Goal: Task Accomplishment & Management: Use online tool/utility

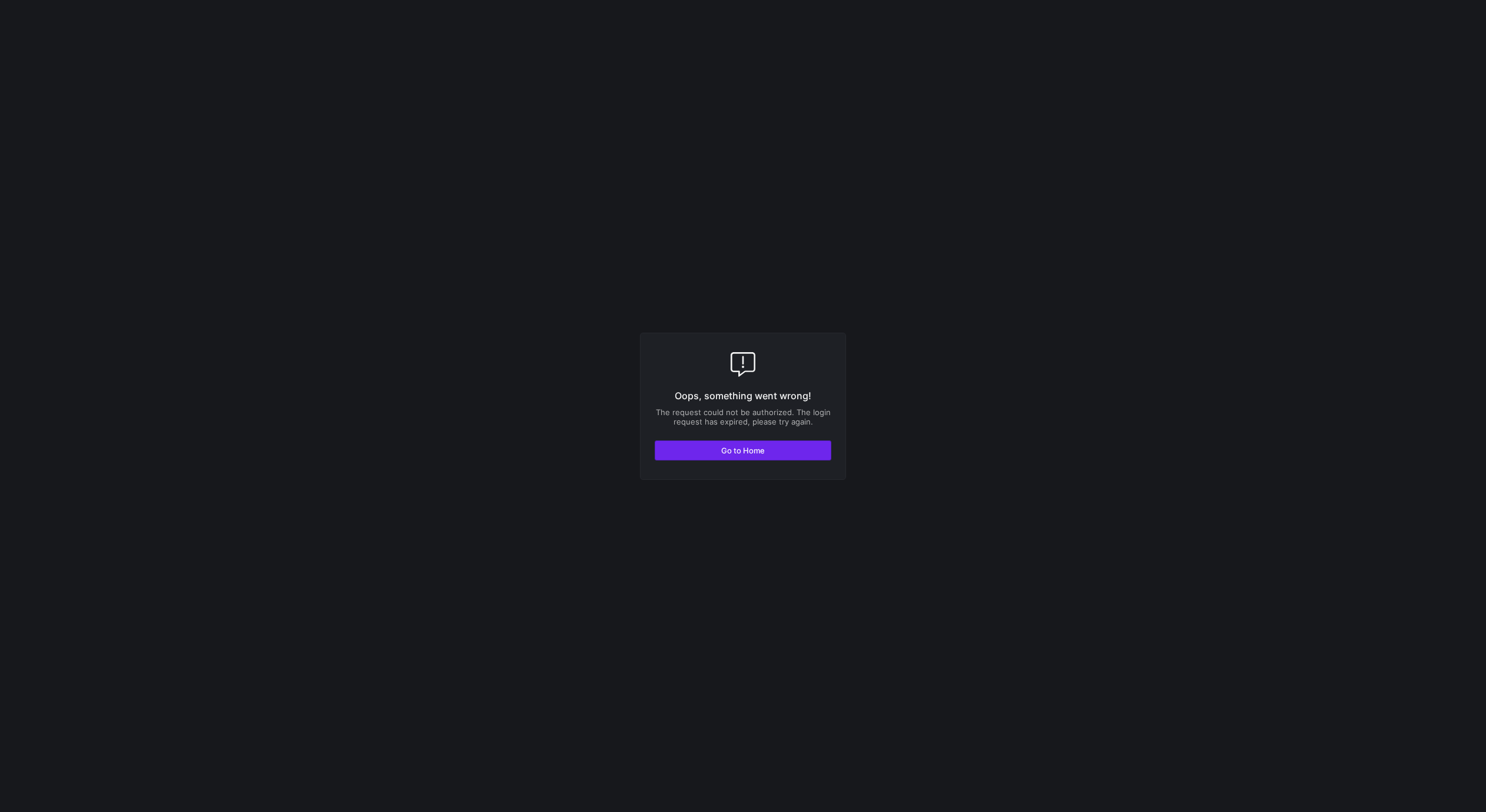
click at [791, 451] on span "button" at bounding box center [743, 451] width 176 height 19
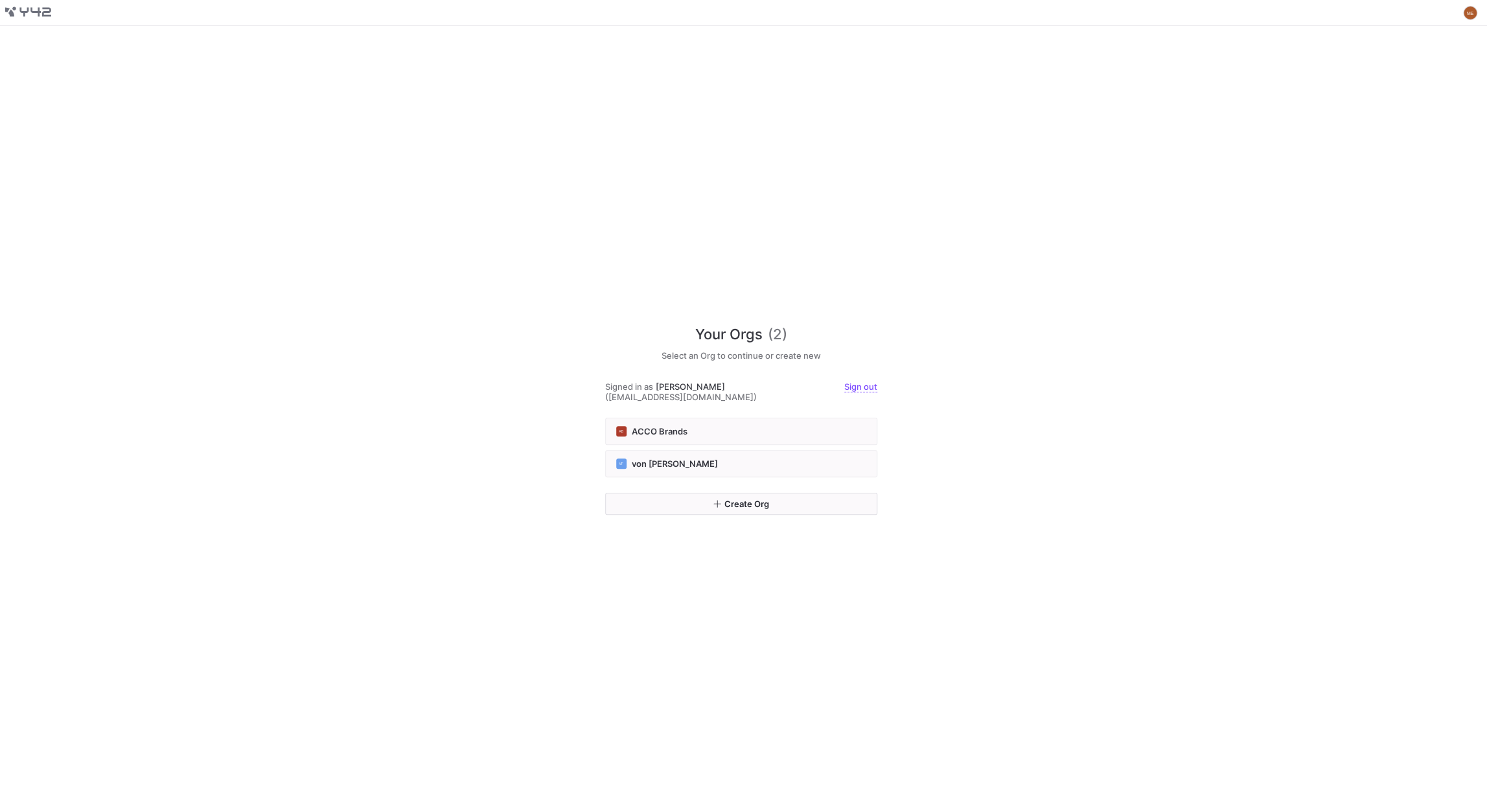
click at [601, 203] on div "Your Orgs (2) Select an Org to continue or create new Signed in as [PERSON_NAME…" at bounding box center [743, 419] width 1487 height 786
click at [683, 459] on div "VF von [PERSON_NAME]" at bounding box center [741, 464] width 250 height 10
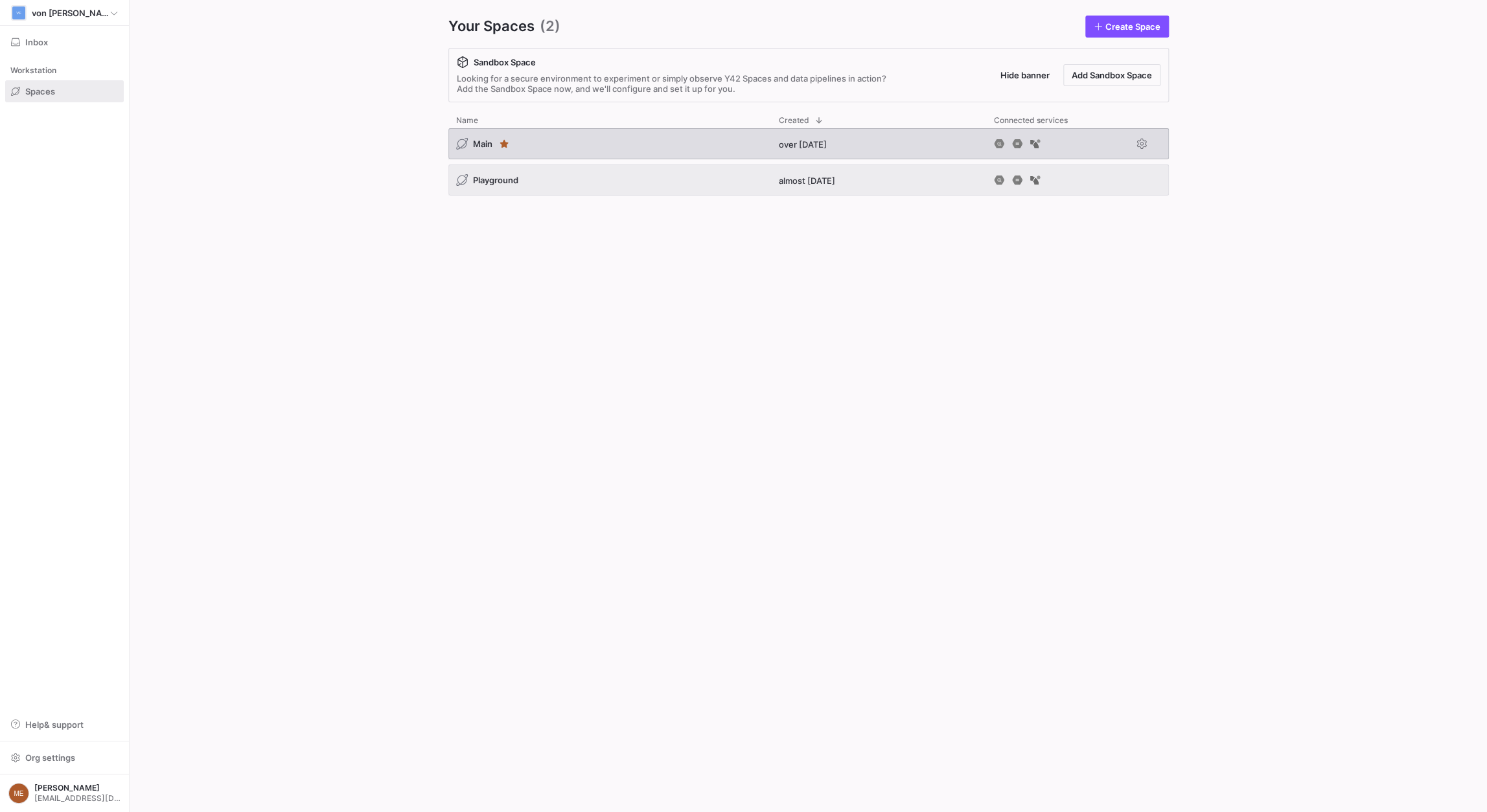
click at [604, 132] on div "Main" at bounding box center [610, 144] width 322 height 31
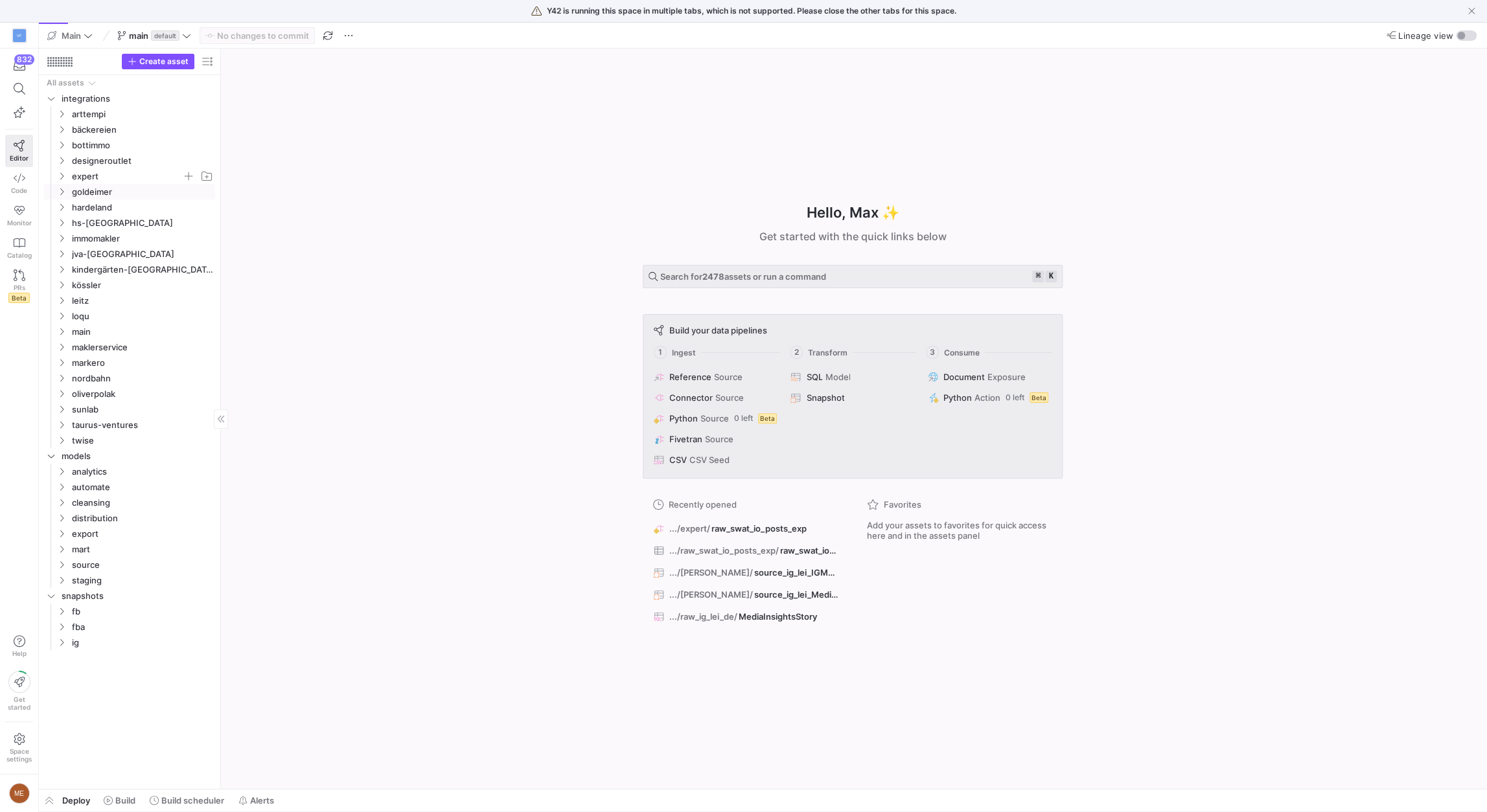
click at [75, 170] on span "expert" at bounding box center [126, 176] width 110 height 15
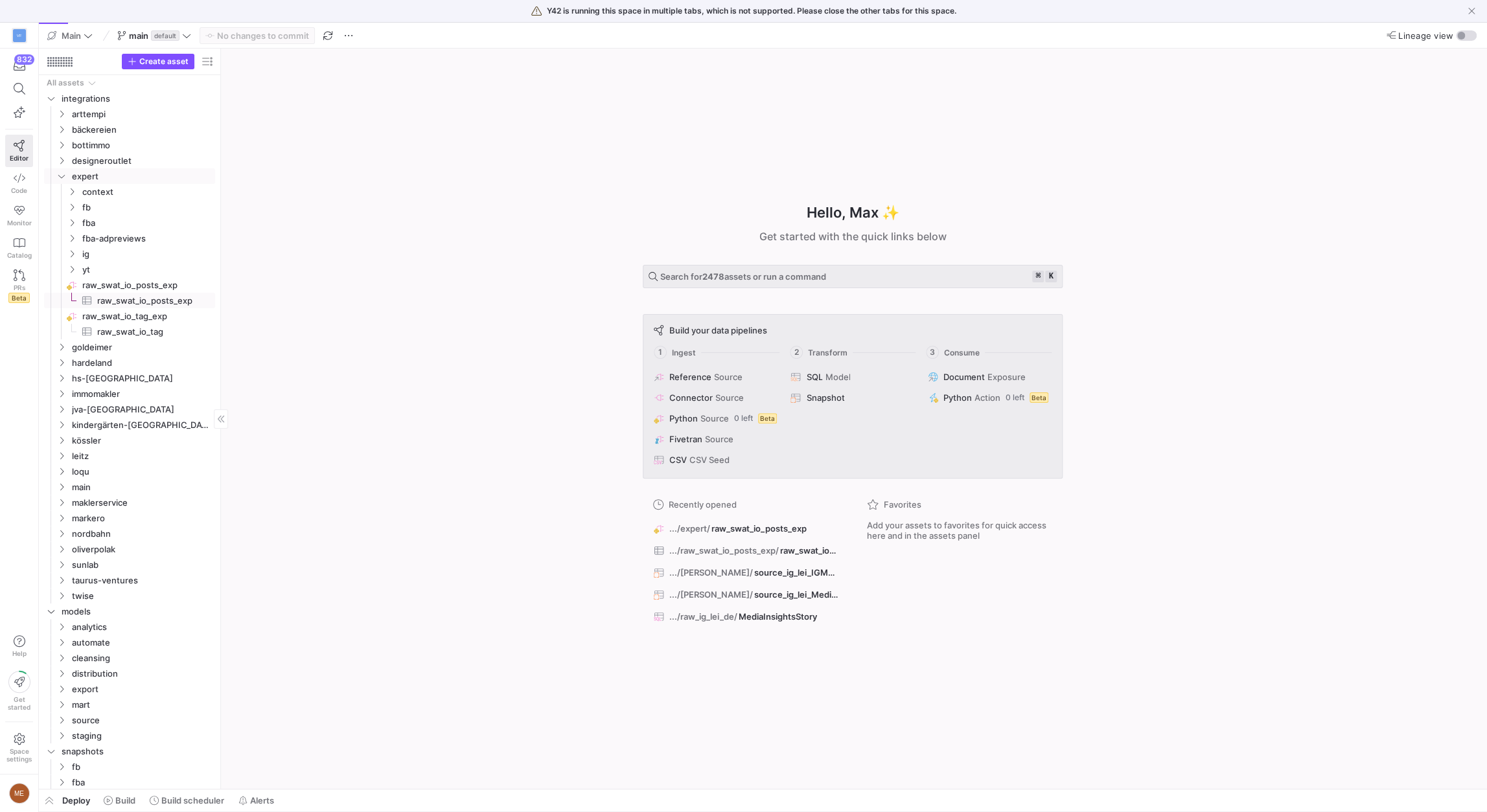
click at [123, 297] on span "raw_swat_io_posts_exp​​​​​​​​​" at bounding box center [149, 301] width 103 height 15
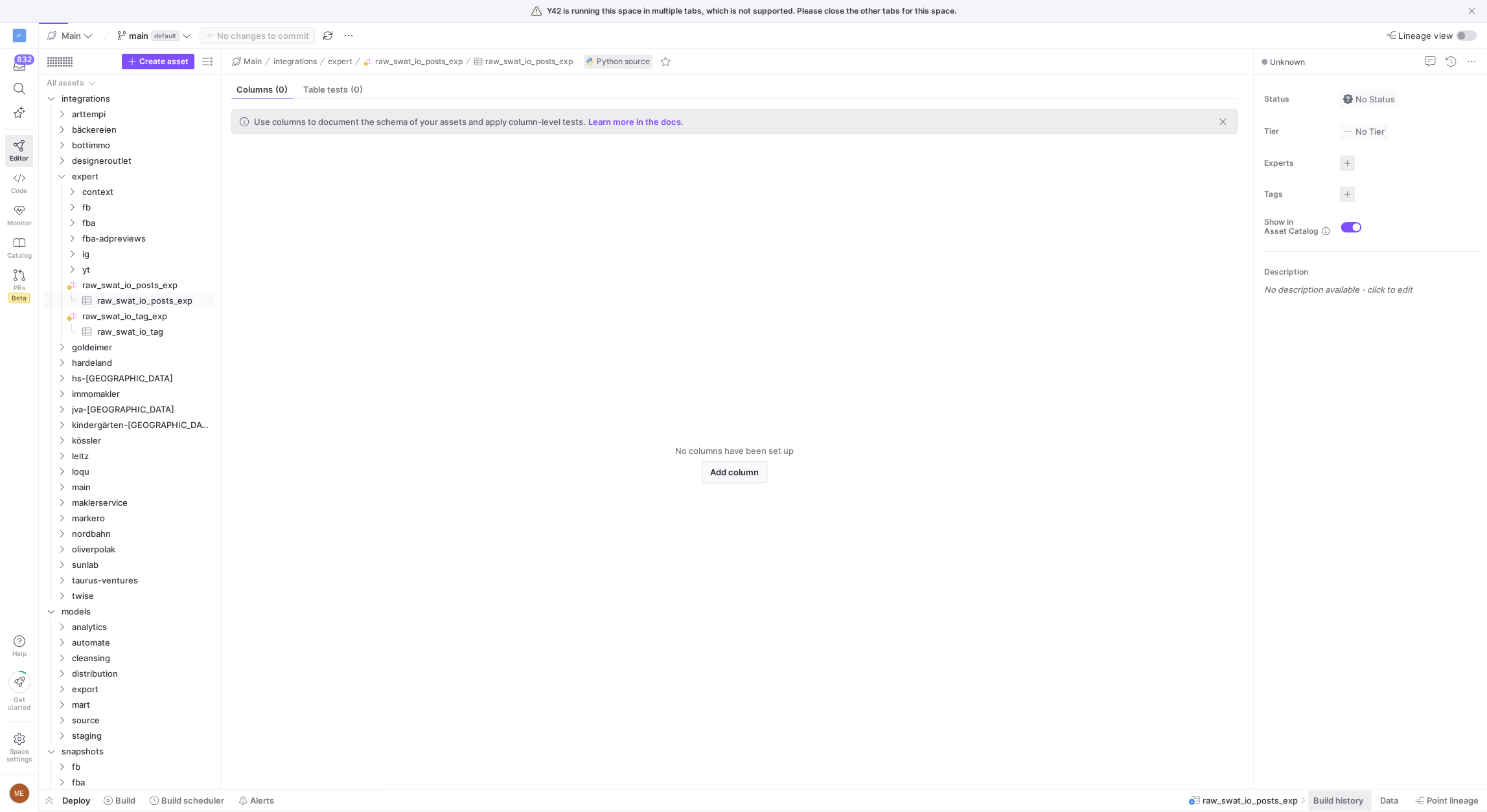
click at [1345, 793] on span at bounding box center [1339, 800] width 63 height 21
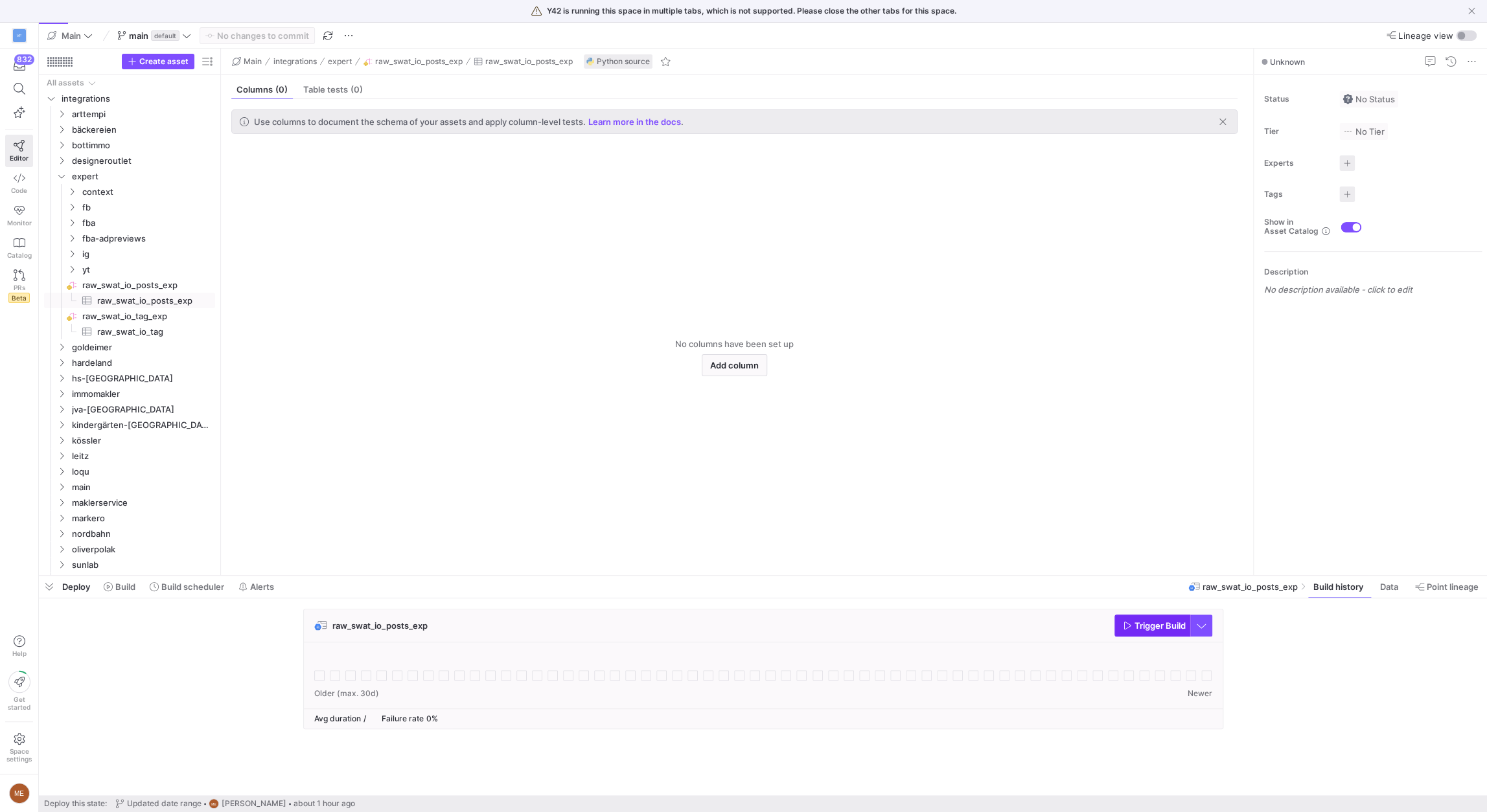
click at [1156, 632] on span "button" at bounding box center [1152, 625] width 75 height 21
click at [1283, 651] on div "raw_swat_io_posts_exp Trigger Build" at bounding box center [761, 673] width 1443 height 128
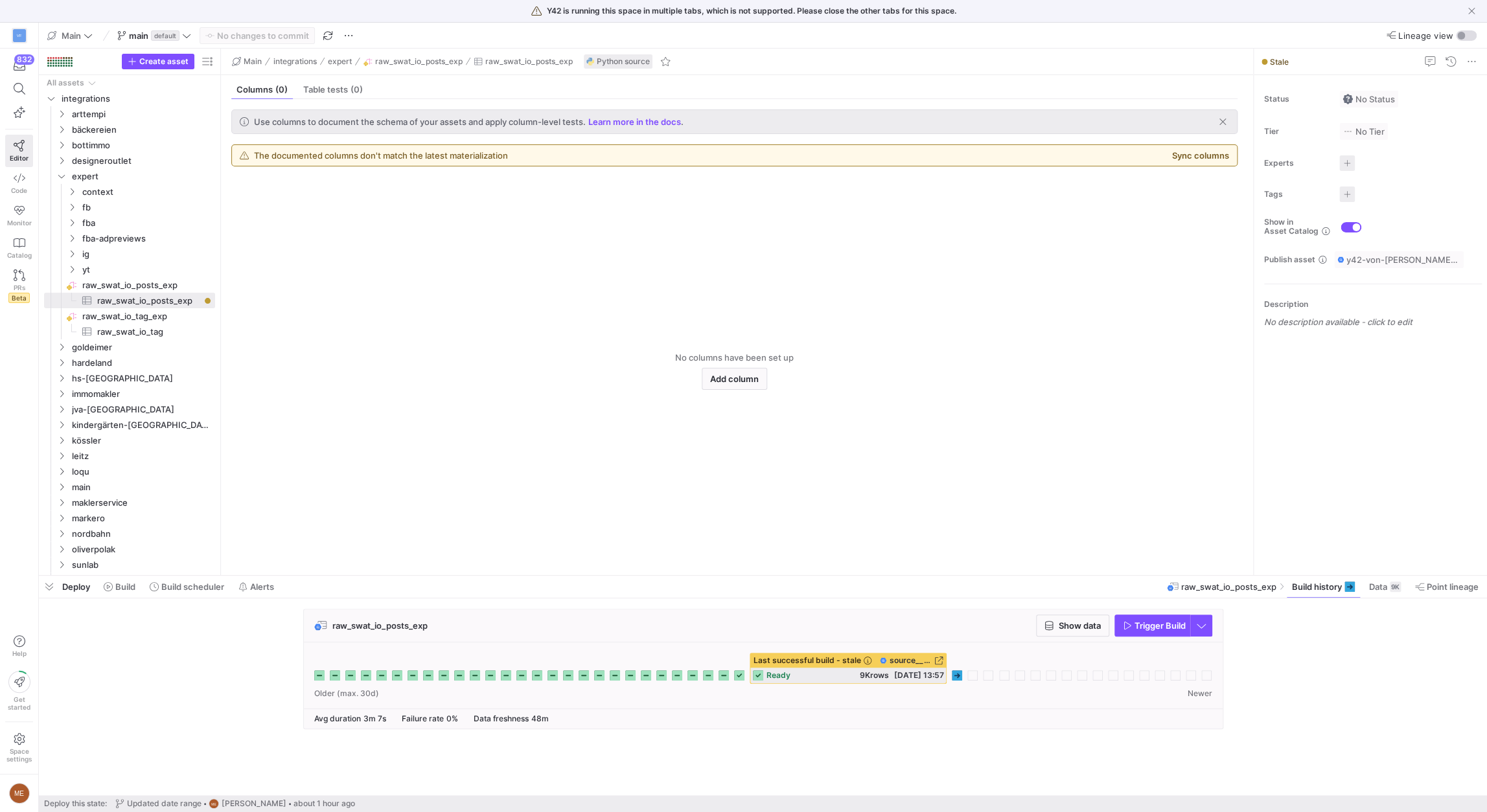
click at [954, 675] on icon at bounding box center [957, 676] width 10 height 10
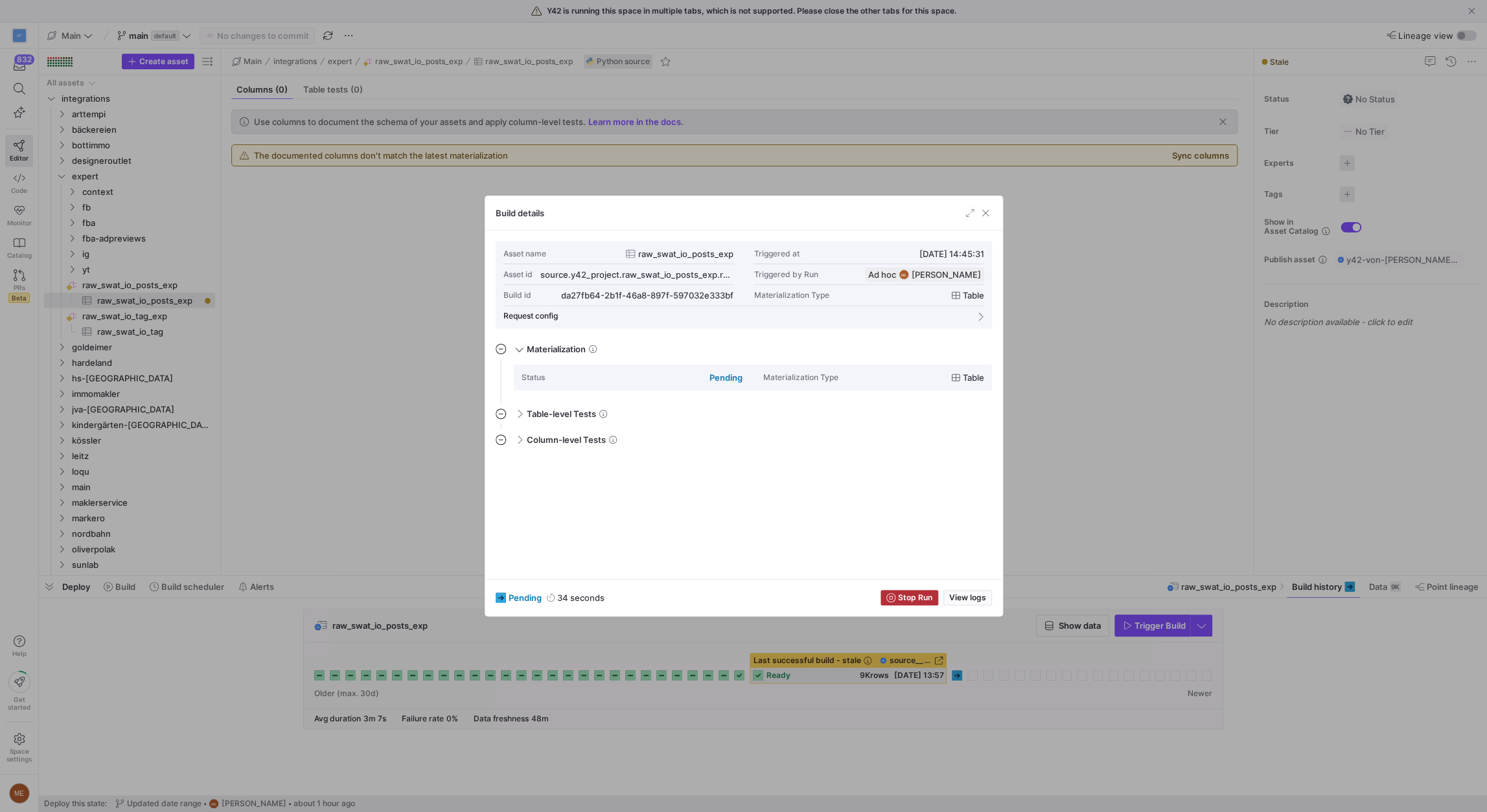
scroll to position [117, 0]
click at [955, 597] on span "View logs" at bounding box center [967, 597] width 37 height 9
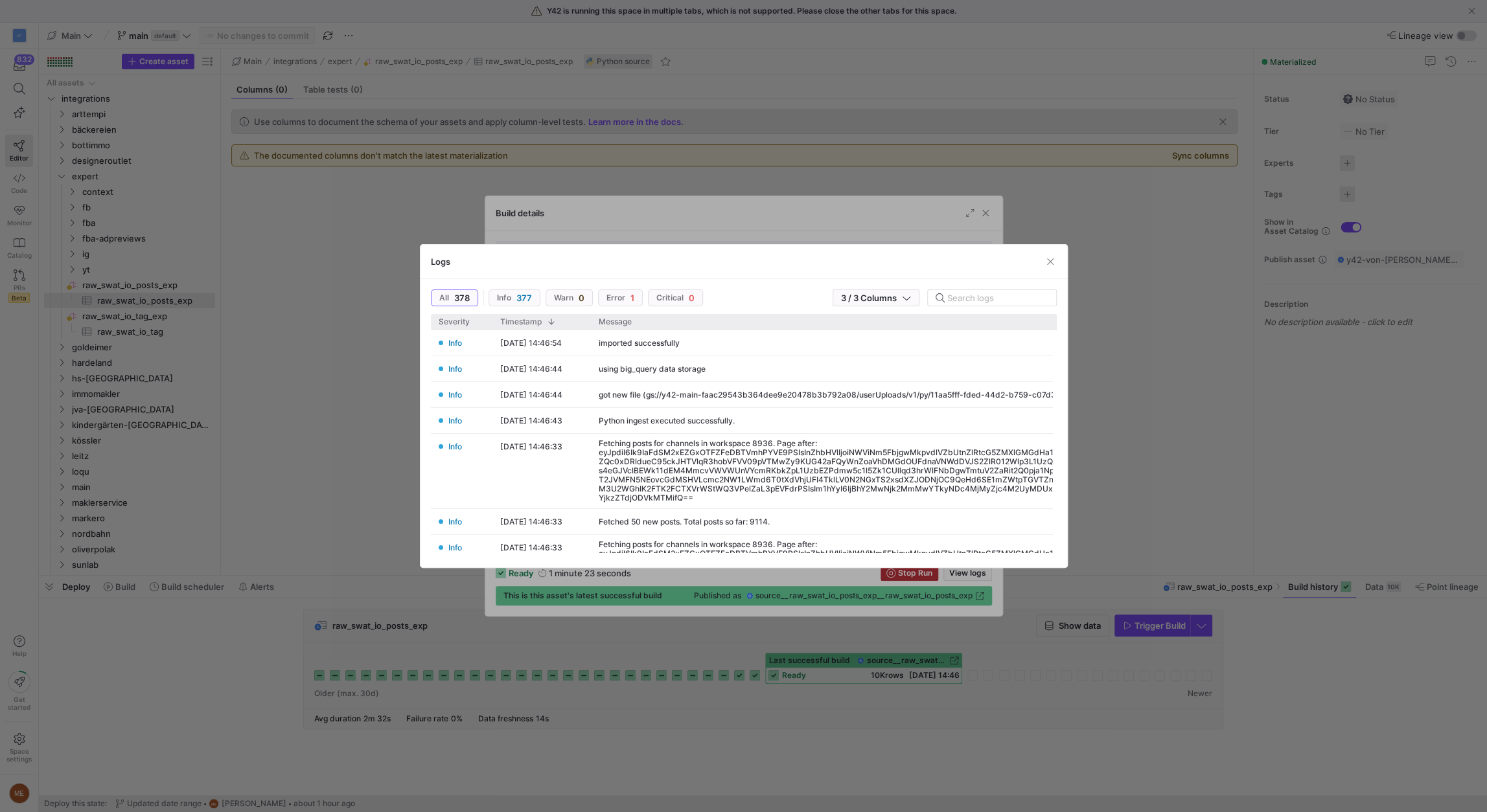
click at [1229, 672] on div at bounding box center [743, 406] width 1487 height 812
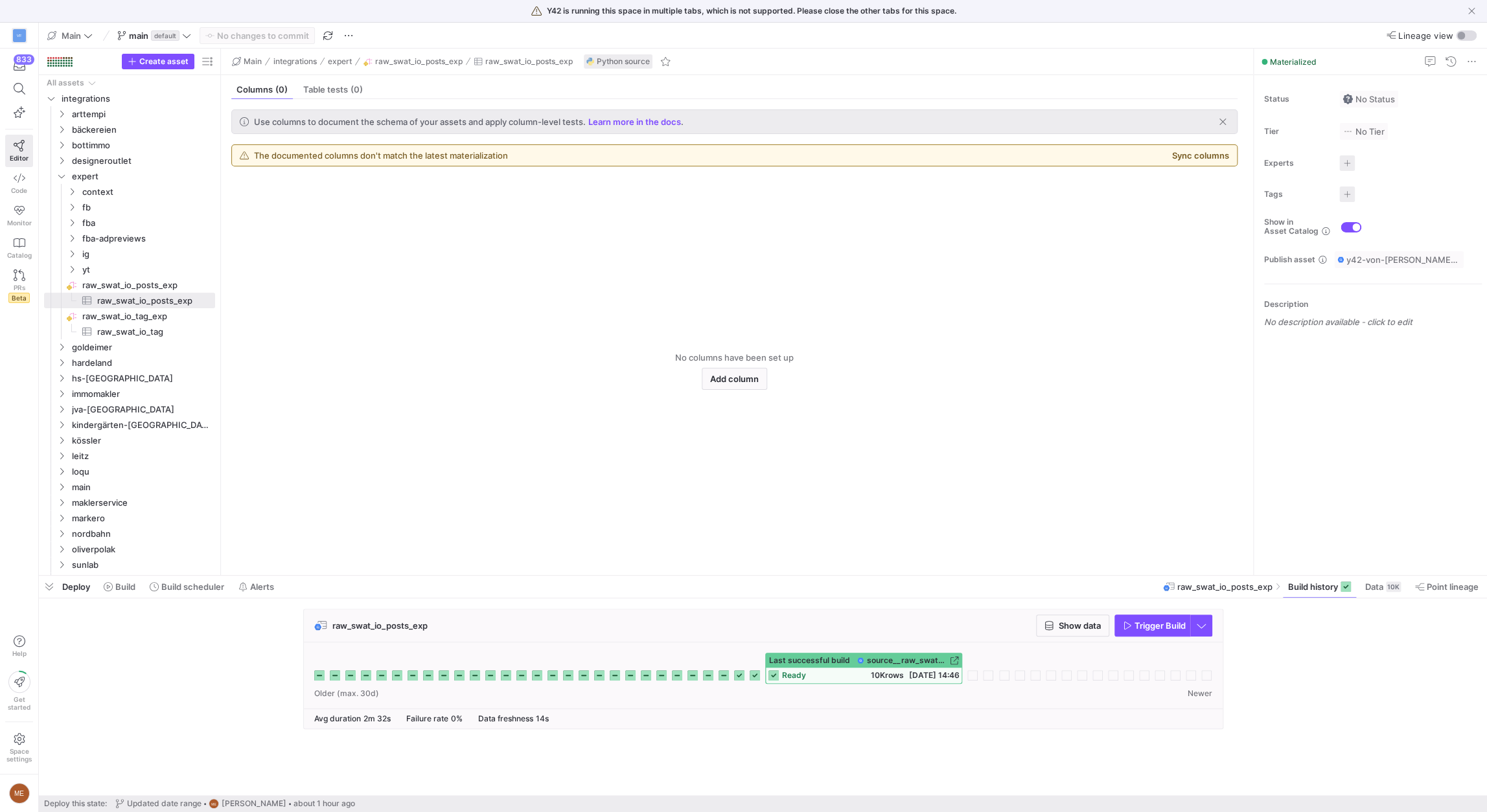
click at [886, 672] on span "10K rows" at bounding box center [886, 675] width 33 height 10
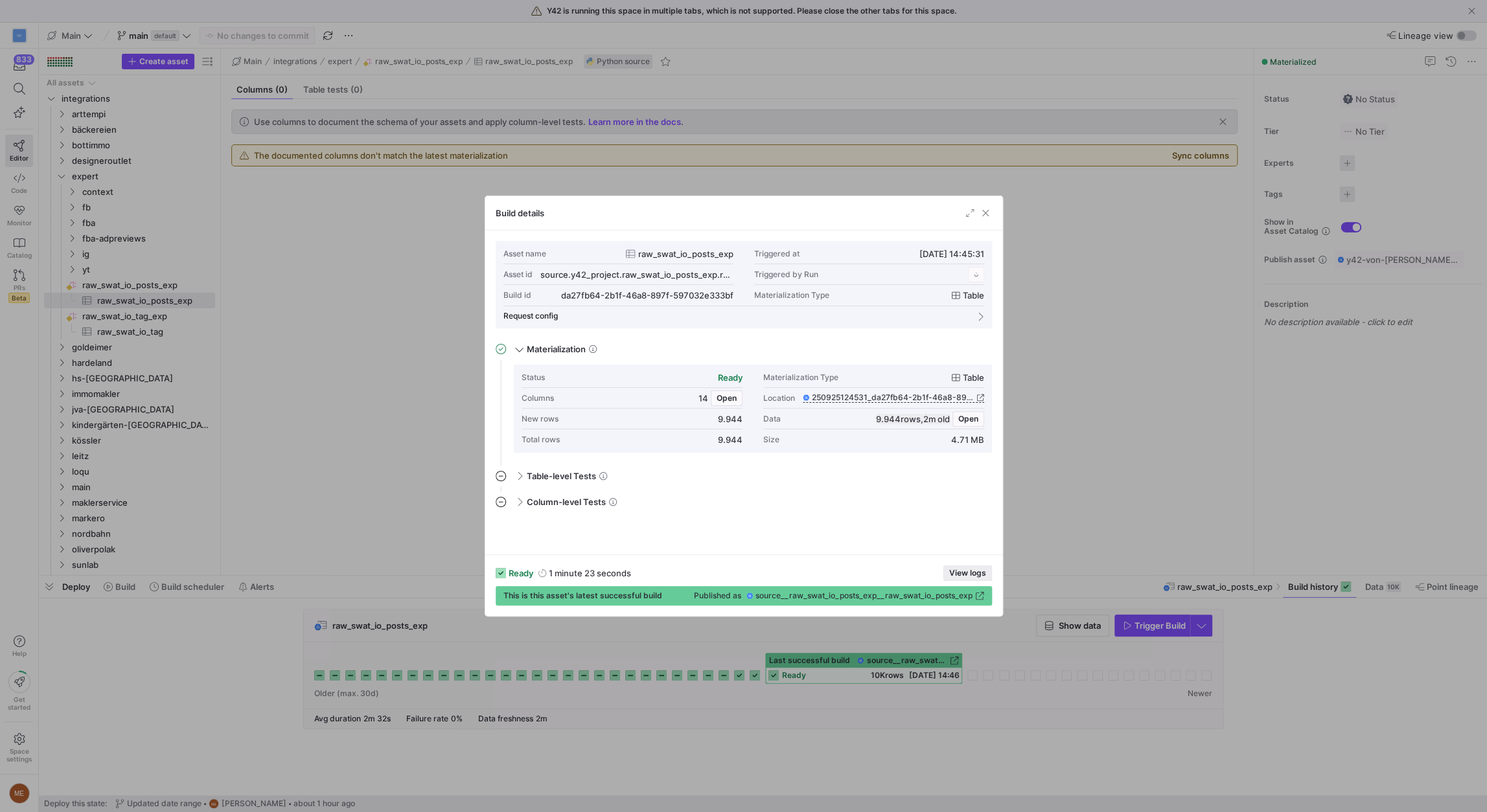
click at [960, 572] on span "View logs" at bounding box center [967, 573] width 37 height 9
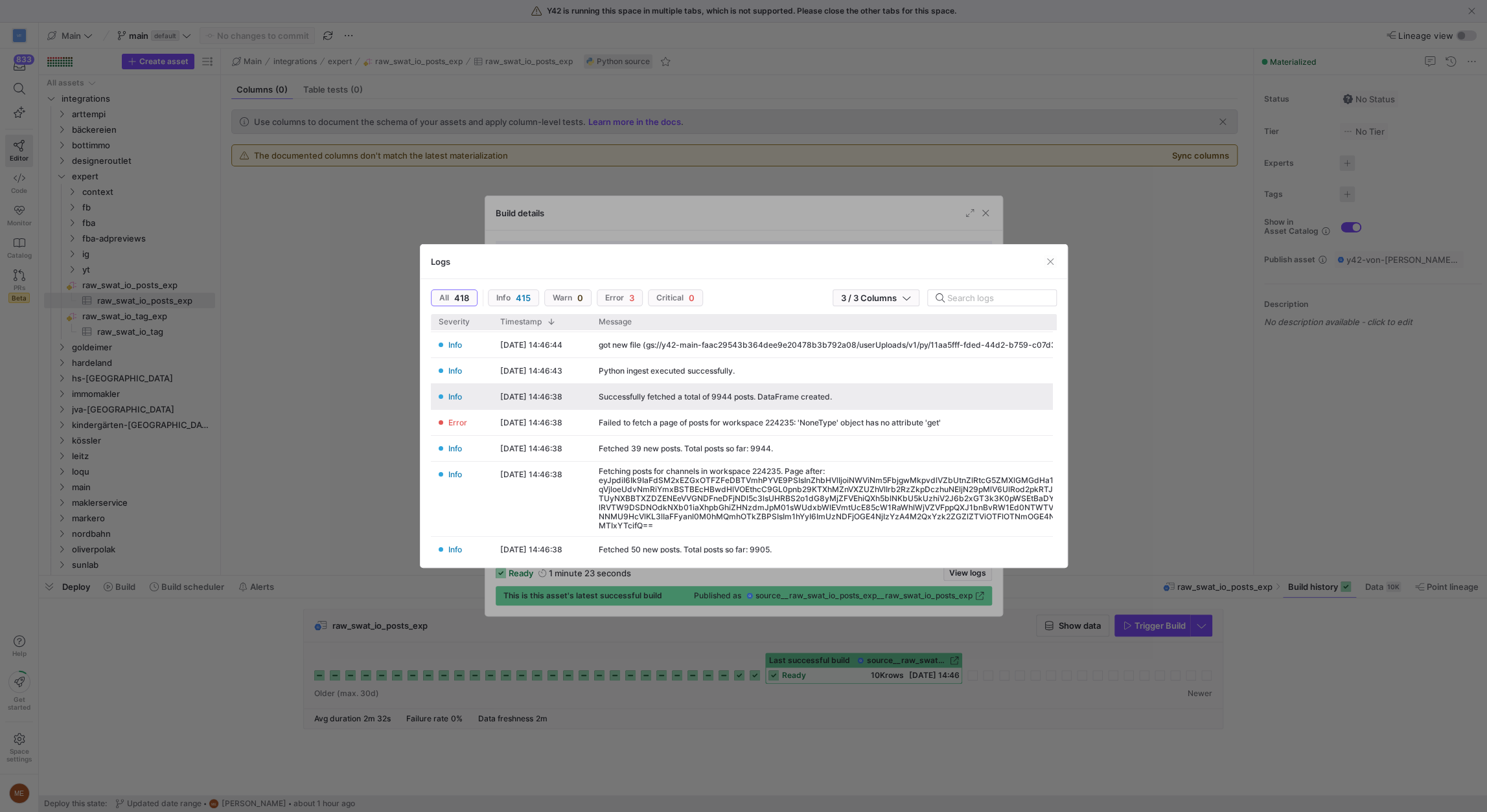
scroll to position [52, 0]
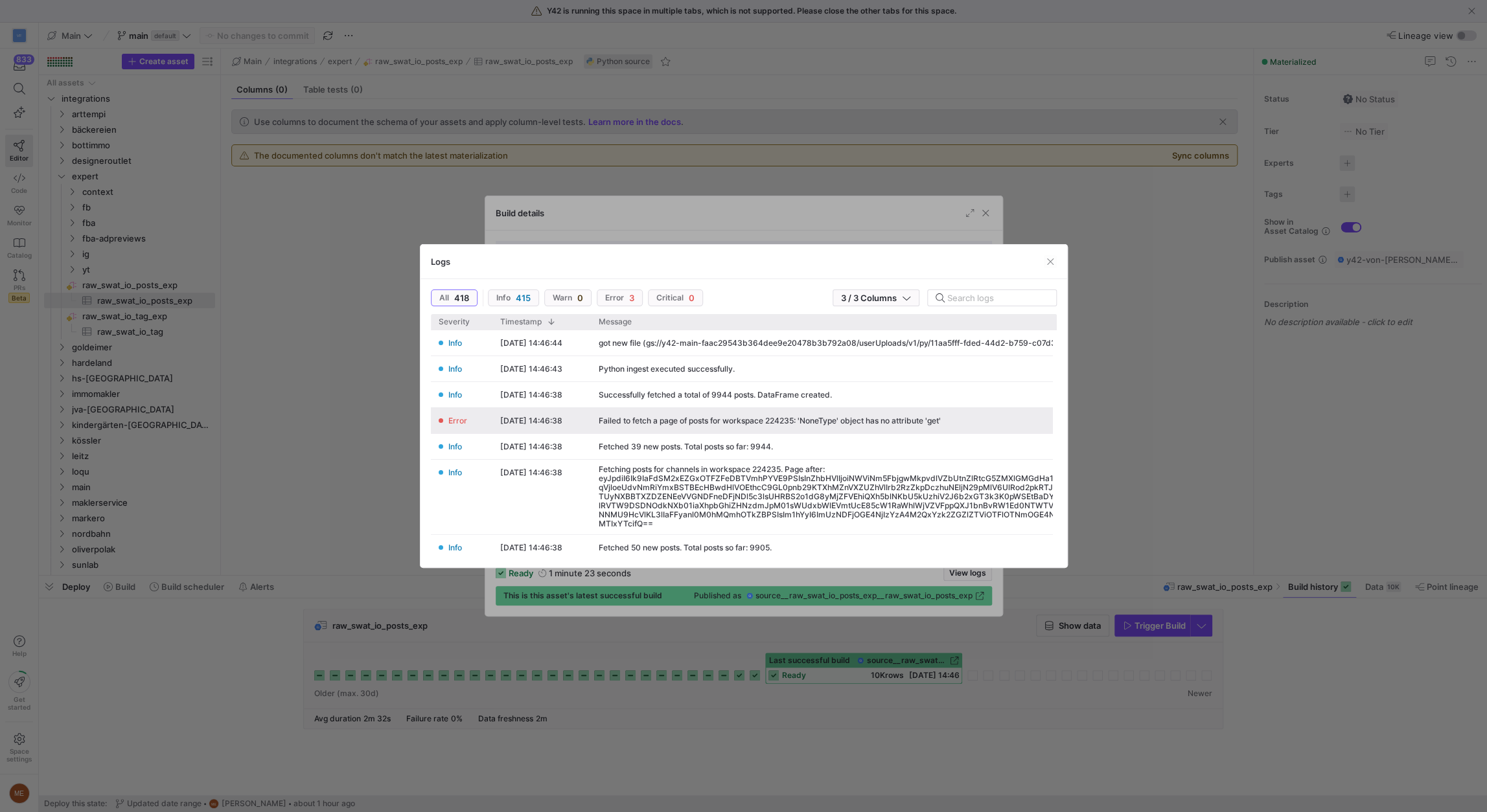
click at [839, 422] on div "Failed to fetch a page of posts for workspace 224235: 'NoneType' object has no …" at bounding box center [770, 421] width 342 height 9
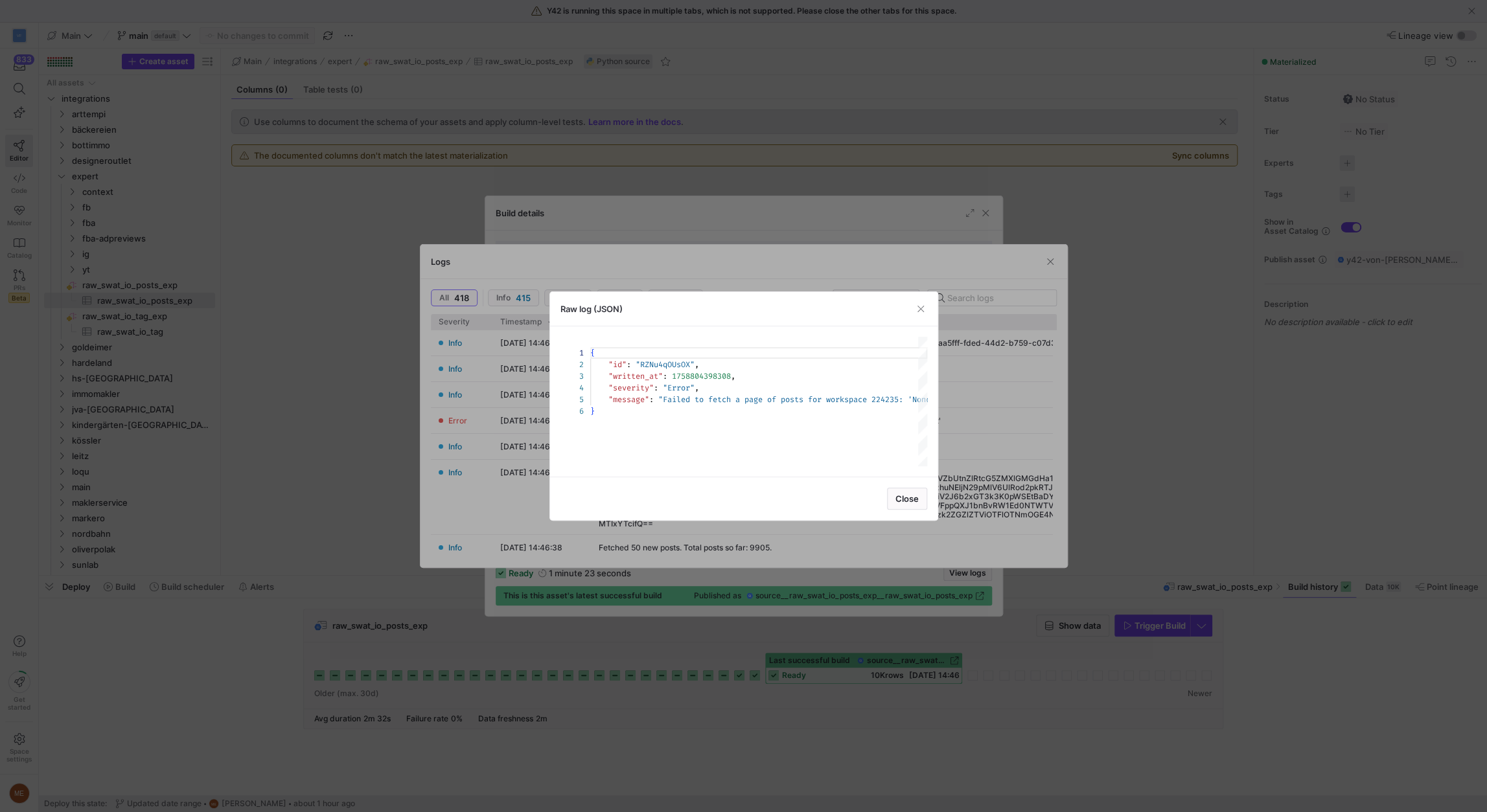
scroll to position [58, 0]
click at [952, 415] on div at bounding box center [743, 406] width 1487 height 812
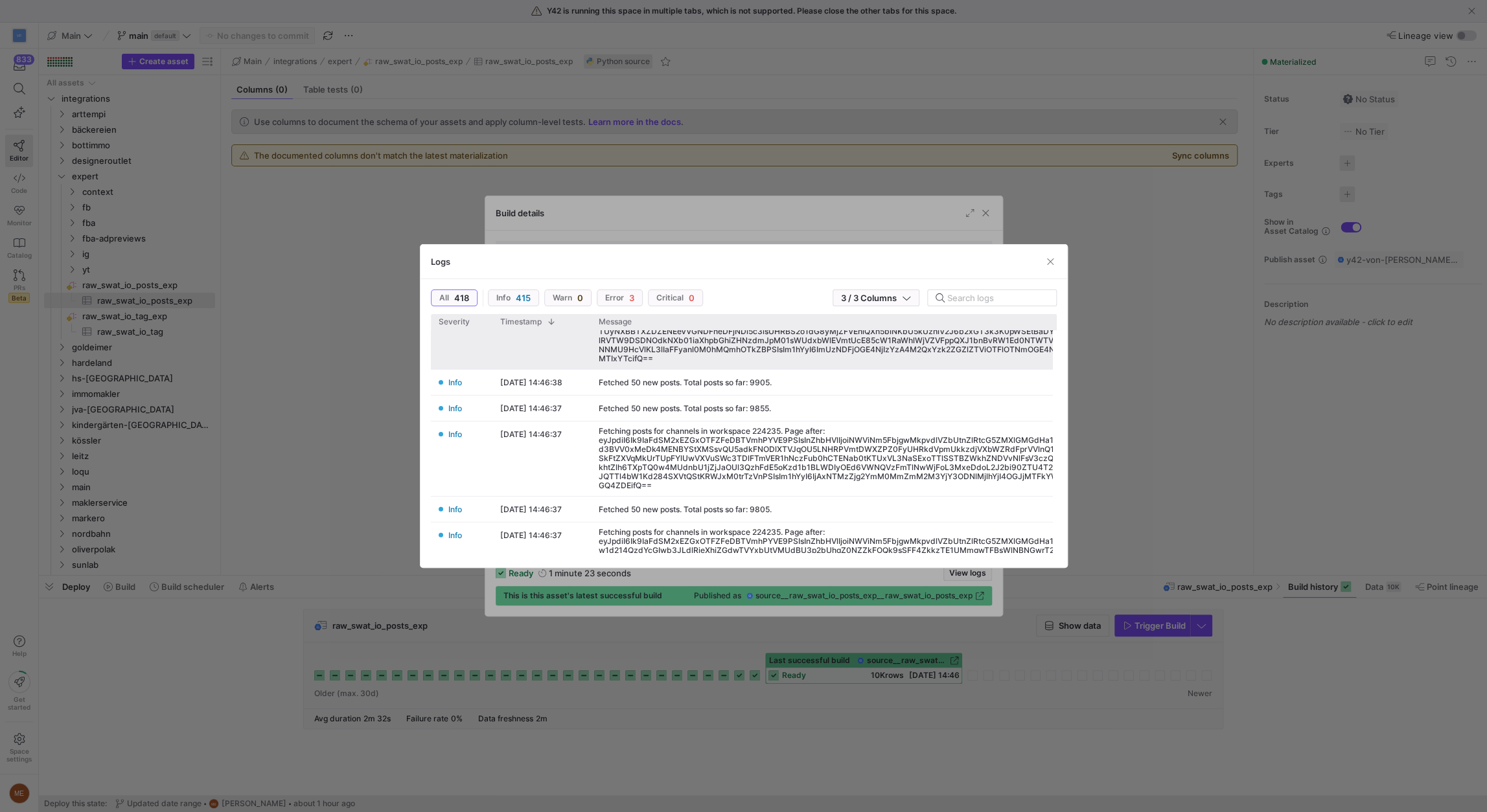
scroll to position [0, 0]
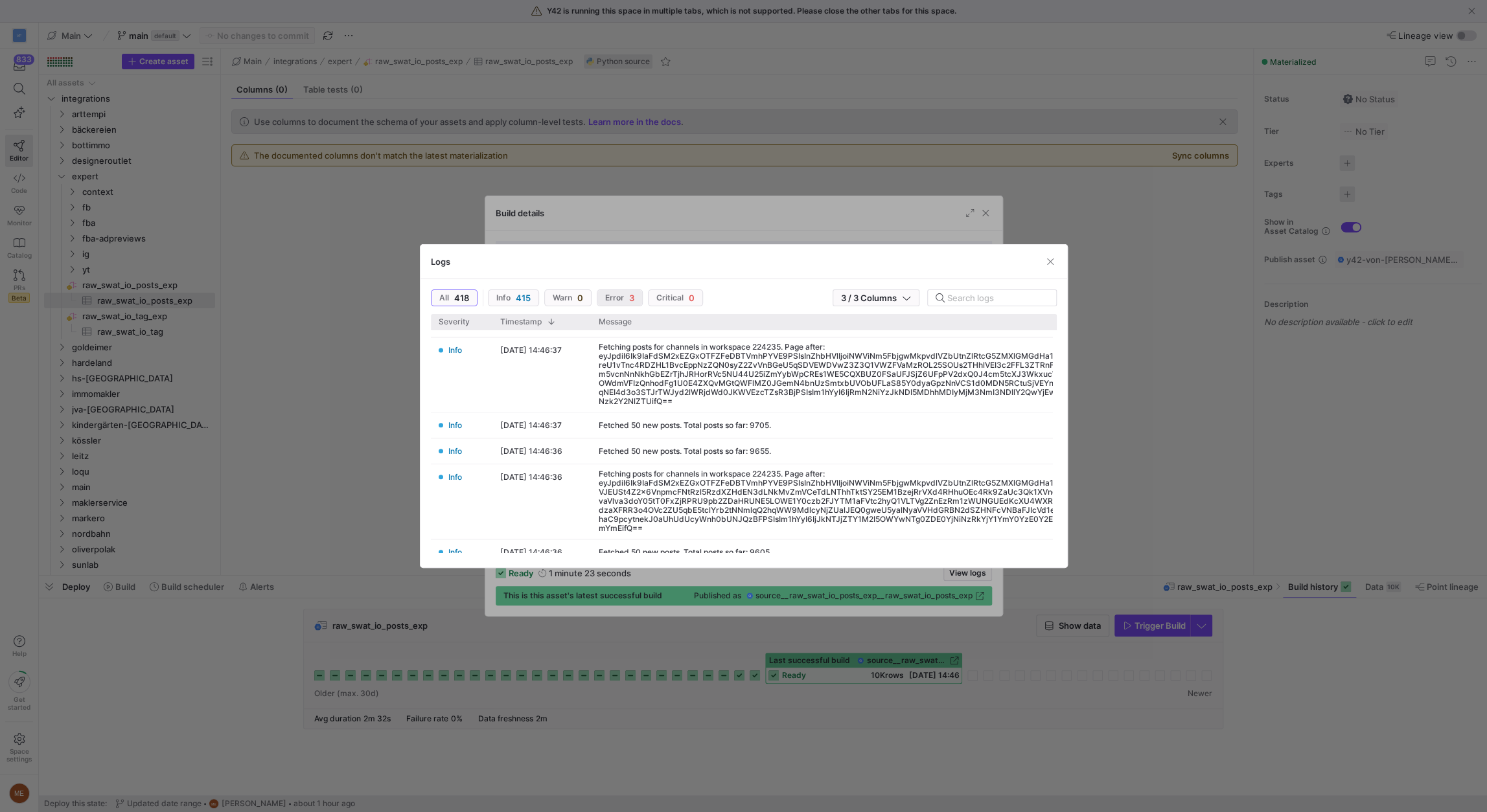
click at [624, 300] on span "Error 3" at bounding box center [620, 298] width 30 height 10
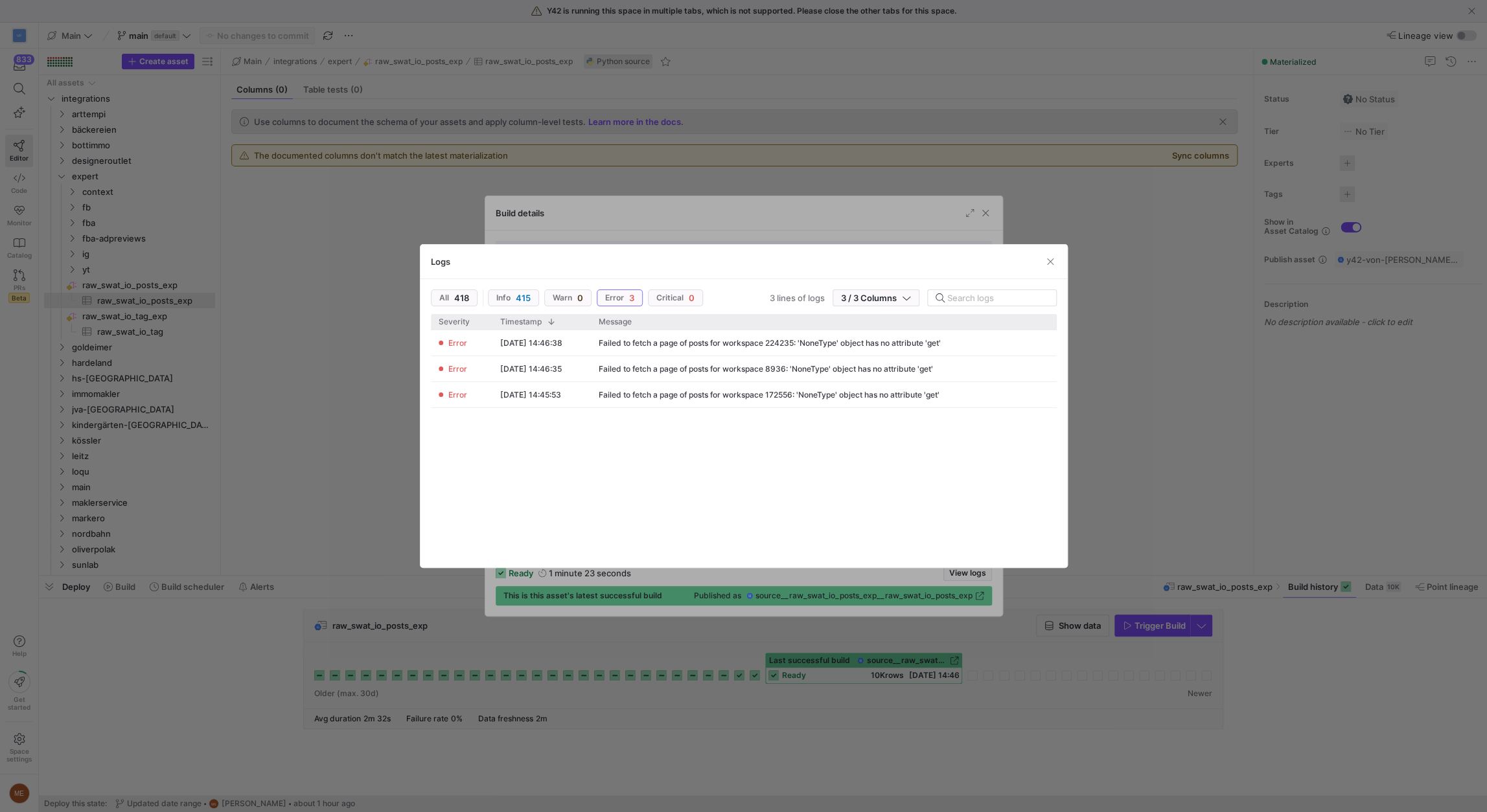
click at [1294, 671] on div at bounding box center [743, 406] width 1487 height 812
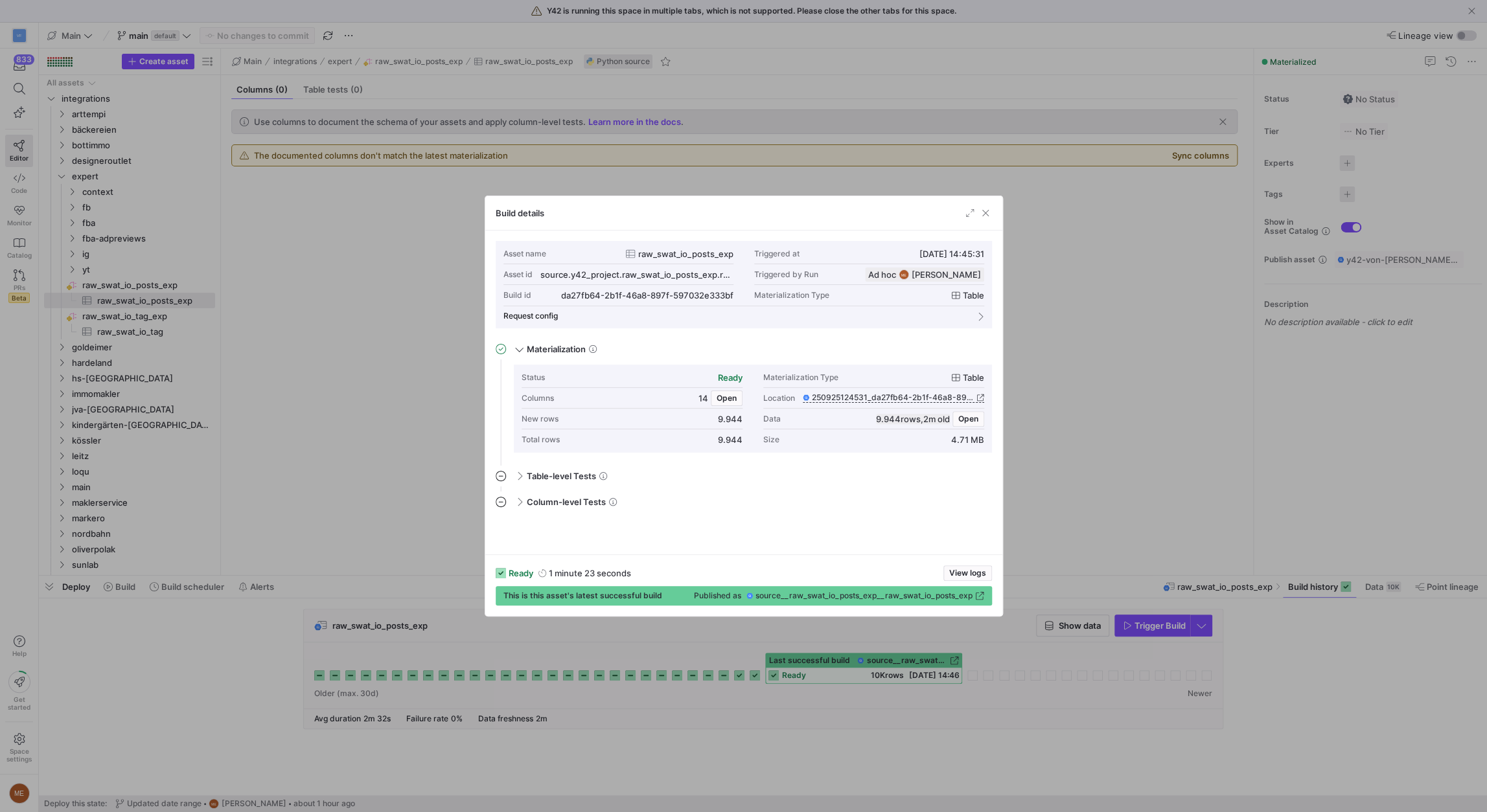
click at [1328, 728] on div at bounding box center [743, 406] width 1487 height 812
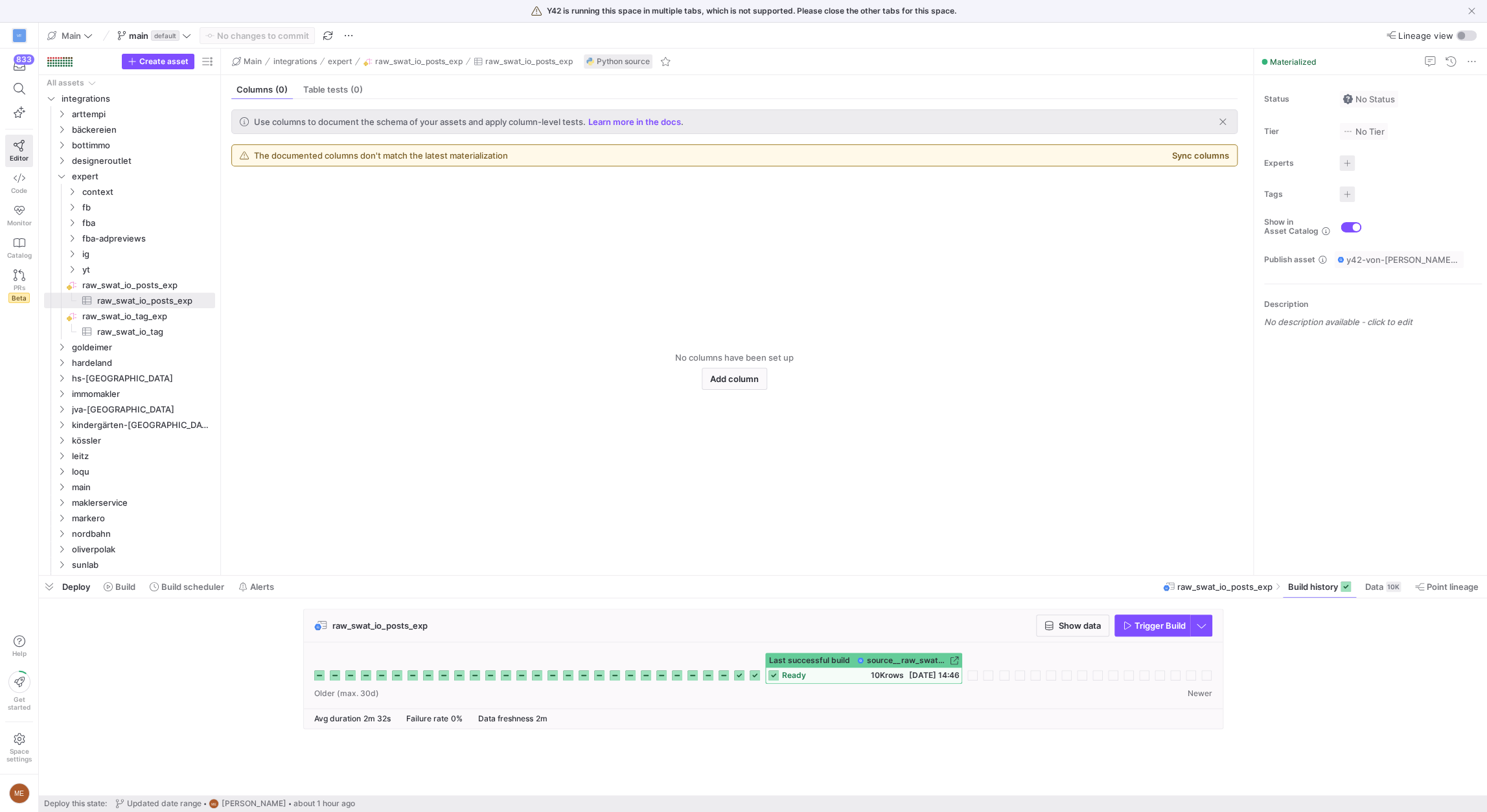
drag, startPoint x: 1328, startPoint y: 728, endPoint x: 1318, endPoint y: 707, distance: 23.3
click at [1329, 729] on div "raw_swat_io_posts_exp Show data Trigger Build" at bounding box center [761, 673] width 1443 height 128
click at [1129, 624] on icon "button" at bounding box center [1128, 625] width 9 height 9
click at [129, 284] on span "raw_swat_io_posts_exp​​​​​​​​" at bounding box center [148, 285] width 131 height 15
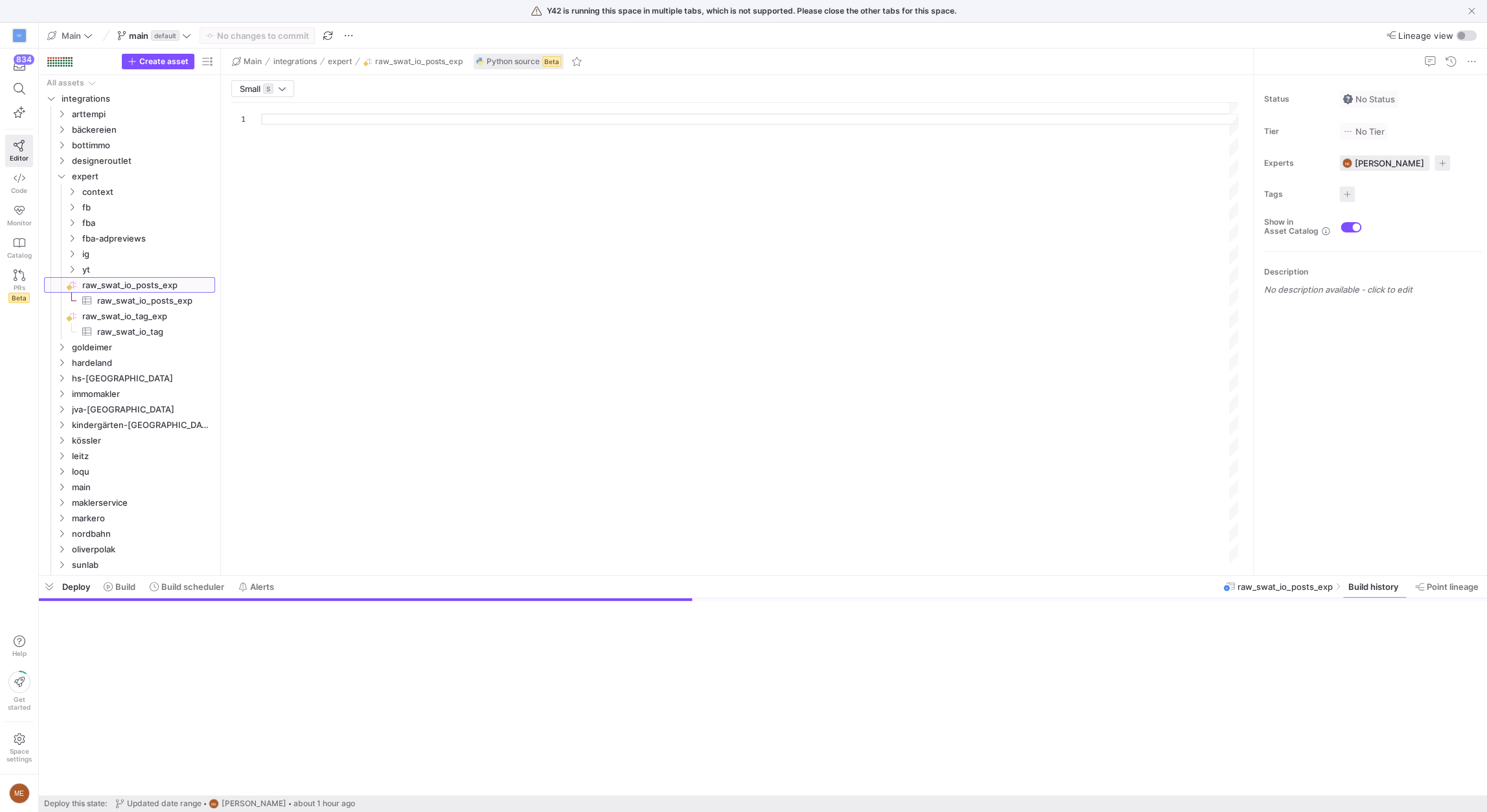
type textarea "import json import logging import time import pandas as pd import requests from…"
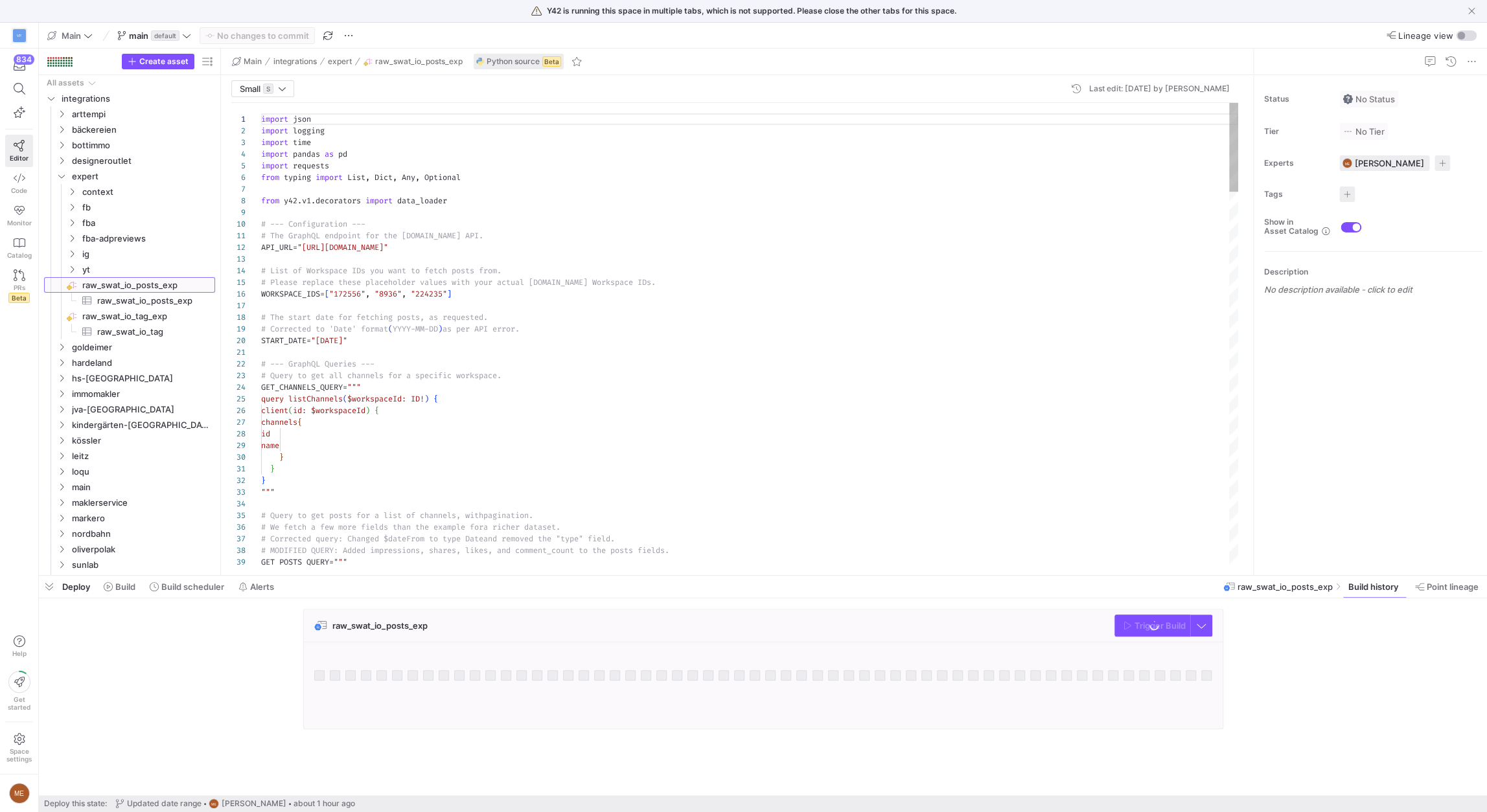
scroll to position [117, 0]
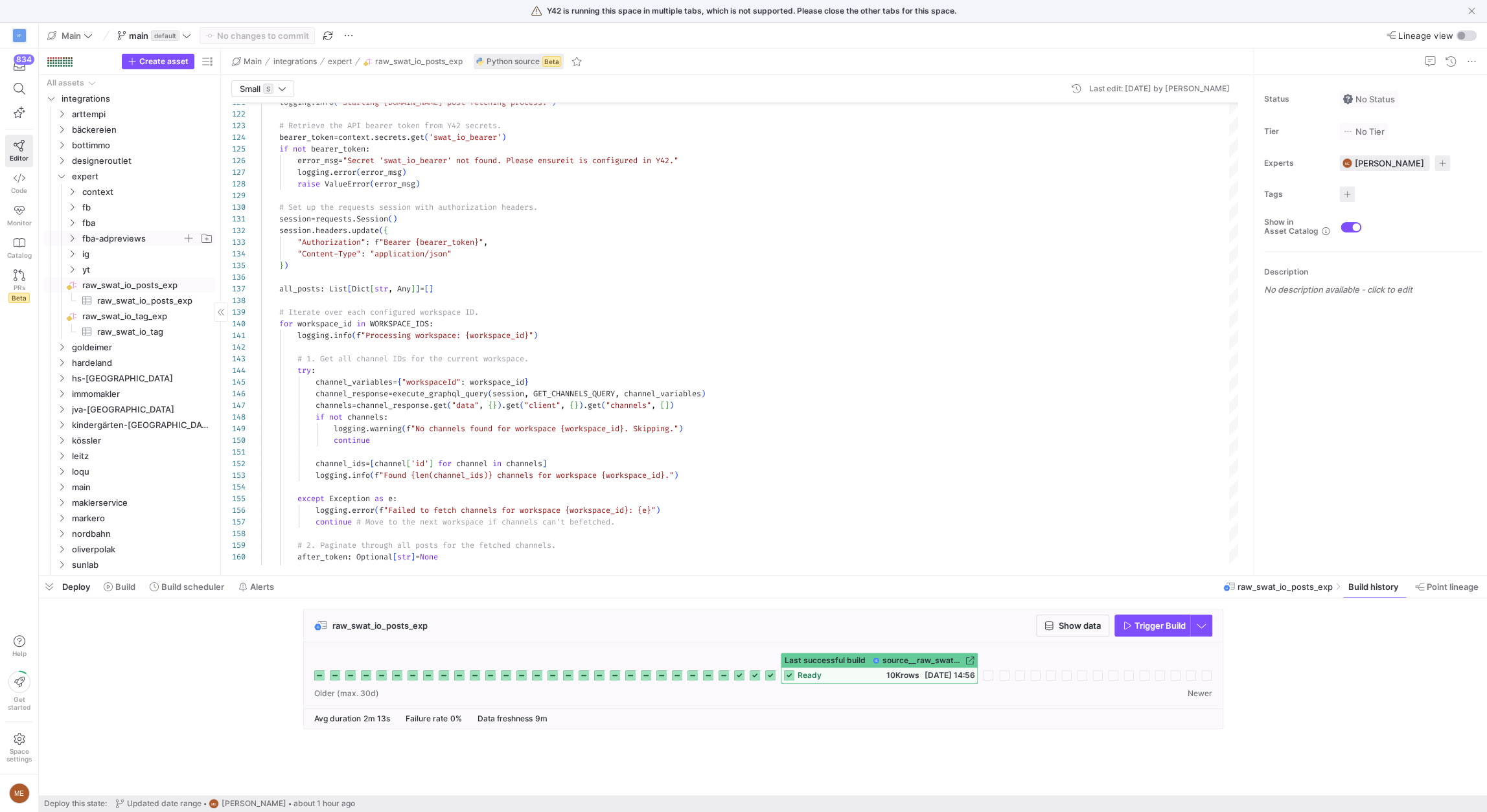
click at [74, 237] on icon "Press SPACE to select this row." at bounding box center [72, 238] width 9 height 8
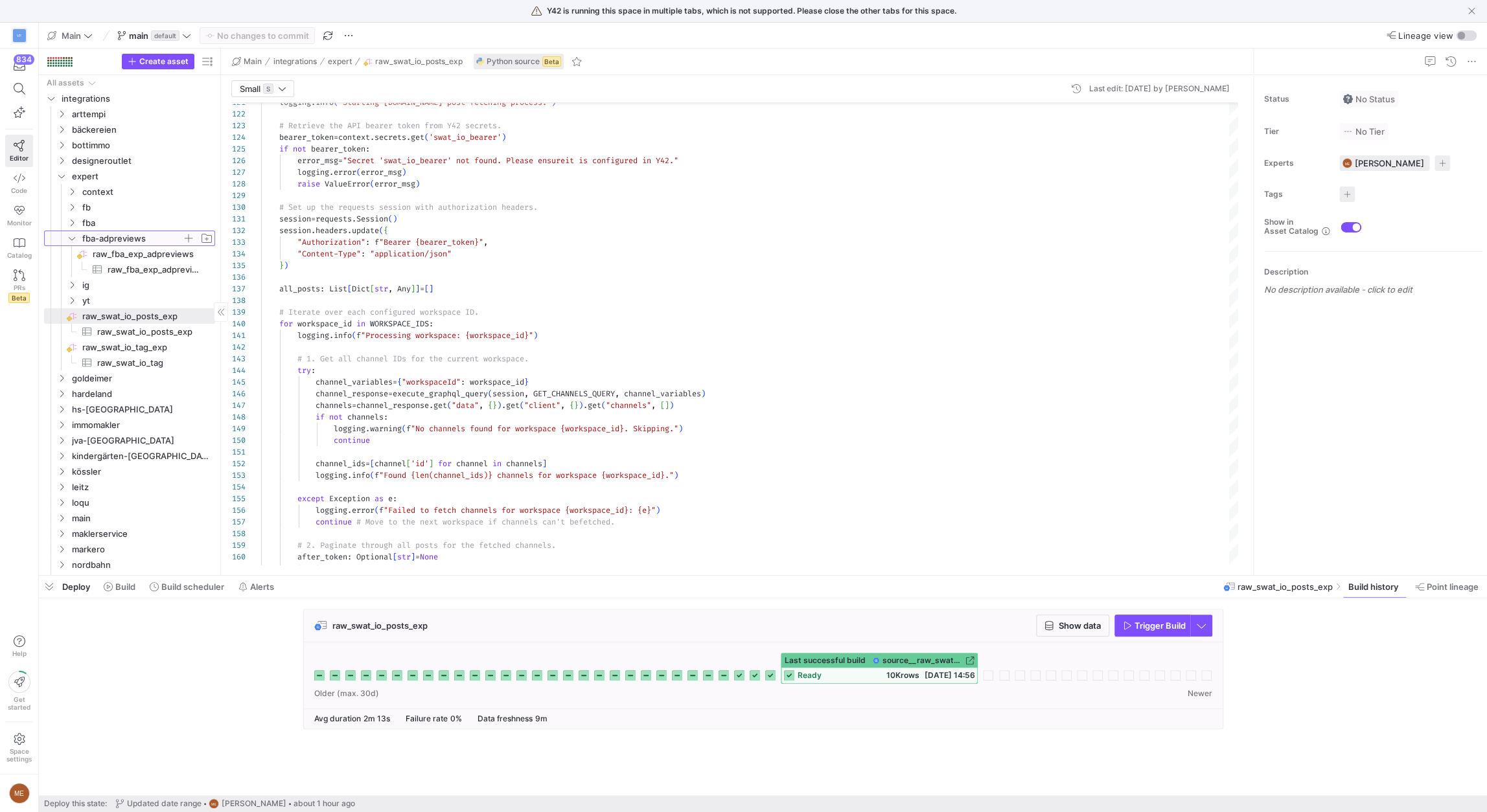
click at [72, 239] on icon at bounding box center [72, 238] width 9 height 8
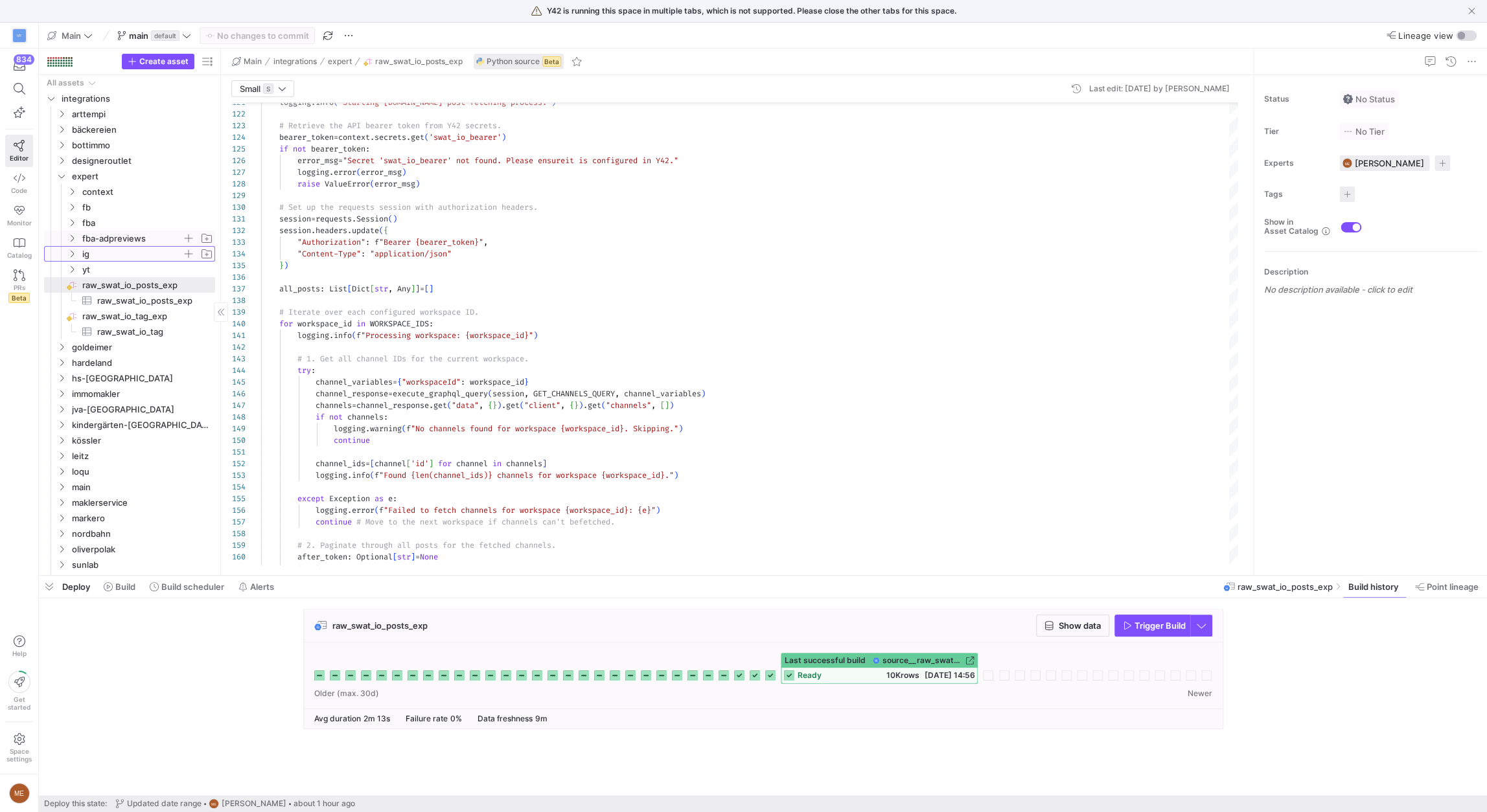
click at [72, 253] on icon "Press SPACE to select this row." at bounding box center [72, 254] width 9 height 8
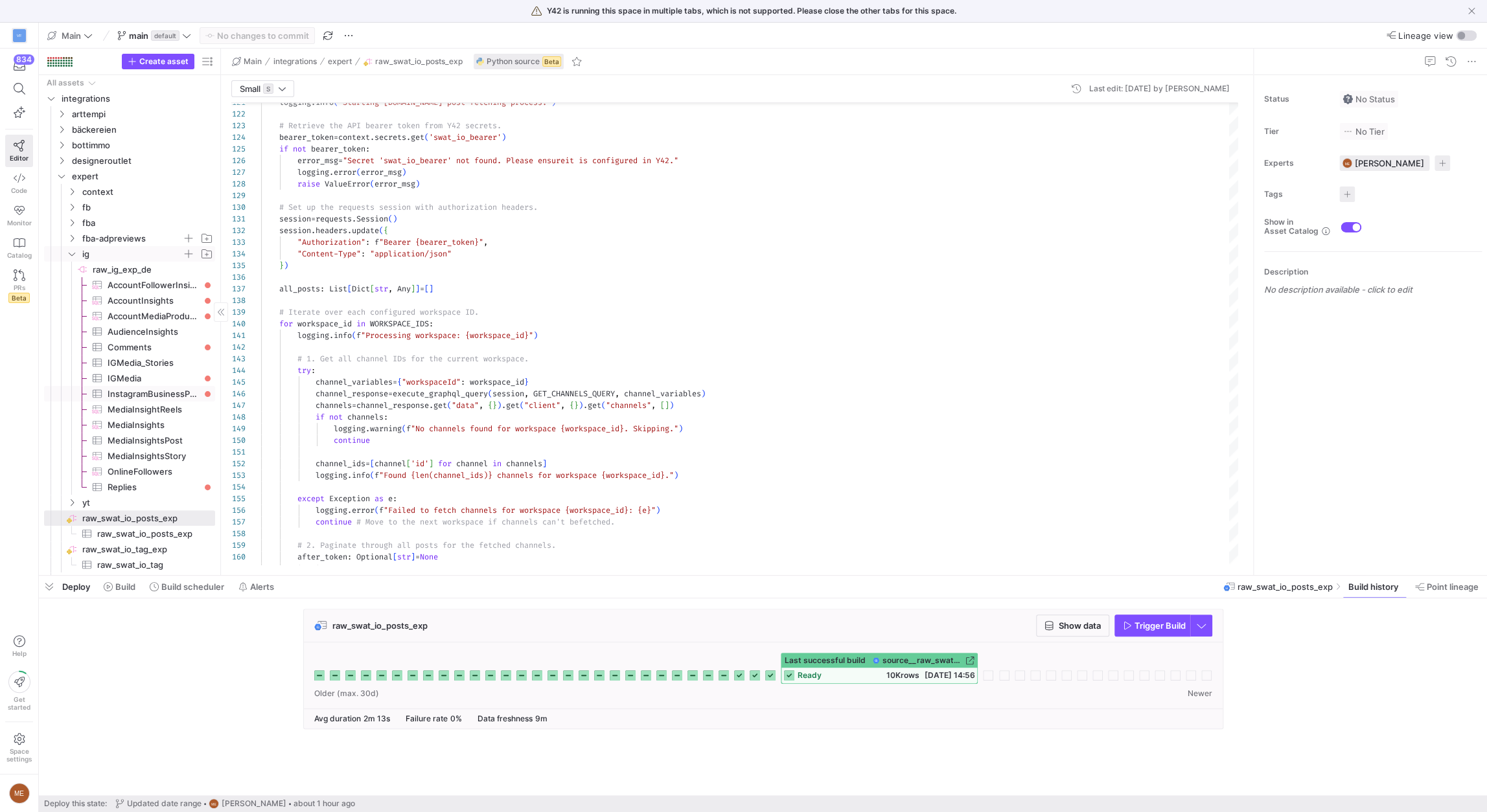
click at [117, 400] on span "InstagramBusinessProfile​​​​​​​​​" at bounding box center [154, 394] width 93 height 15
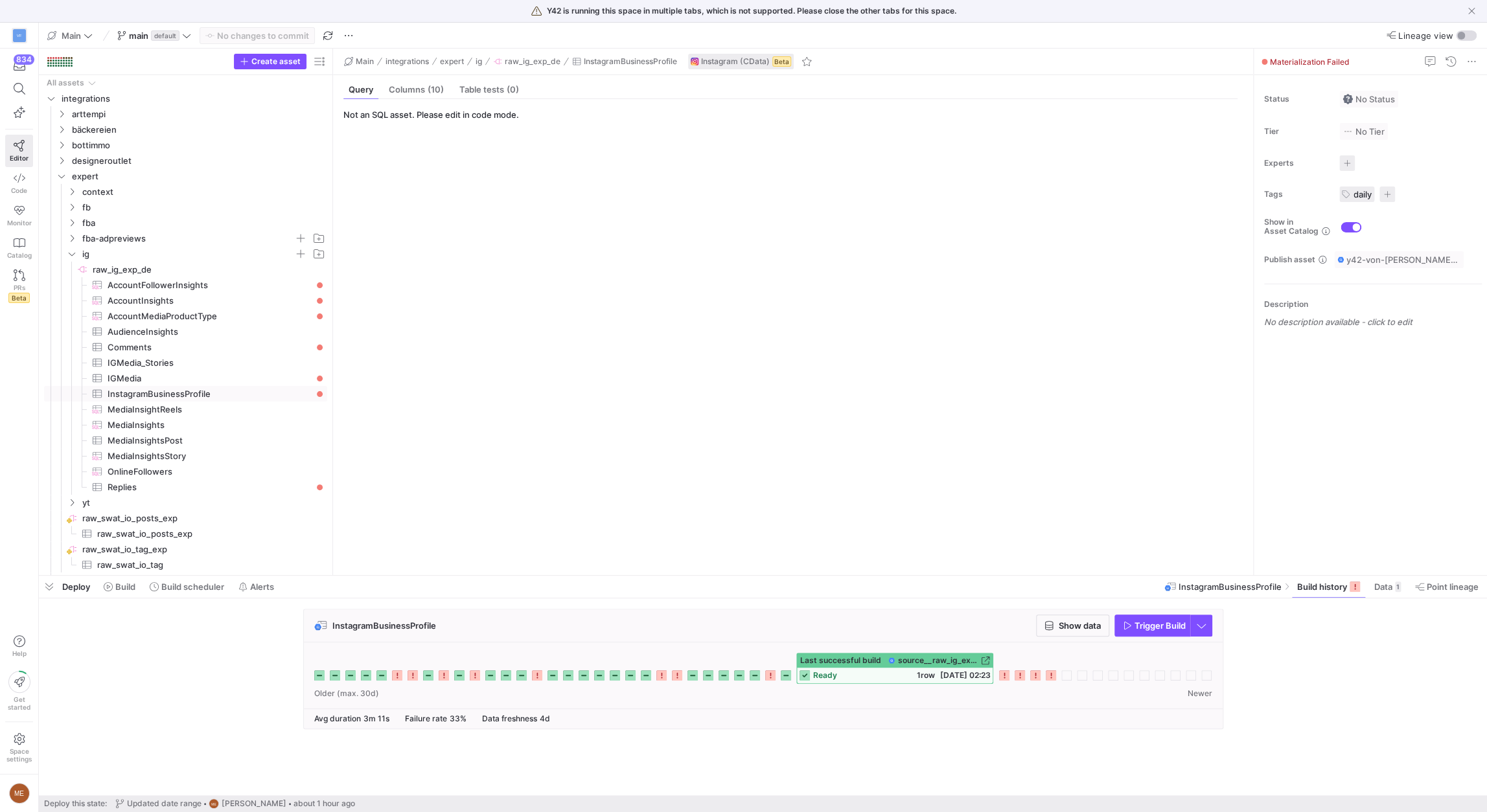
drag, startPoint x: 221, startPoint y: 451, endPoint x: 333, endPoint y: 457, distance: 112.2
click at [333, 457] on as-split "Create asset Drag here to set row groups Drag here to set column labels Group 1…" at bounding box center [763, 312] width 1449 height 527
click at [190, 382] on span "IGMedia​​​​​​​​​" at bounding box center [210, 378] width 204 height 15
click at [322, 60] on span "button" at bounding box center [319, 61] width 15 height 15
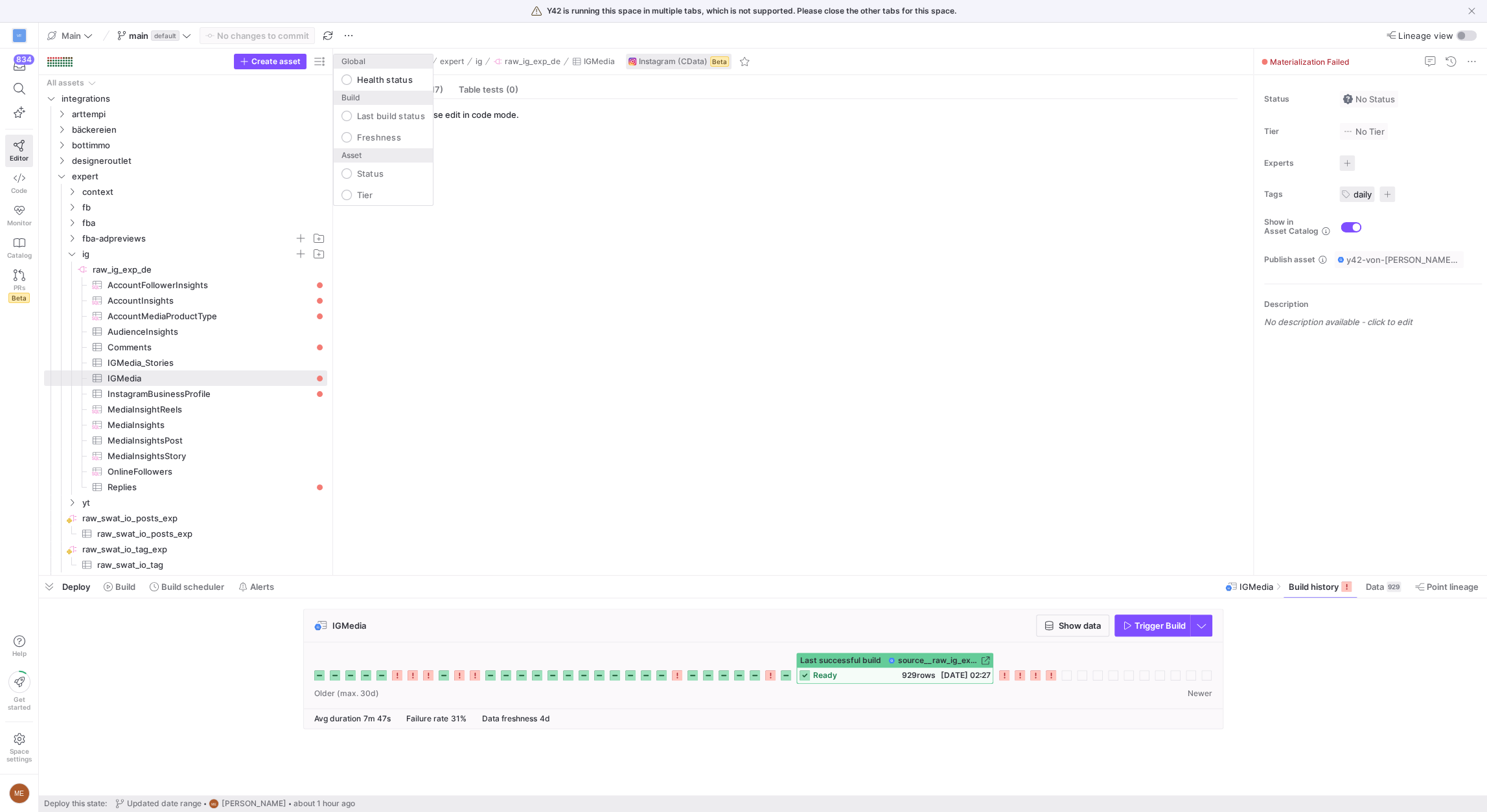
click at [257, 341] on div at bounding box center [743, 406] width 1487 height 812
click at [258, 353] on span "Comments​​​​​​​​​" at bounding box center [210, 347] width 204 height 15
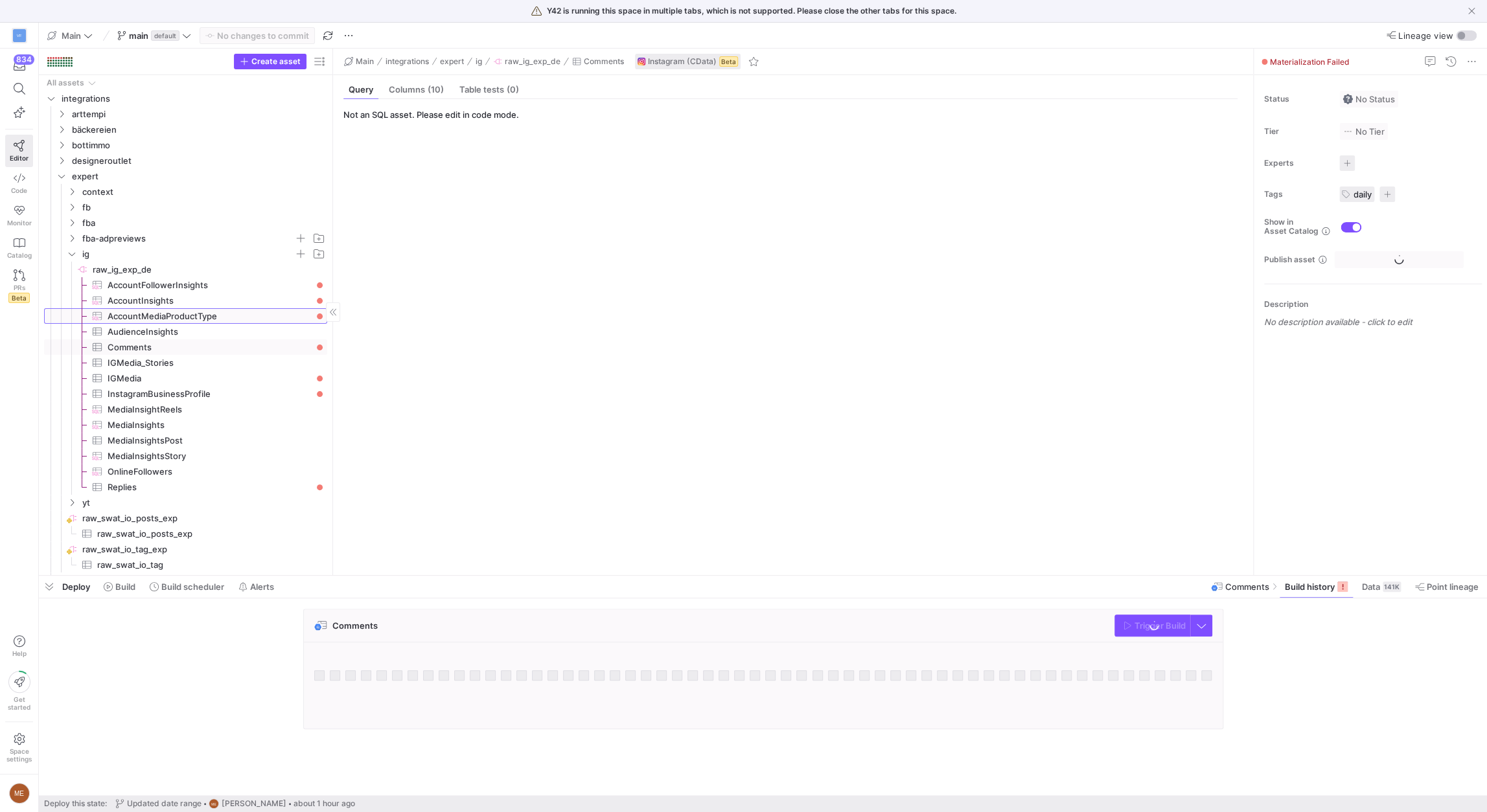
click at [272, 313] on span "AccountMediaProductType​​​​​​​​​" at bounding box center [210, 316] width 204 height 15
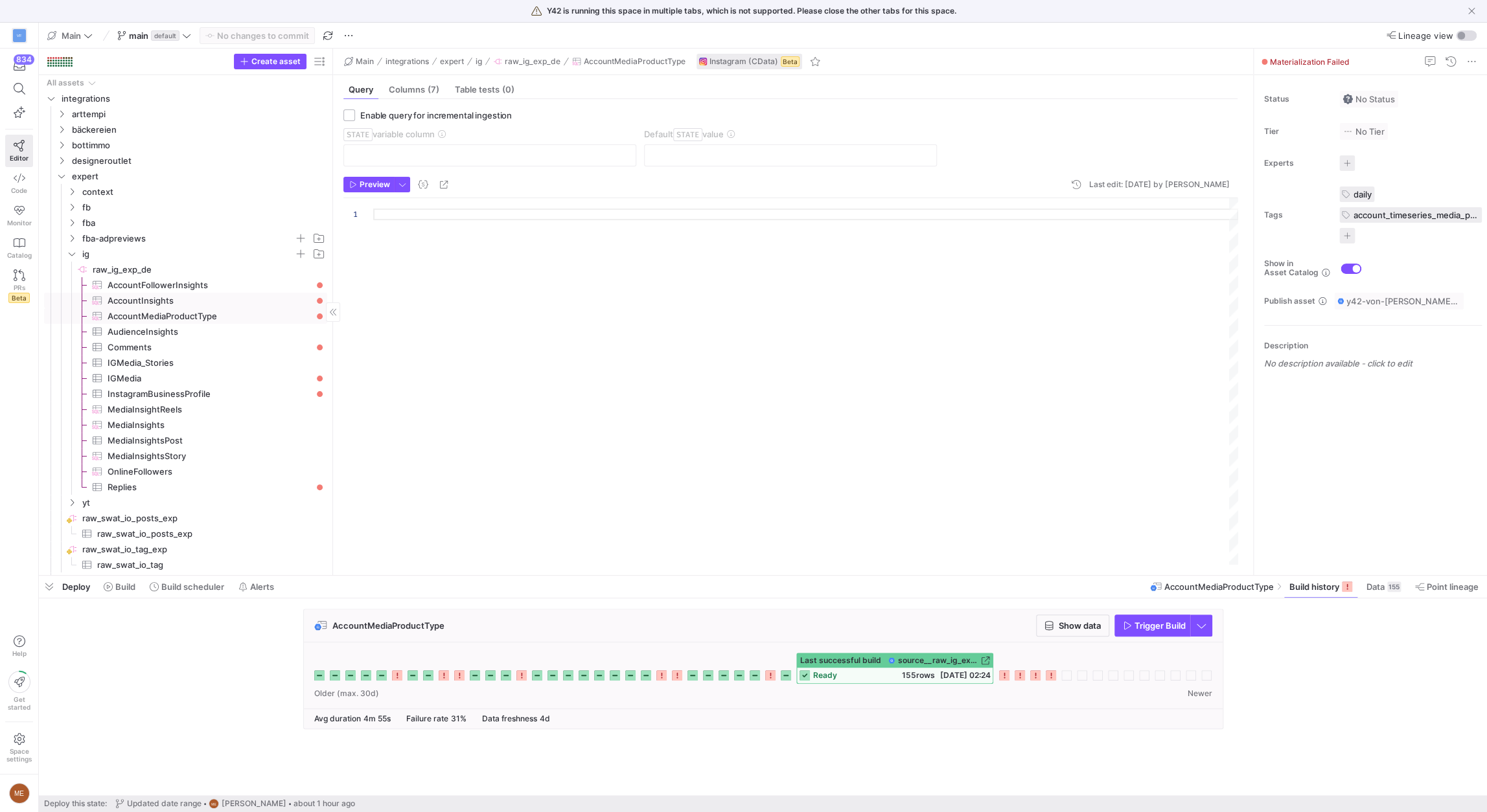
click at [272, 299] on span "AccountInsights​​​​​​​​​" at bounding box center [210, 301] width 204 height 15
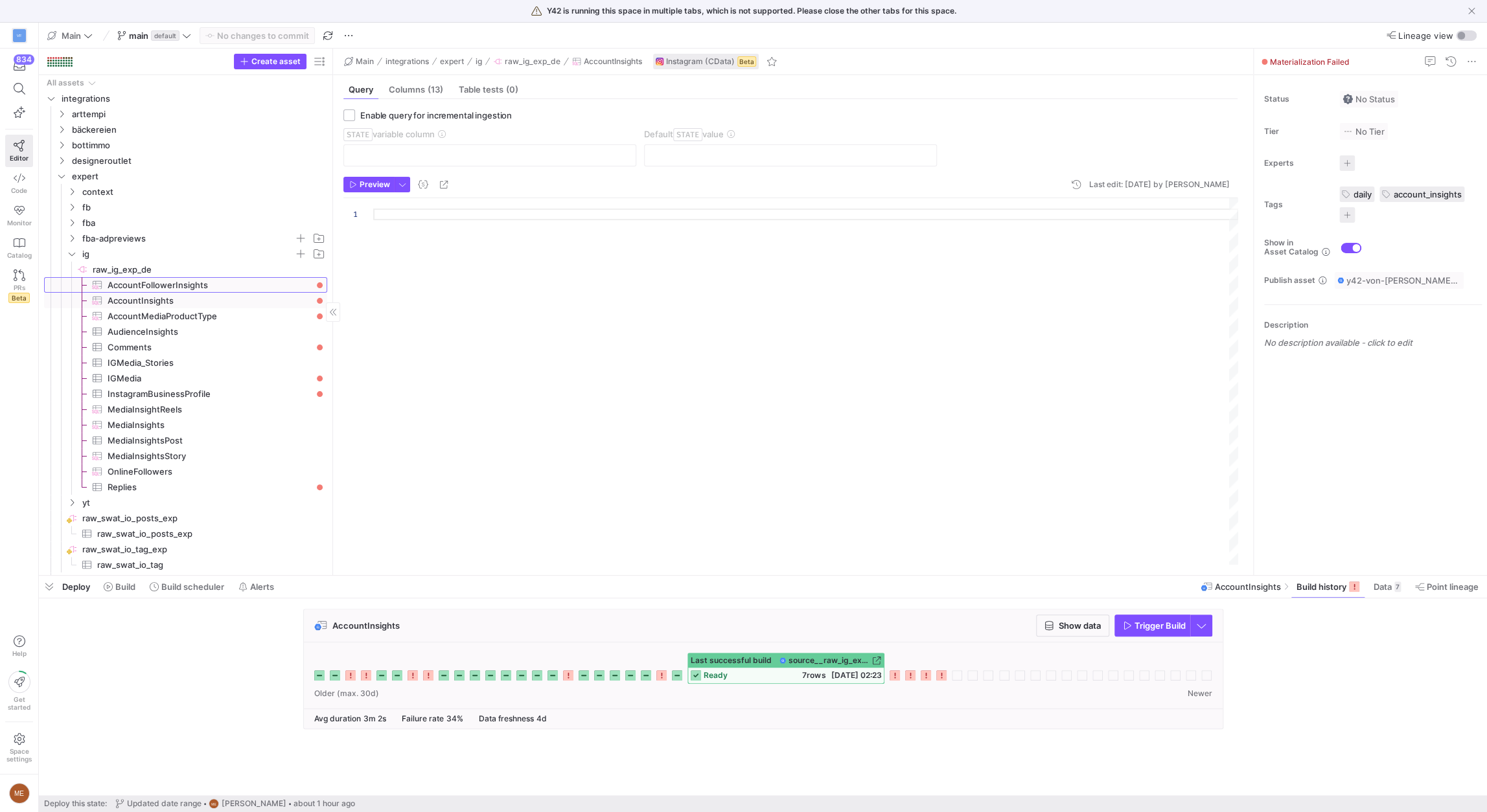
click at [273, 282] on span "AccountFollowerInsights​​​​​​​​​" at bounding box center [210, 285] width 204 height 15
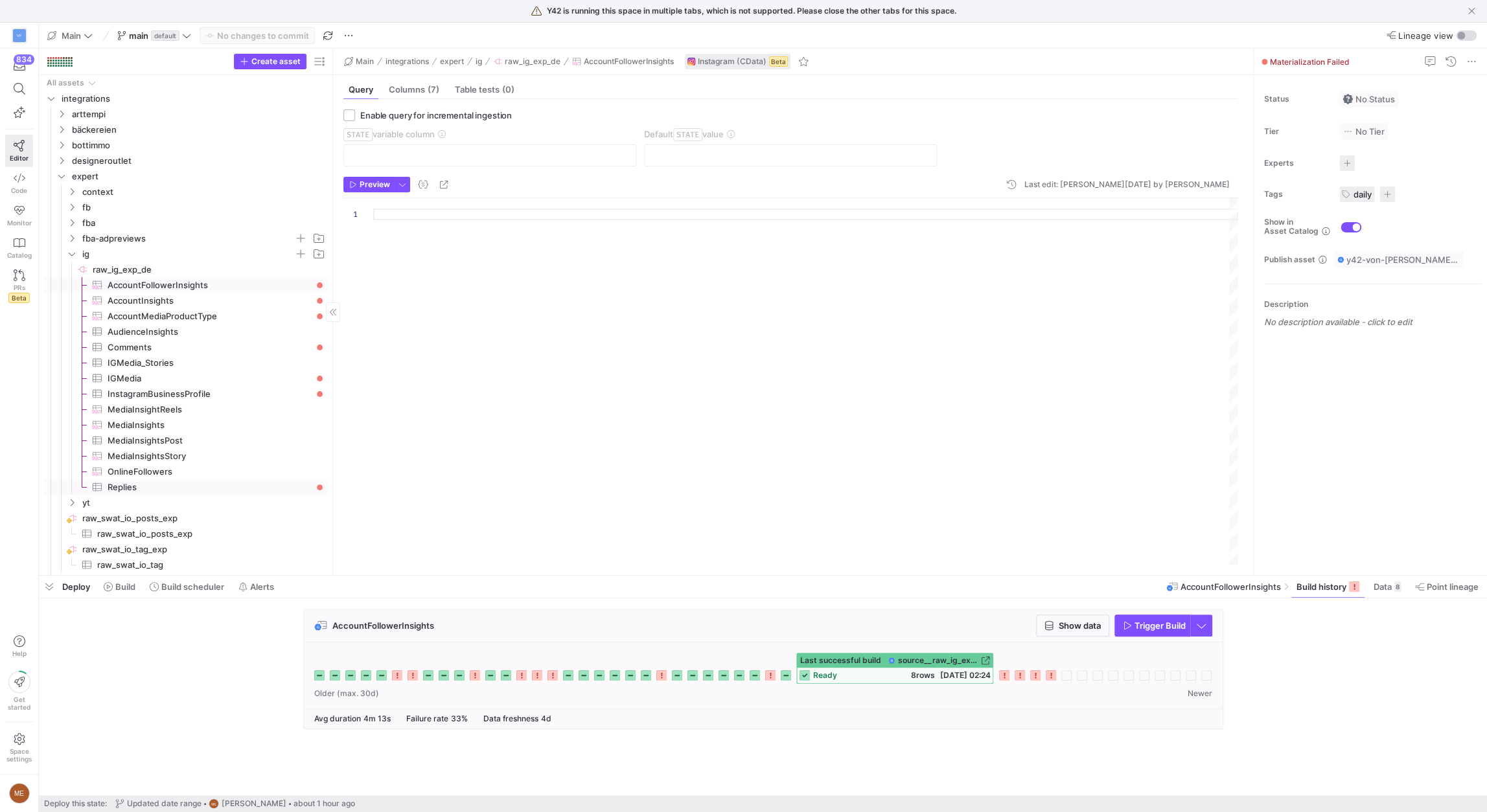
click at [263, 486] on span "Replies​​​​​​​​​" at bounding box center [210, 487] width 204 height 15
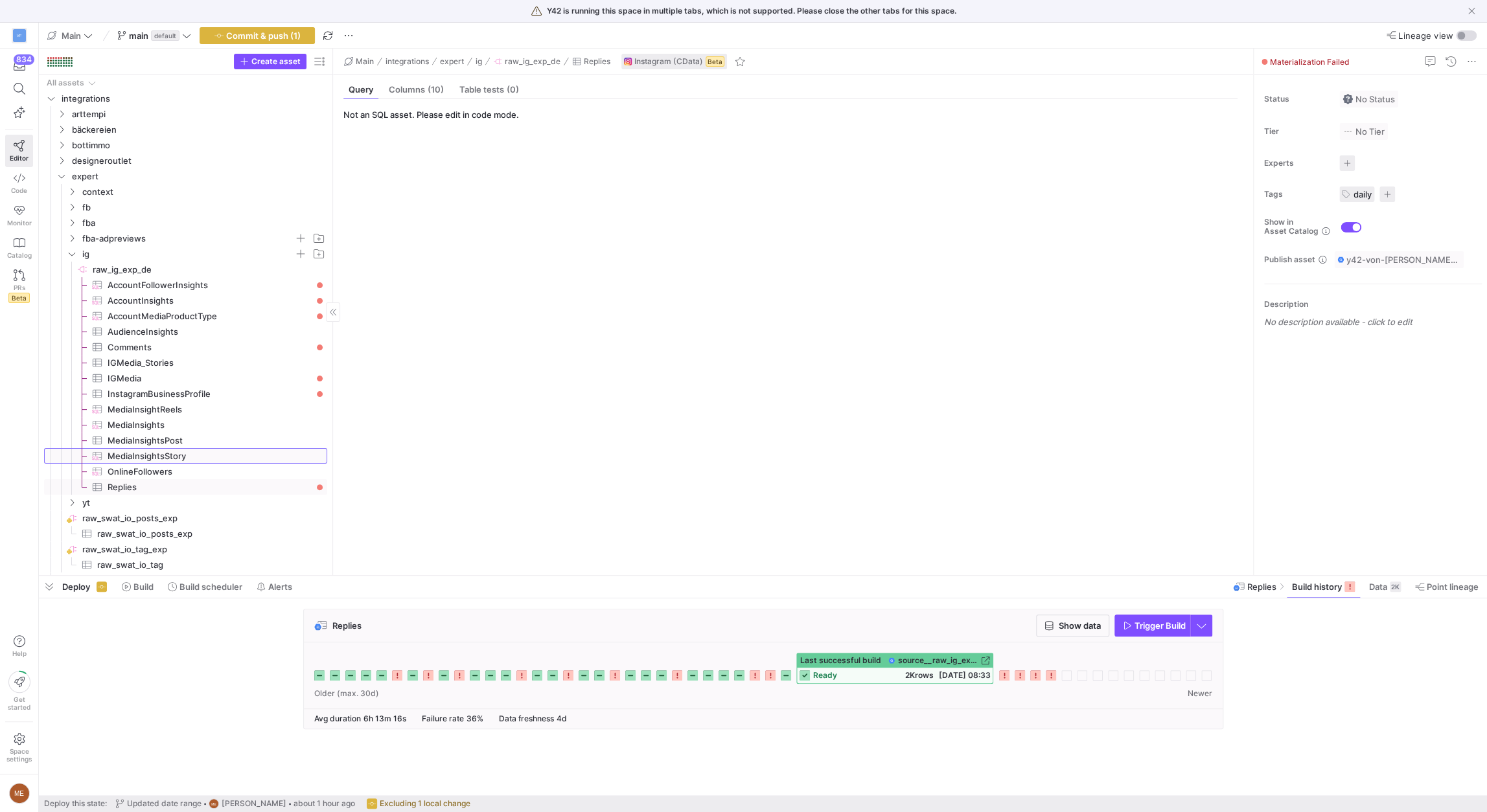
click at [235, 449] on span "MediaInsightsStory​​​​​​​​​" at bounding box center [210, 457] width 204 height 15
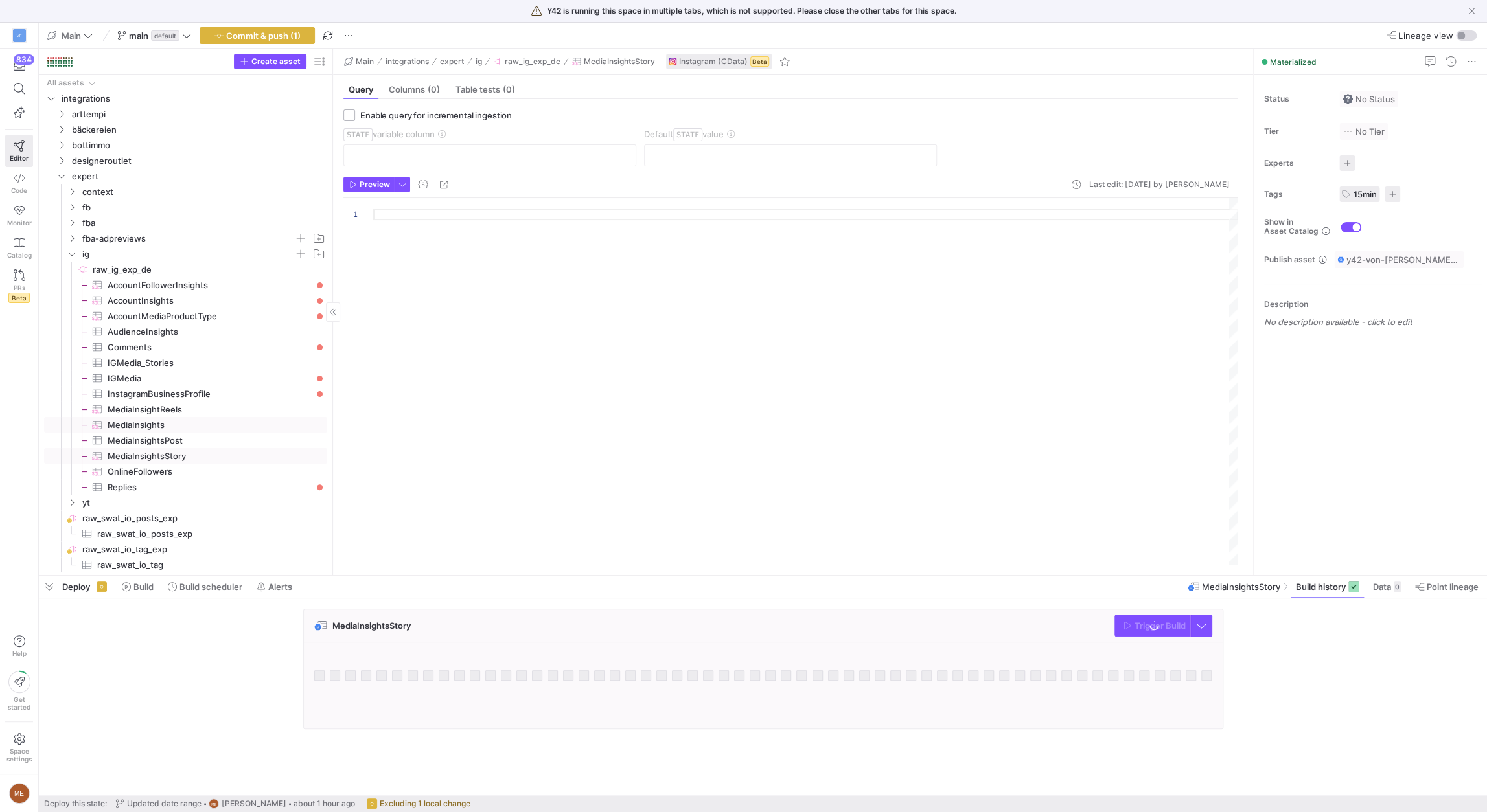
click at [249, 417] on span "MediaInsights​​​​​​​​​" at bounding box center [210, 425] width 204 height 15
click at [249, 412] on span "MediaInsightReels​​​​​​​​​" at bounding box center [210, 409] width 204 height 15
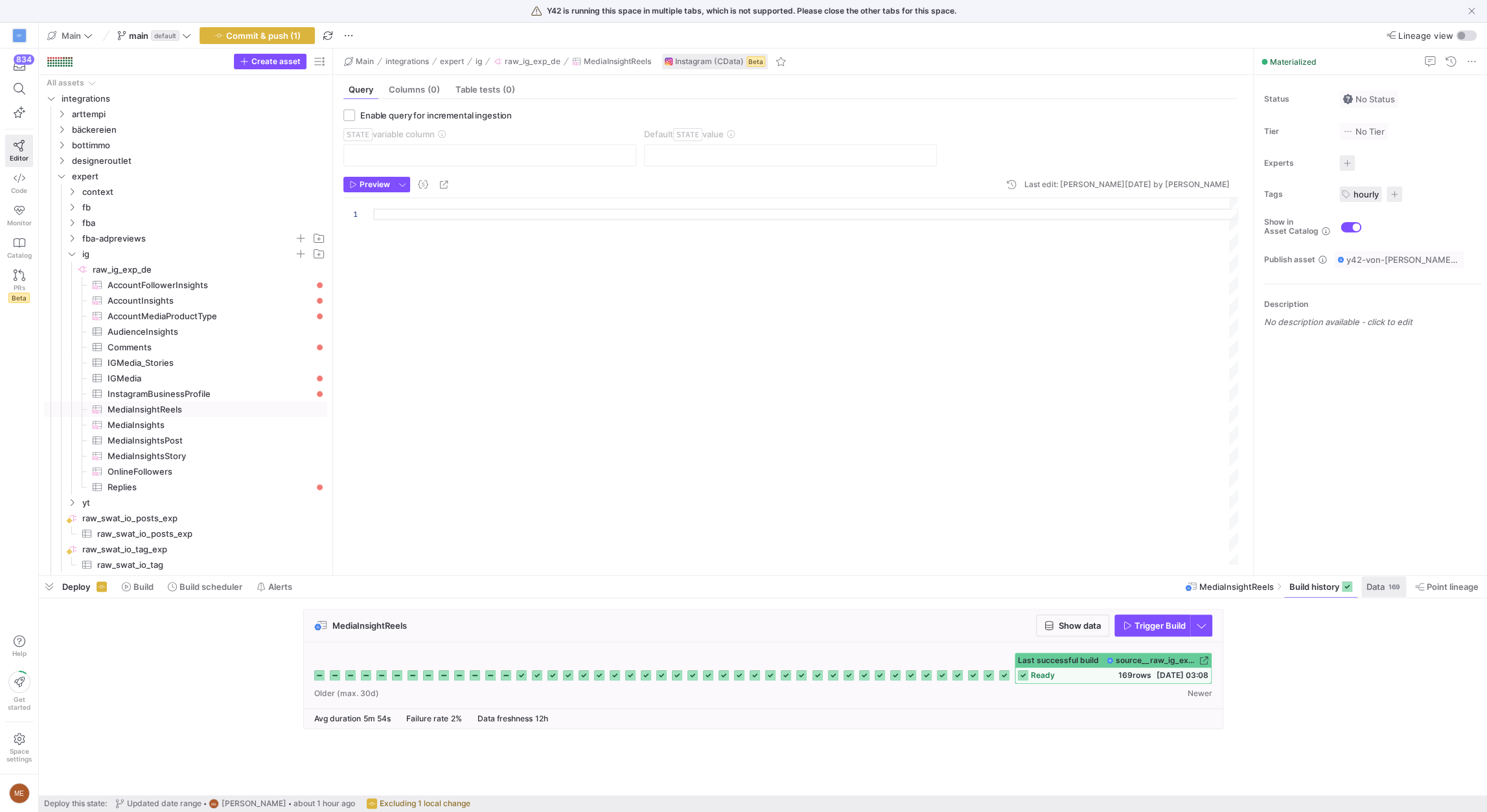
click at [1394, 582] on div "169" at bounding box center [1394, 587] width 13 height 10
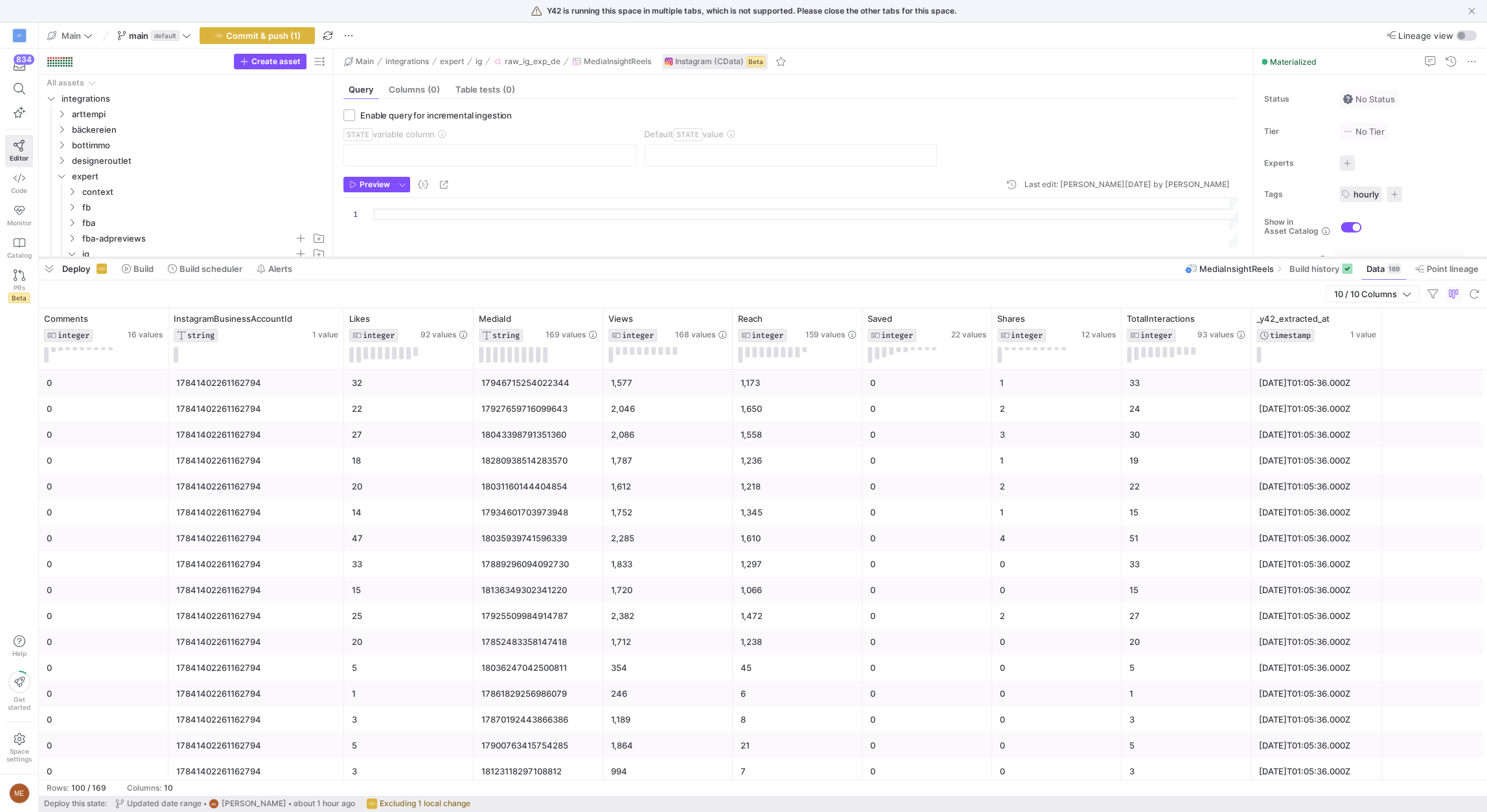
drag, startPoint x: 1162, startPoint y: 574, endPoint x: 1119, endPoint y: 255, distance: 321.9
click at [1119, 255] on div at bounding box center [763, 257] width 1449 height 5
click at [708, 315] on icon at bounding box center [708, 318] width 4 height 9
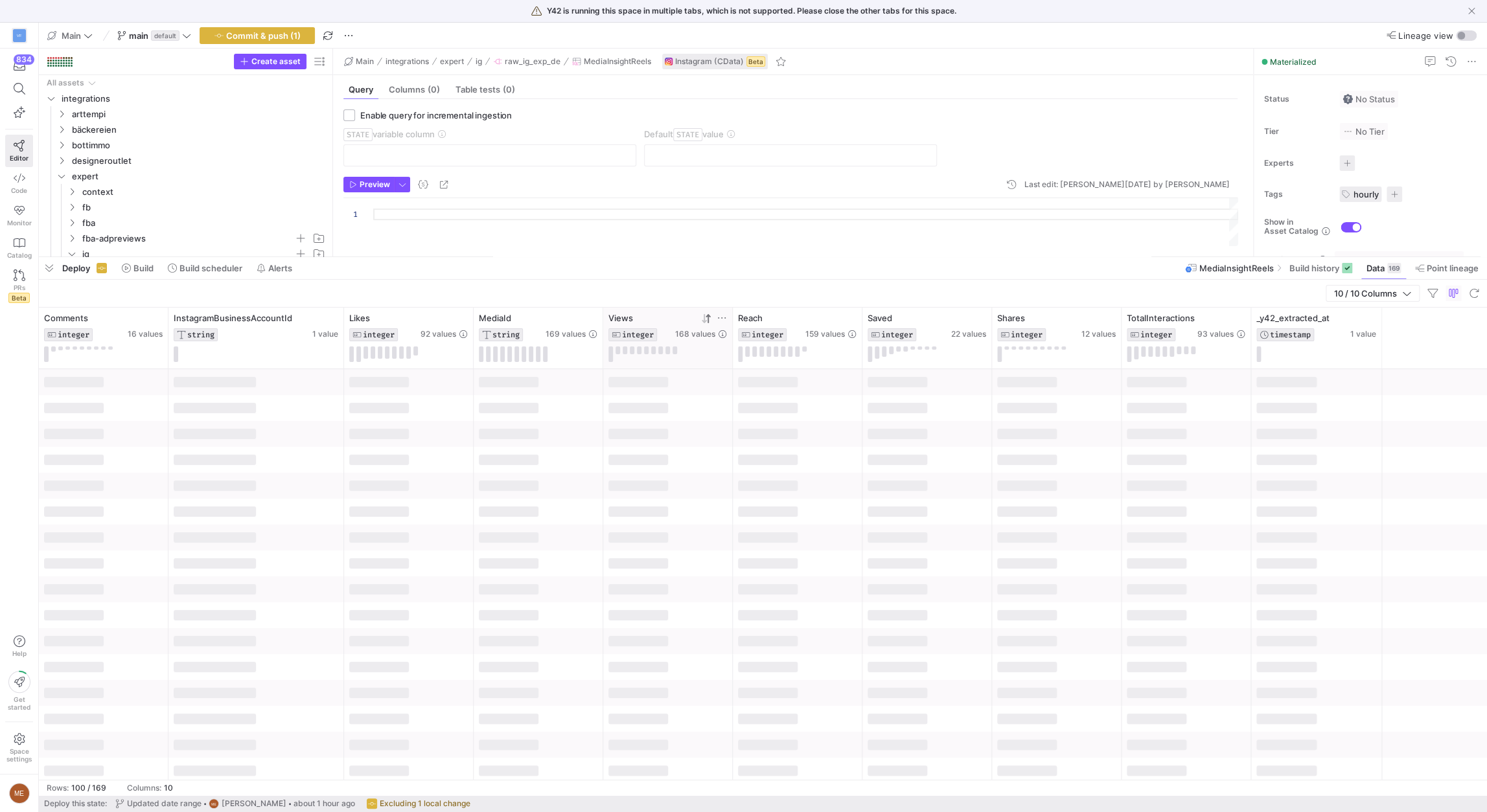
click at [708, 315] on icon at bounding box center [708, 318] width 4 height 9
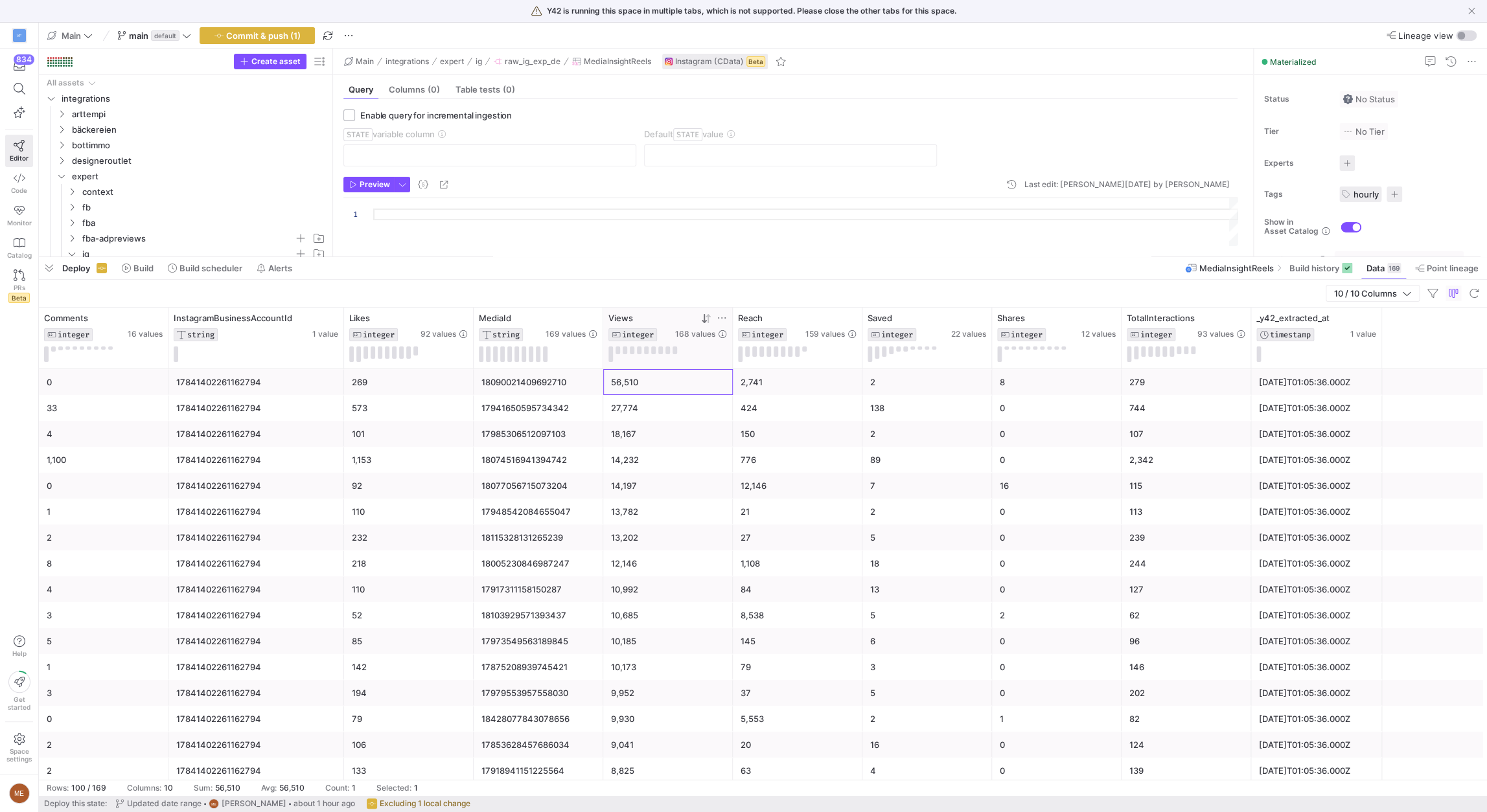
click at [628, 380] on div "56,510" at bounding box center [668, 382] width 114 height 25
click at [283, 400] on div "17841402261162794" at bounding box center [256, 409] width 160 height 25
click at [284, 384] on div "17841402261162794" at bounding box center [256, 382] width 160 height 25
click at [591, 366] on div "MediaId STRING 169 values" at bounding box center [539, 338] width 130 height 61
click at [583, 368] on div "MediaId STRING 169 values" at bounding box center [539, 338] width 130 height 61
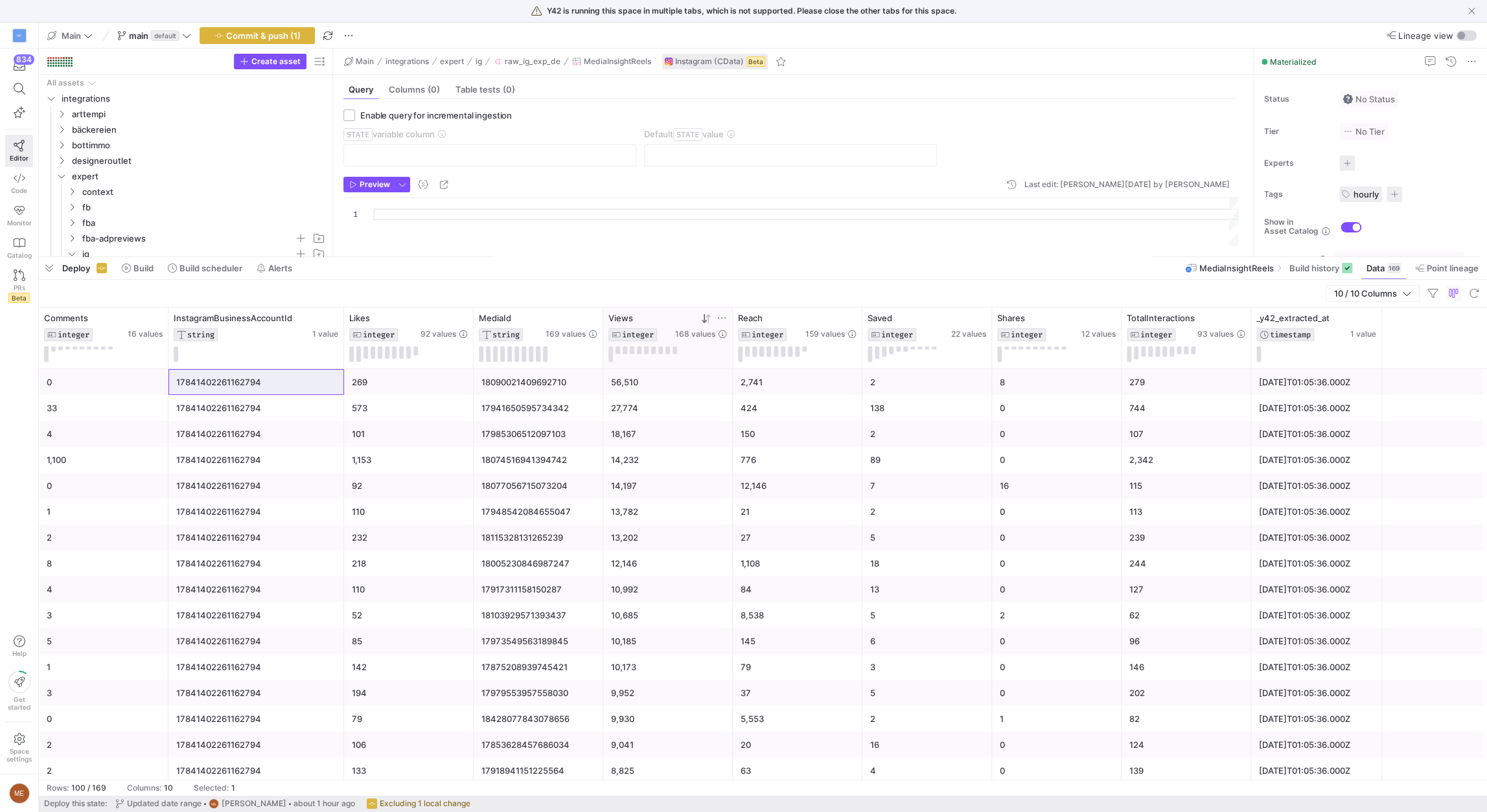
click at [577, 378] on div "18090021409692710" at bounding box center [538, 382] width 114 height 25
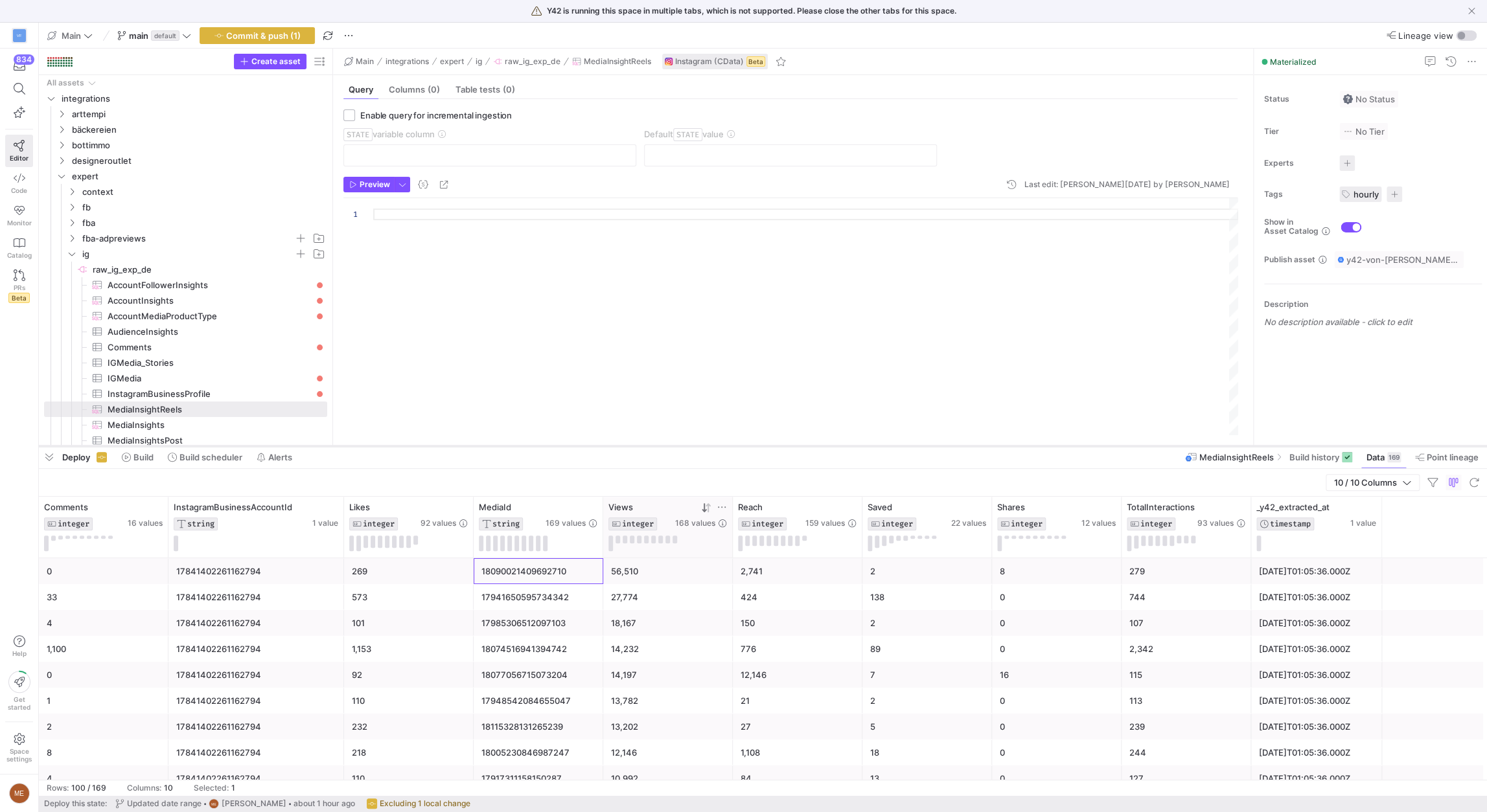
drag, startPoint x: 460, startPoint y: 256, endPoint x: 422, endPoint y: 445, distance: 192.8
click at [422, 445] on div at bounding box center [763, 446] width 1449 height 5
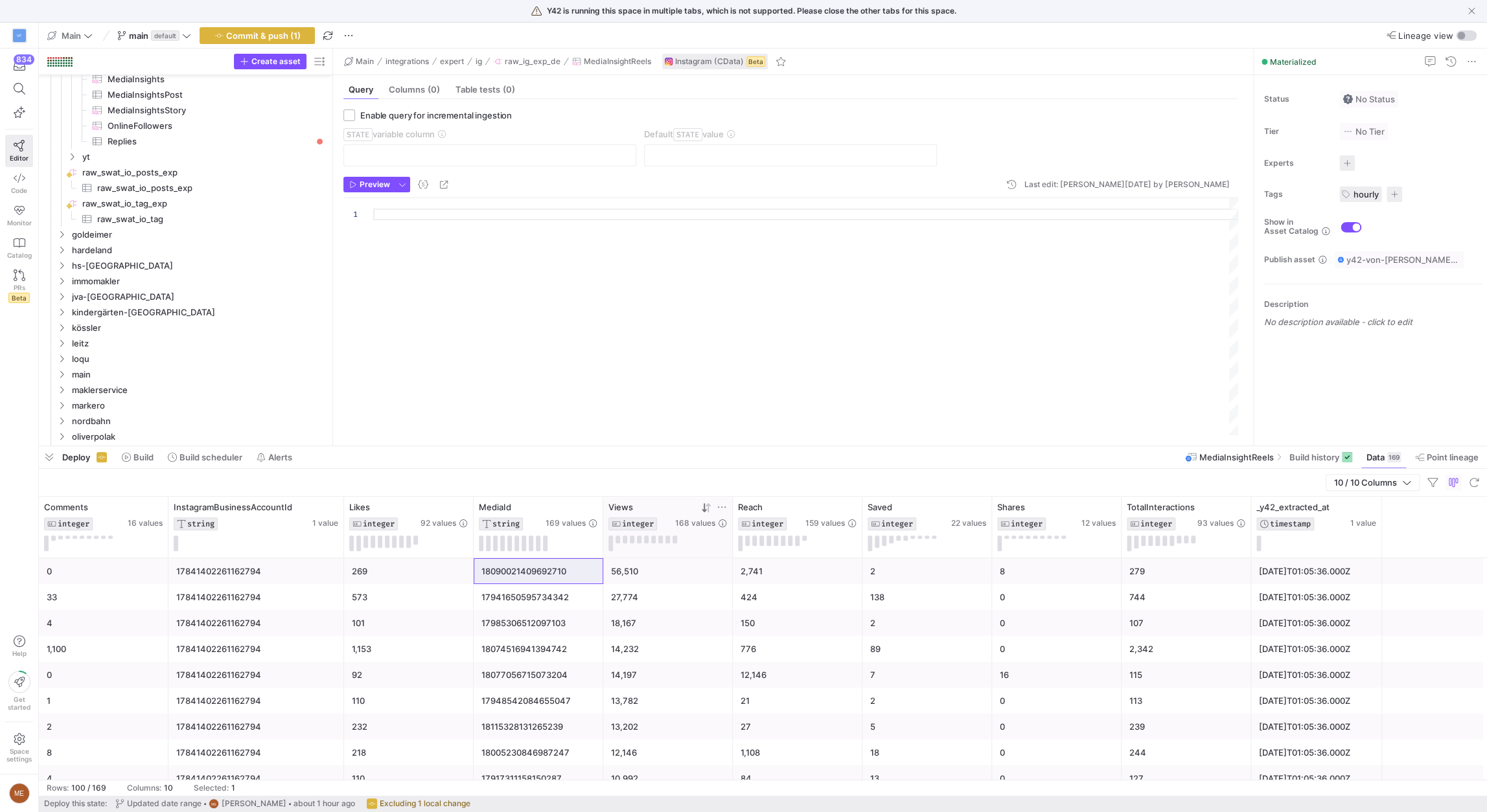
scroll to position [360, 0]
click at [175, 170] on span "raw_swat_io_posts_exp​​​​​​​​​" at bounding box center [205, 174] width 215 height 15
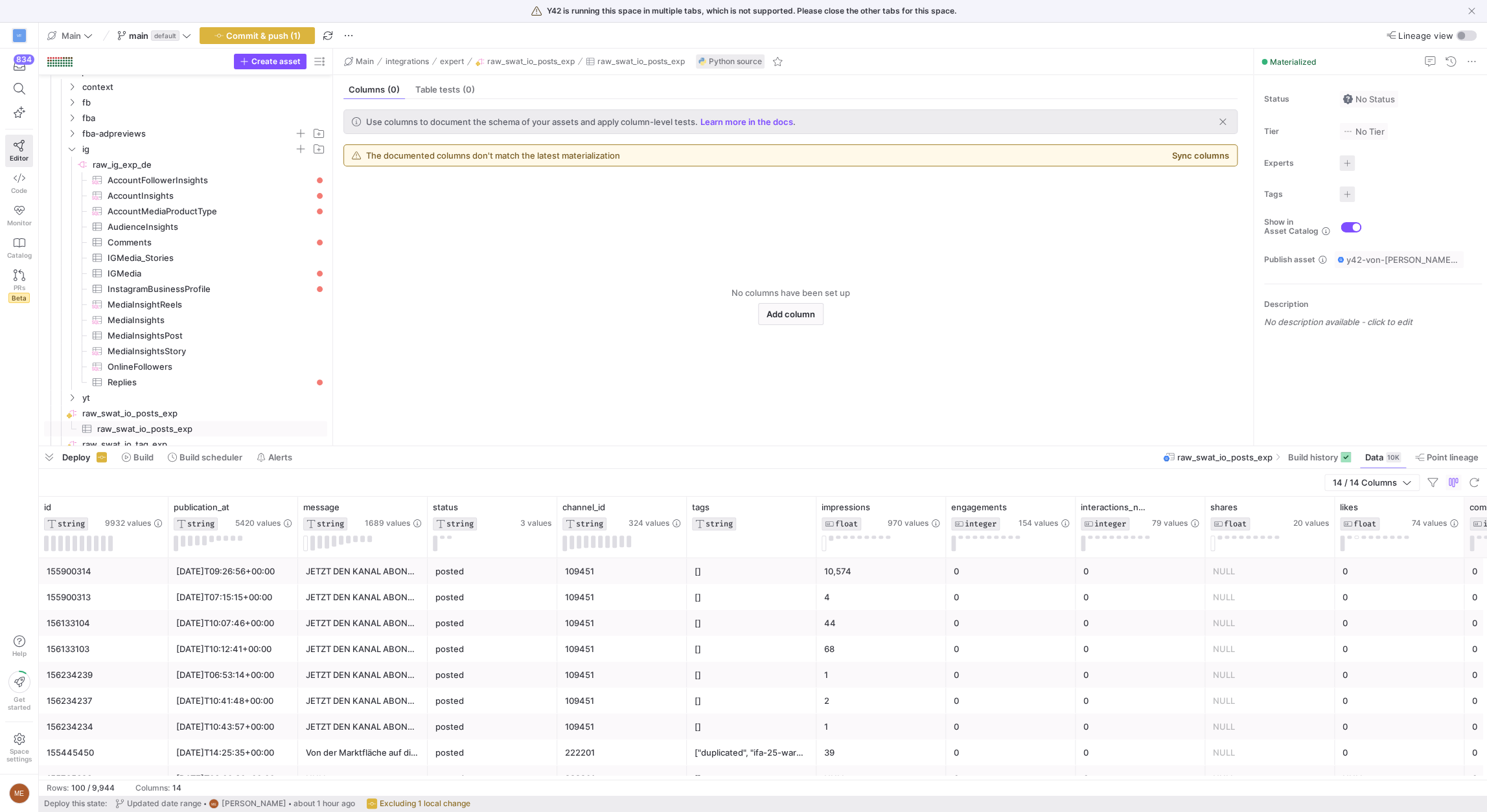
scroll to position [107, 0]
click at [226, 308] on span "MediaInsightReels​​​​​​​​​" at bounding box center [210, 302] width 204 height 15
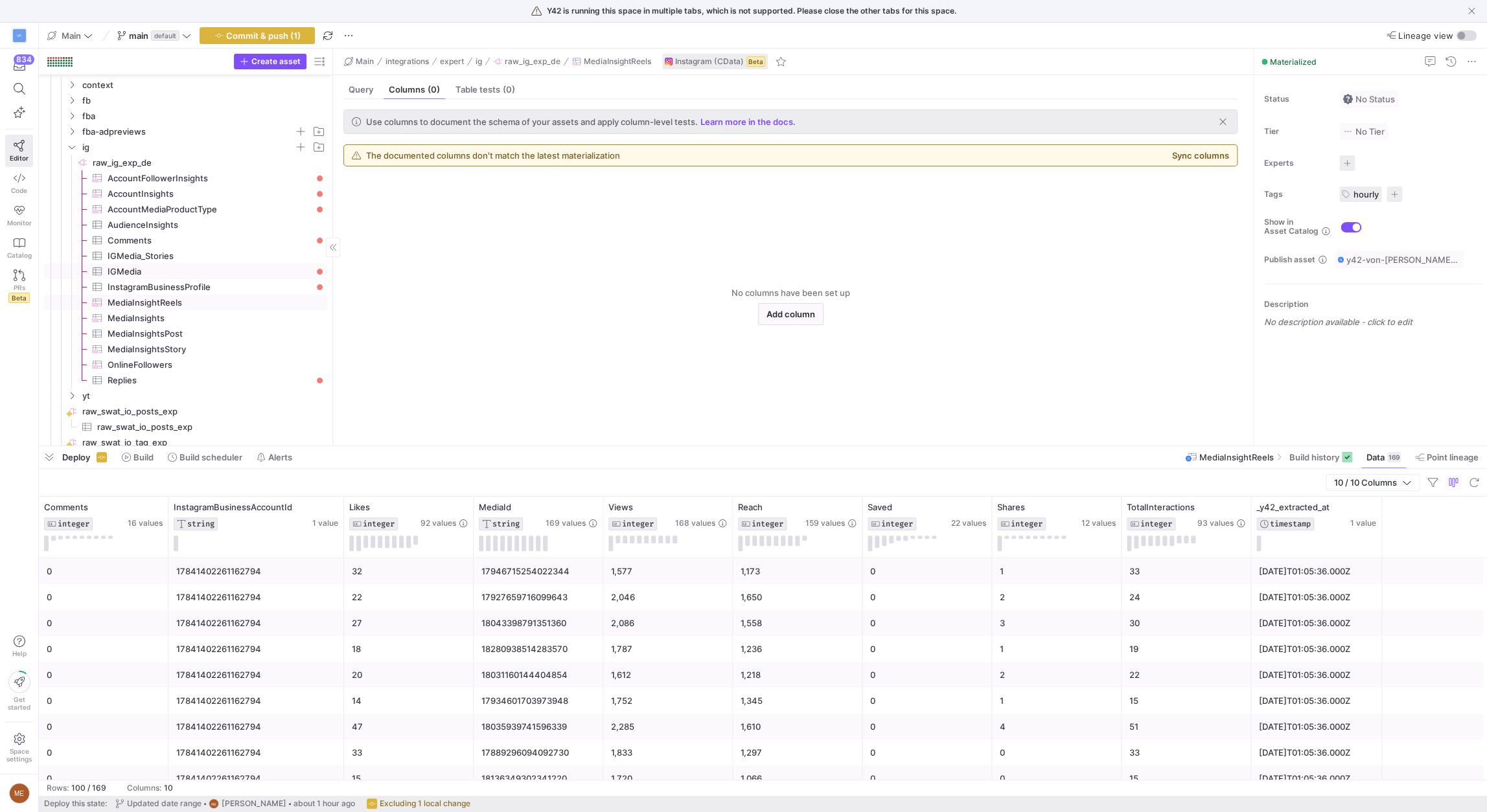
click at [221, 266] on span "IGMedia​​​​​​​​​" at bounding box center [210, 271] width 204 height 15
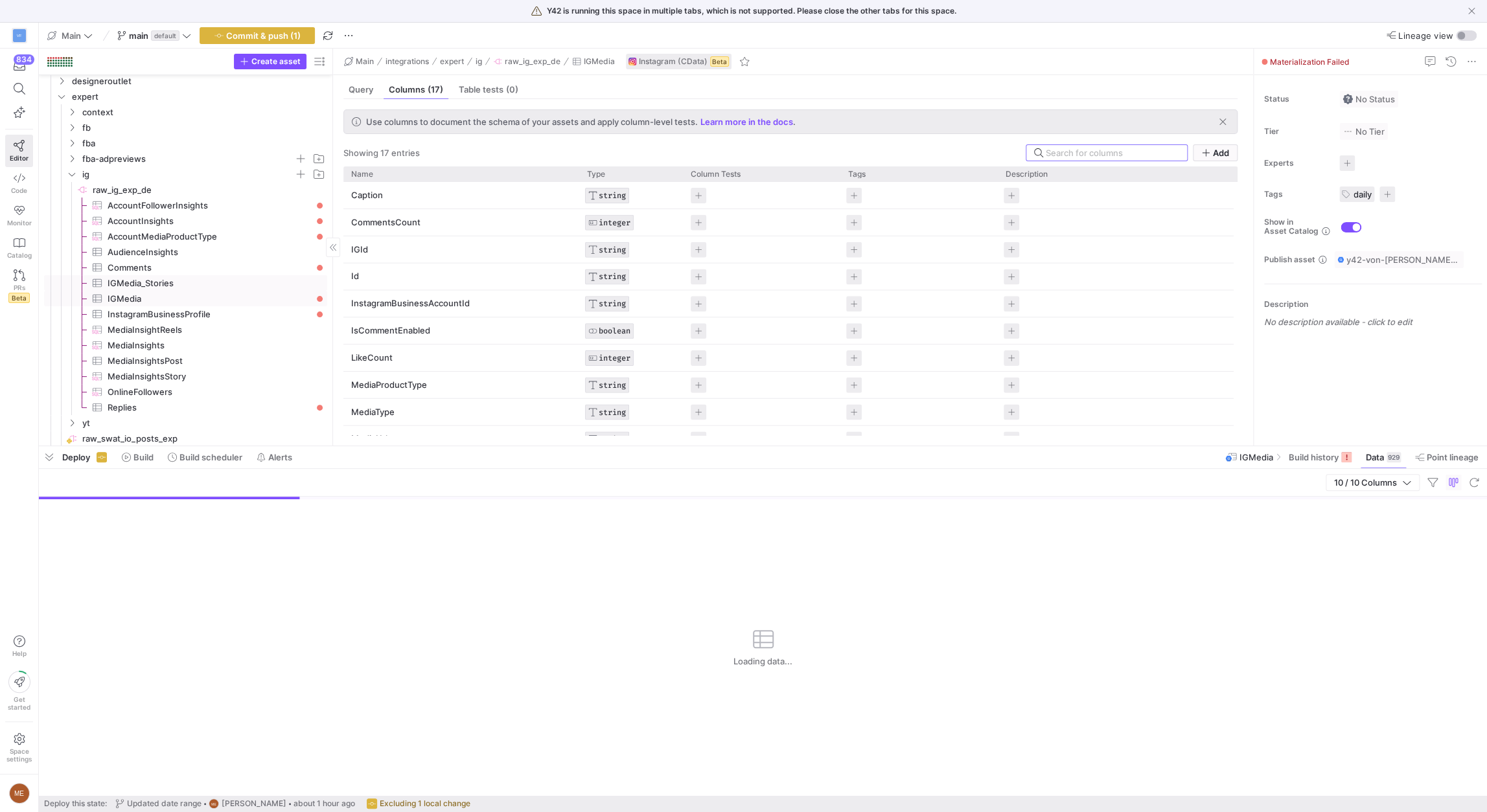
scroll to position [77, 0]
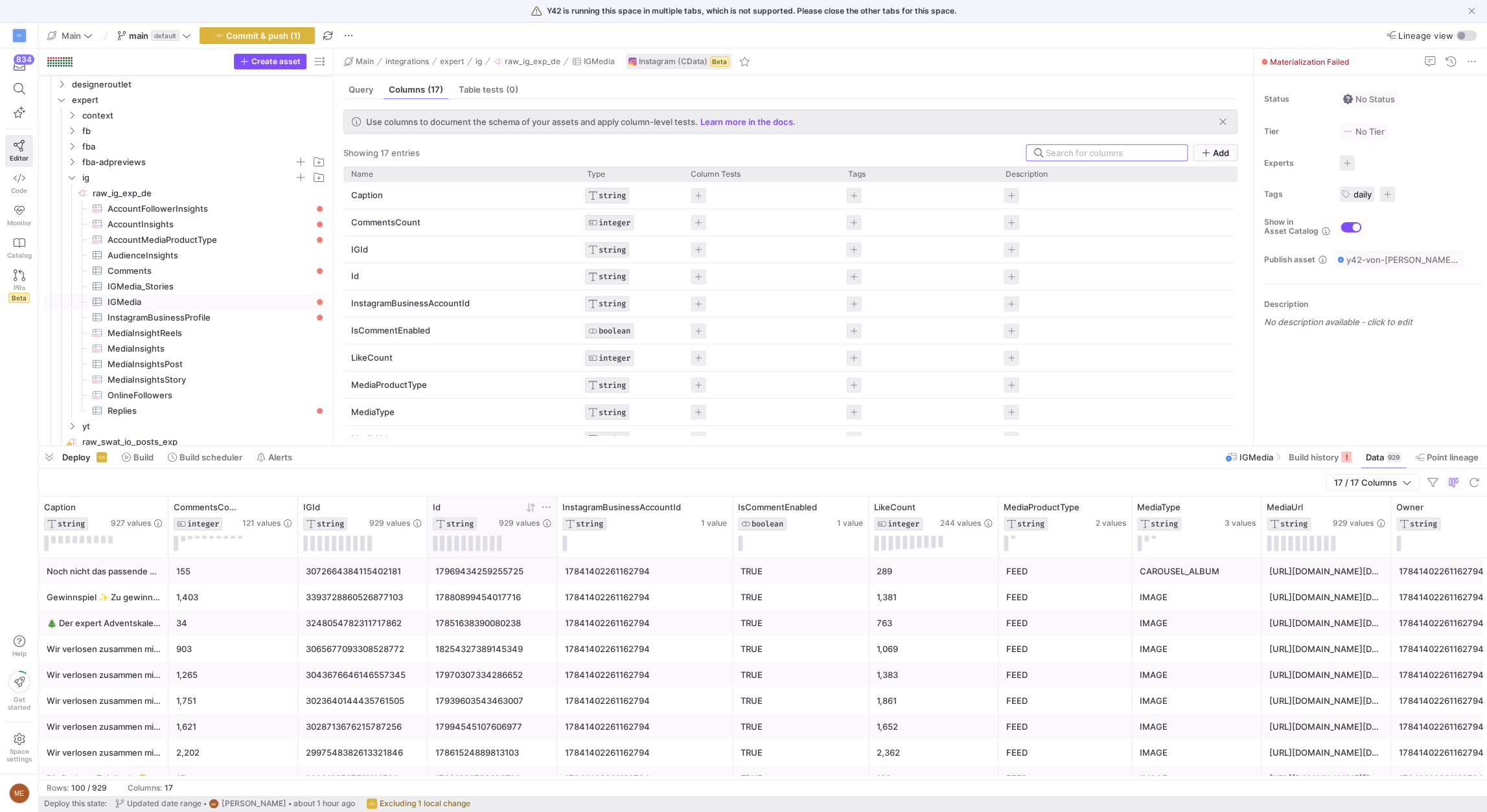
click at [545, 507] on icon at bounding box center [546, 507] width 10 height 10
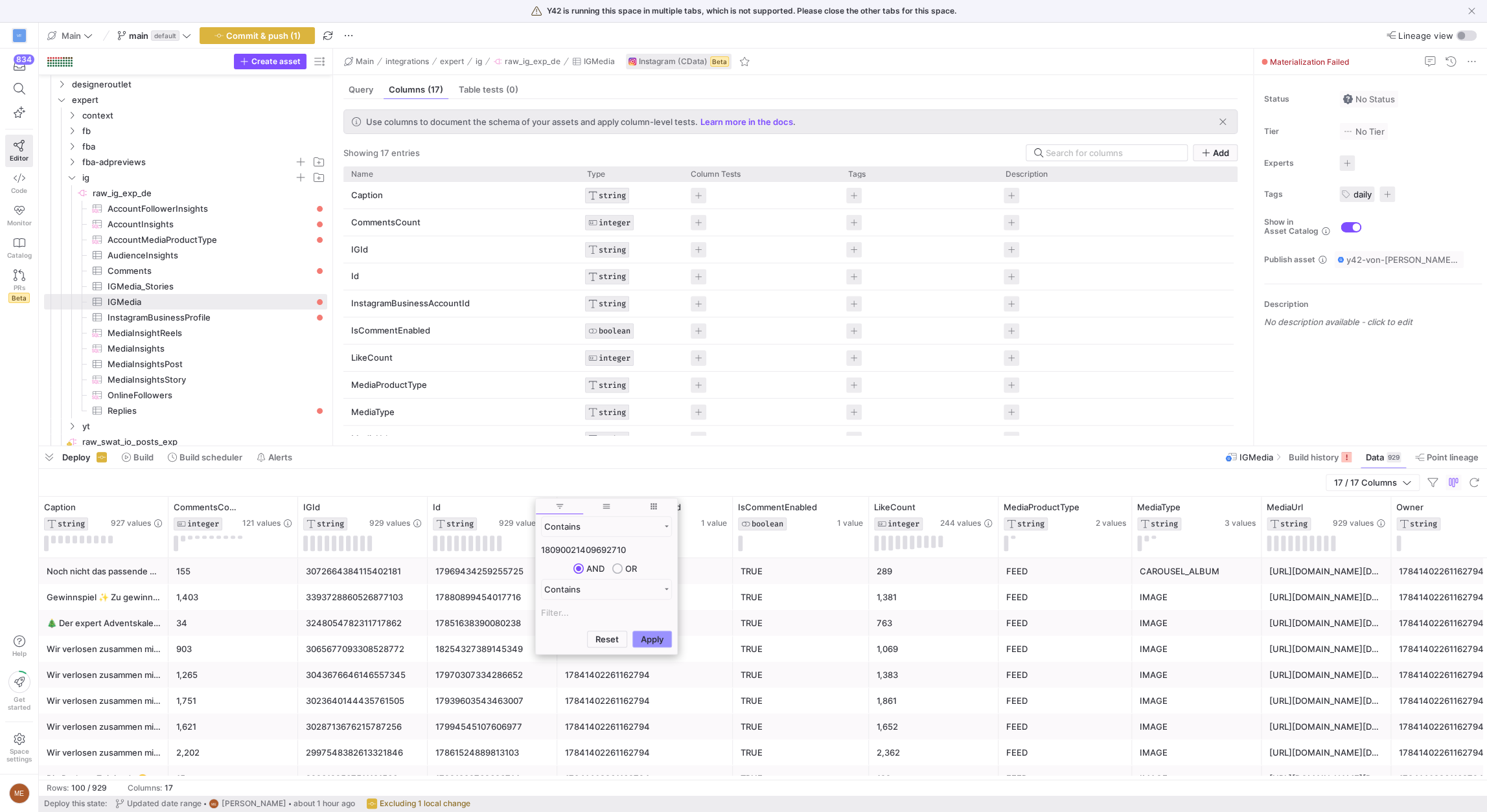
type input "18090021409692710"
click at [657, 640] on button "Apply" at bounding box center [652, 639] width 40 height 17
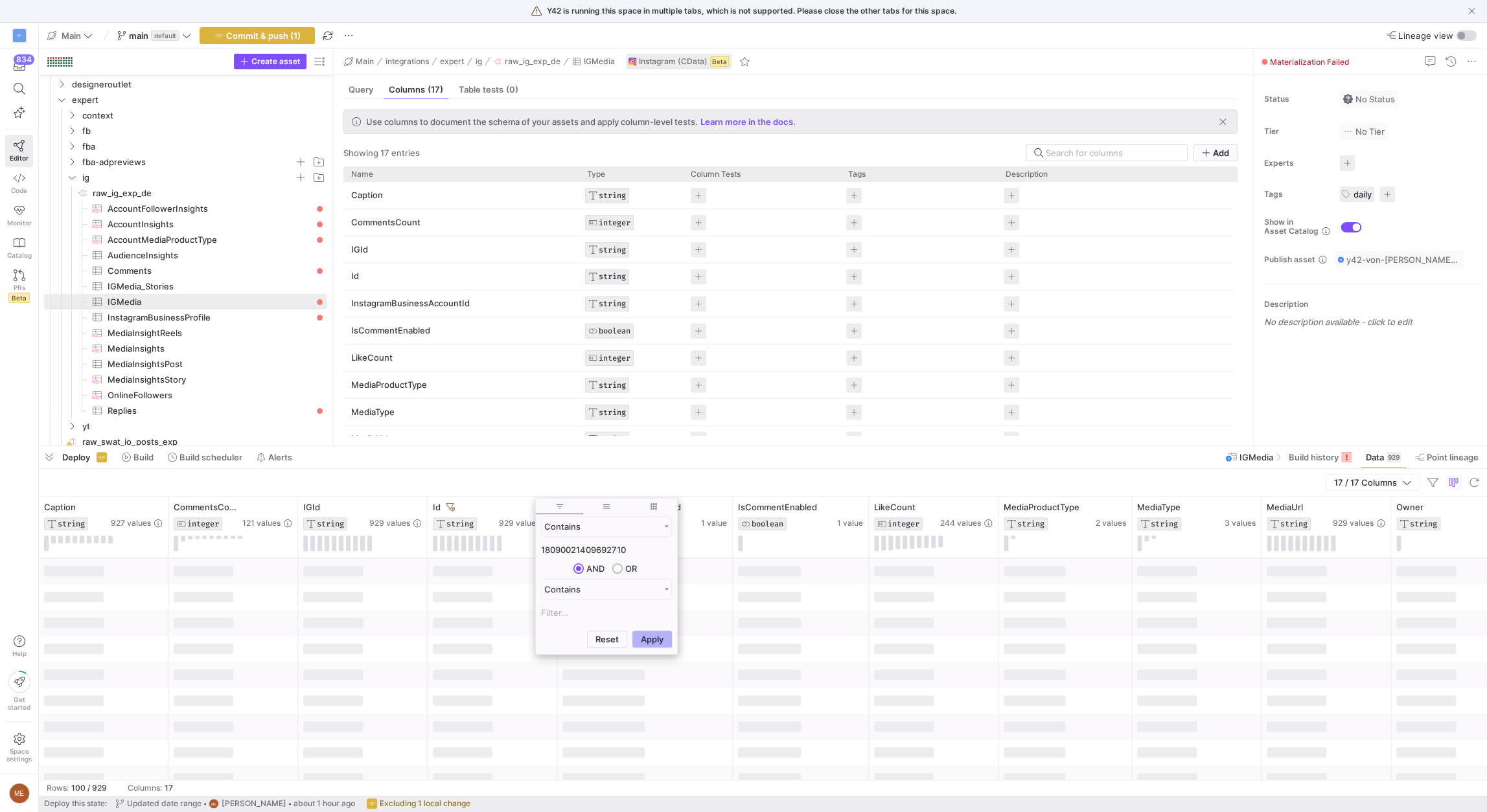
click at [463, 471] on div "17 / 17 Columns" at bounding box center [763, 483] width 1449 height 28
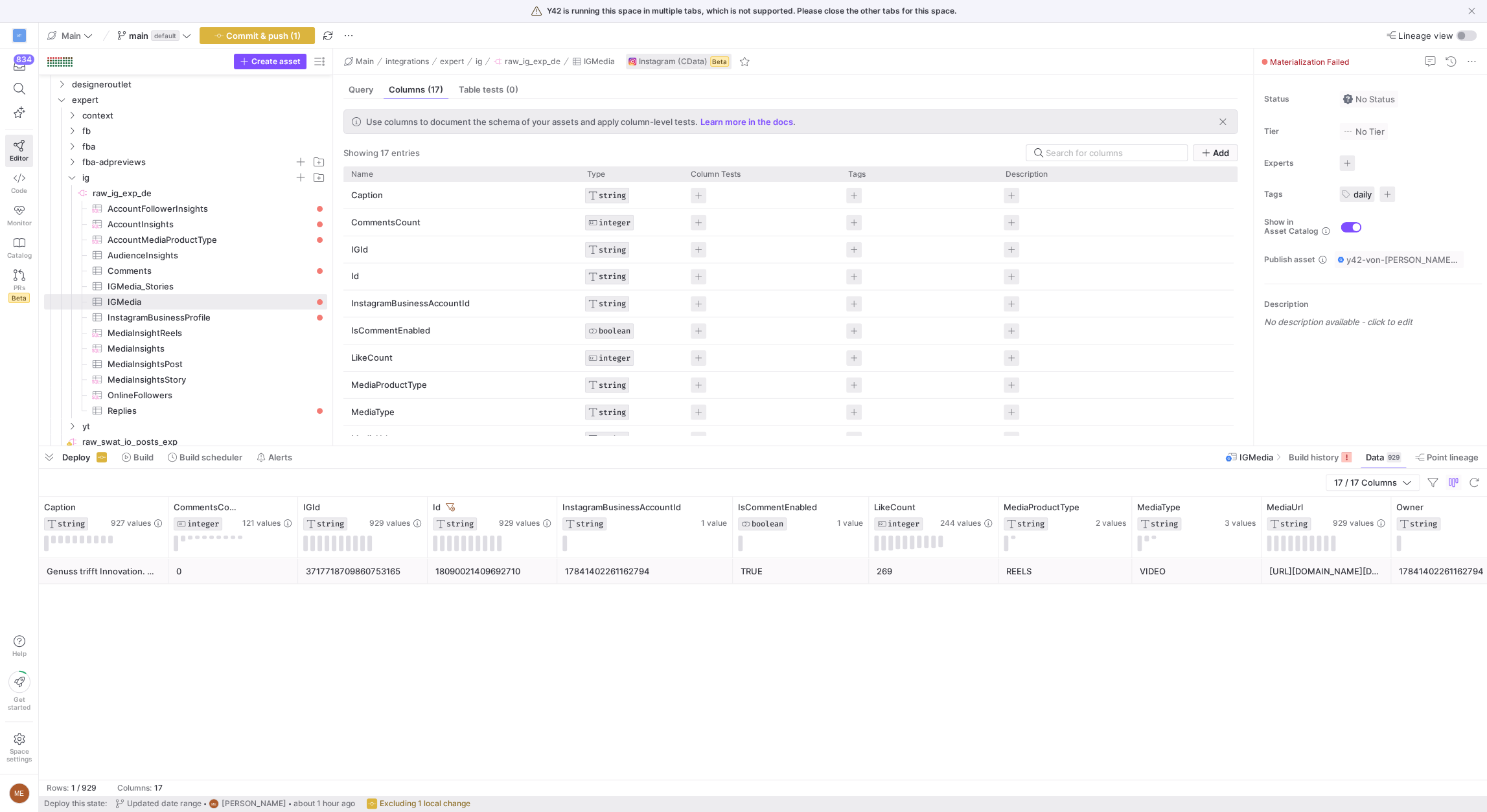
click at [80, 575] on div "Genuss trifft Innovation. ✨ Auf der @ifa_berlin​​ zeigt @aeg_de​​, wie Technik …" at bounding box center [103, 572] width 114 height 25
click at [726, 637] on div "Genuss trifft Innovation. ✨ Auf der @ifa_berlin​​ zeigt @aeg_de​​, wie Technik …" at bounding box center [763, 669] width 1449 height 221
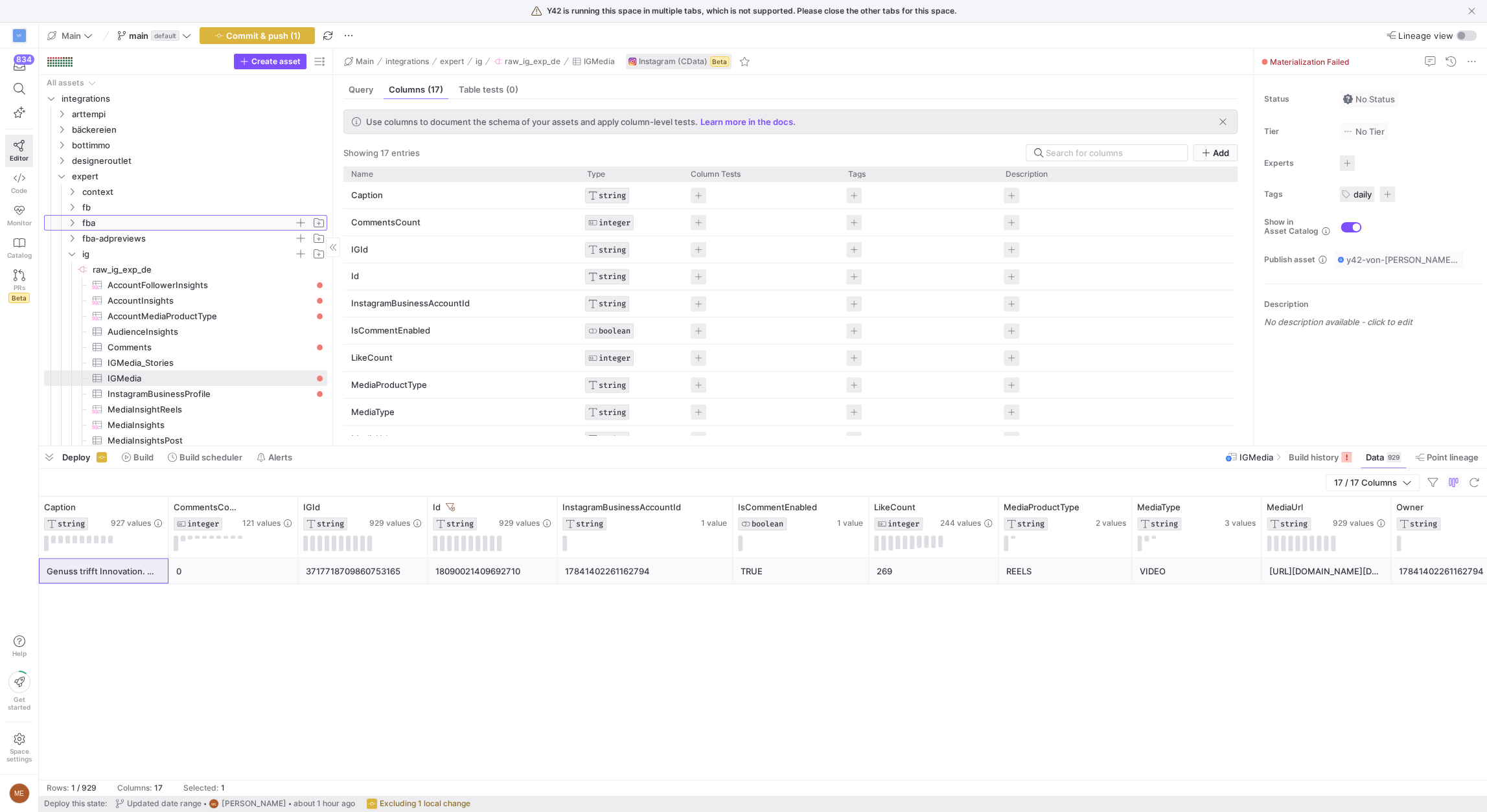
click at [192, 222] on span "fba" at bounding box center [188, 223] width 212 height 15
click at [204, 243] on span "raw_fba_exp_ecommerce_v2​​​​​​​​" at bounding box center [209, 238] width 232 height 15
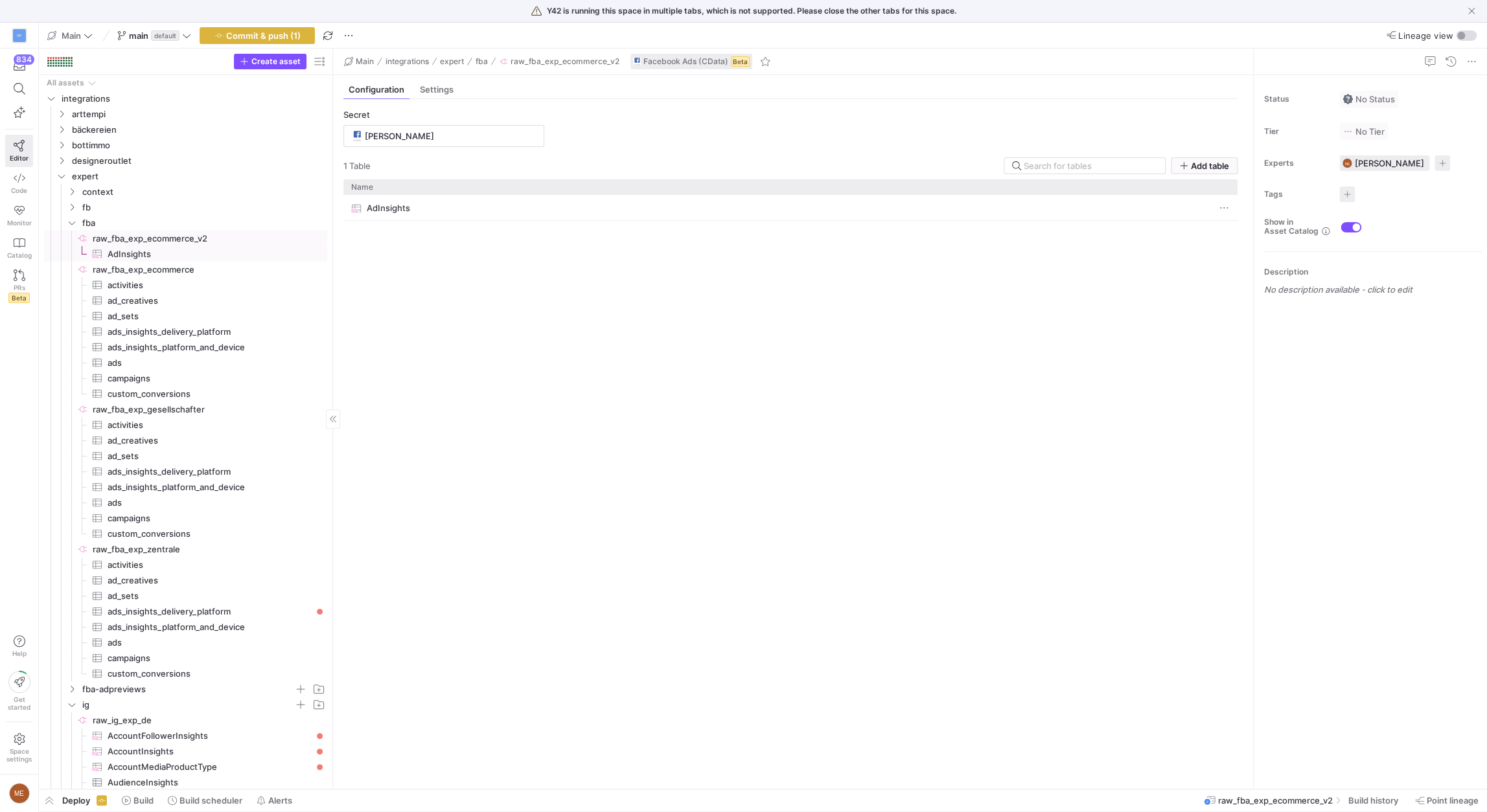
click at [204, 257] on span "AdInsights​​​​​​​​​" at bounding box center [210, 254] width 204 height 15
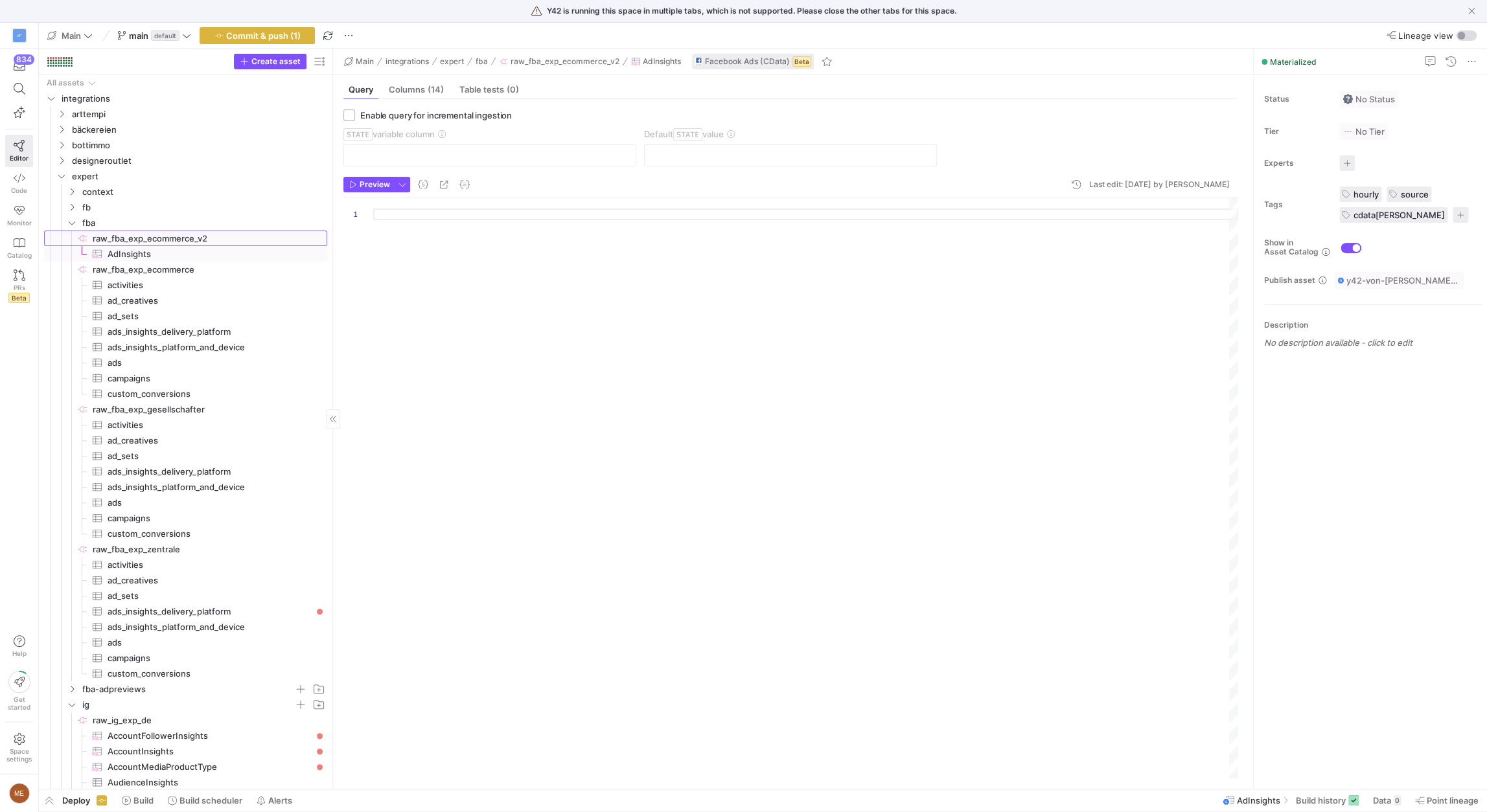
click at [270, 233] on span "raw_fba_exp_ecommerce_v2​​​​​​​​" at bounding box center [209, 238] width 232 height 15
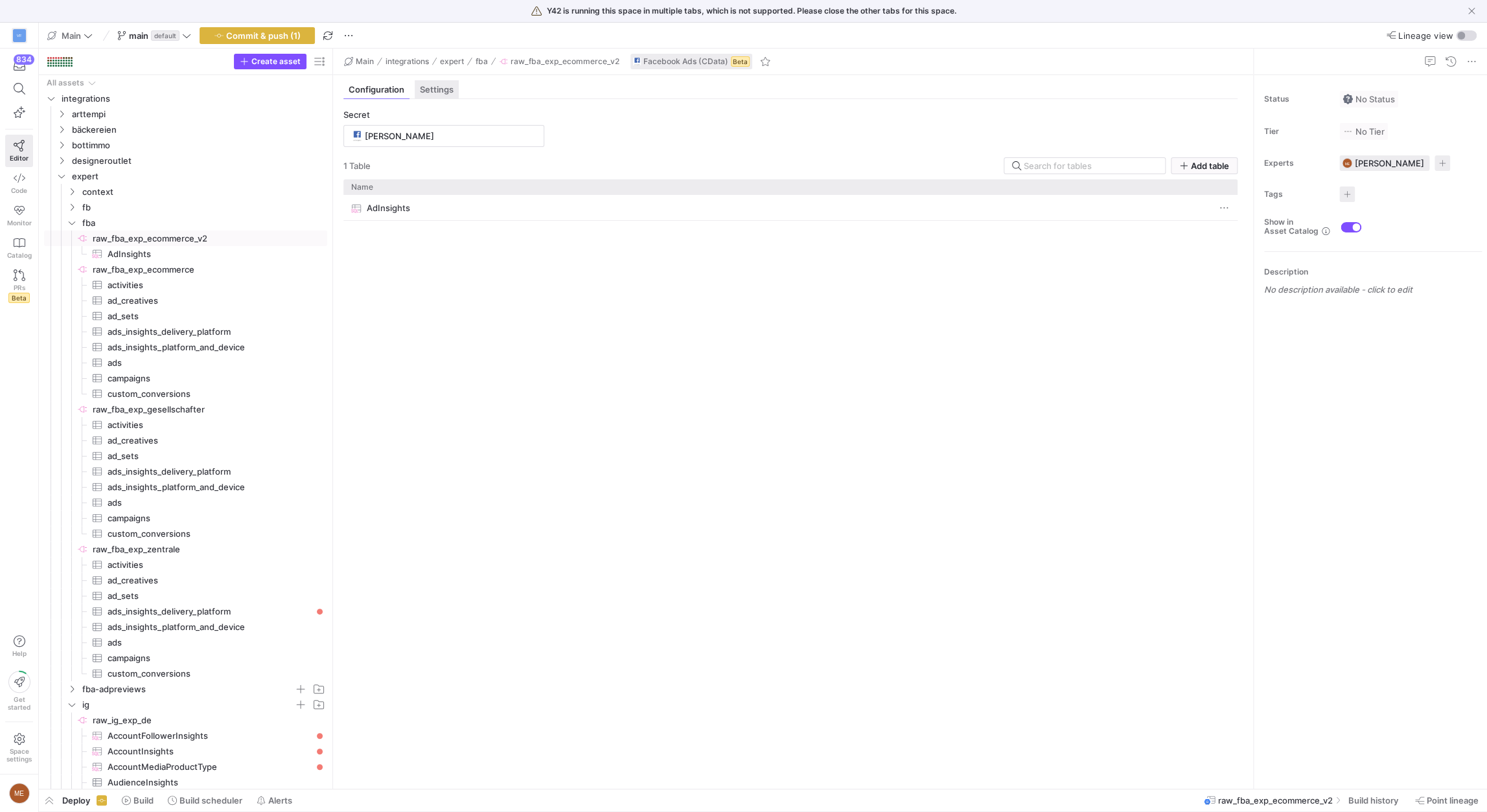
click at [423, 91] on span "Settings" at bounding box center [437, 89] width 34 height 8
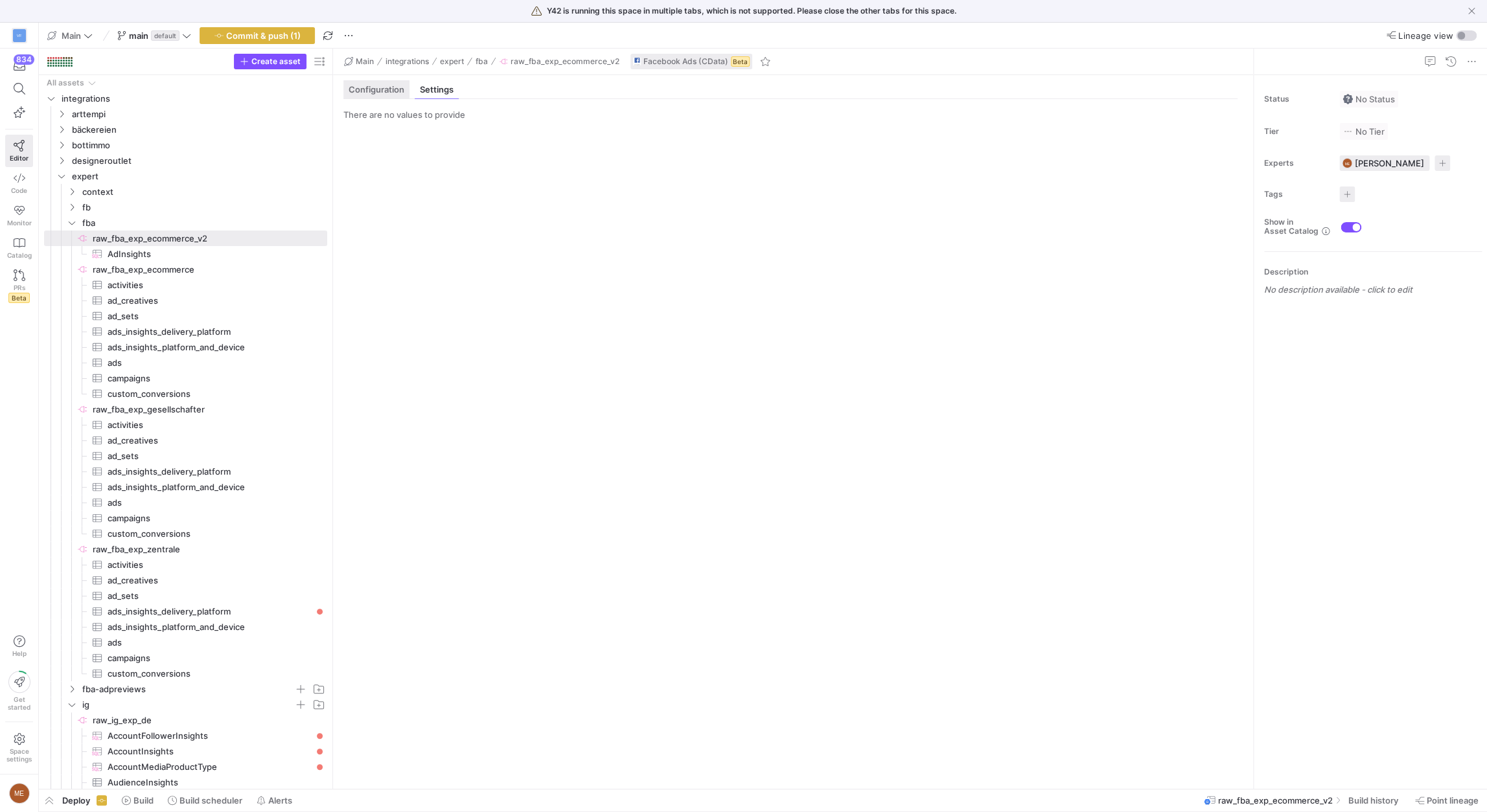
click at [392, 91] on span "Configuration" at bounding box center [376, 89] width 56 height 8
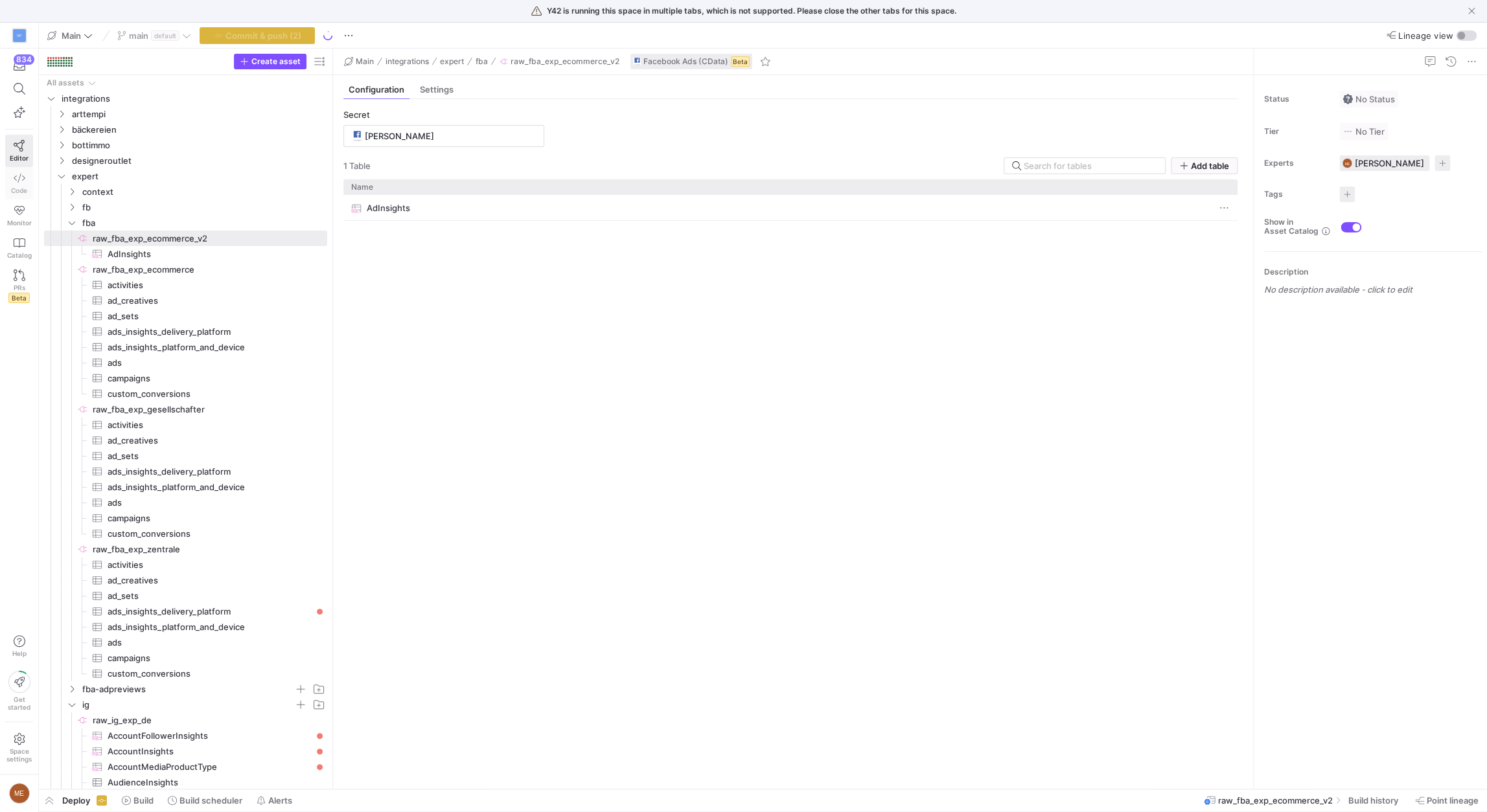
click at [24, 178] on icon at bounding box center [19, 178] width 12 height 12
click at [26, 183] on link "Code" at bounding box center [19, 184] width 28 height 32
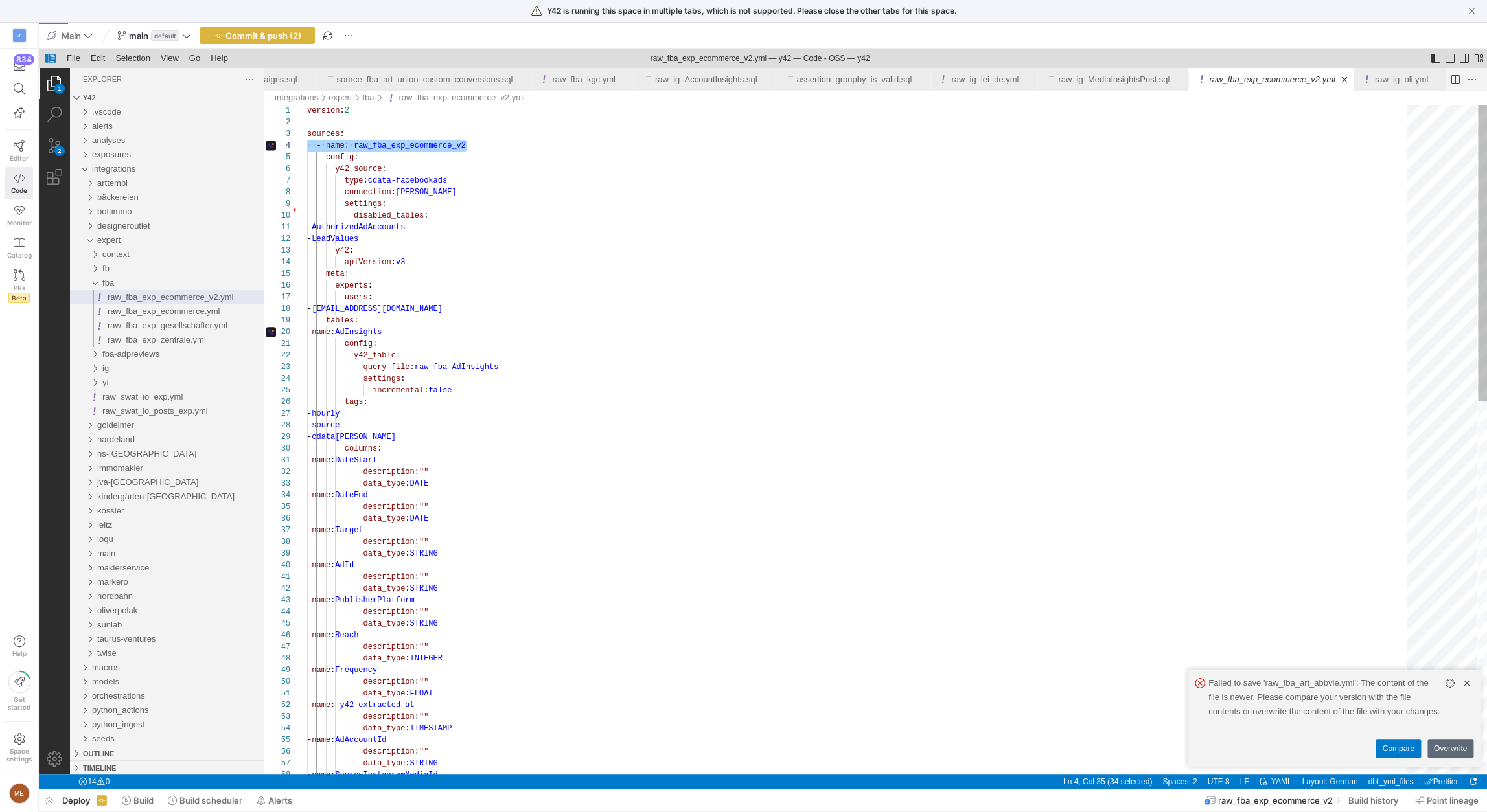
scroll to position [0, 1690]
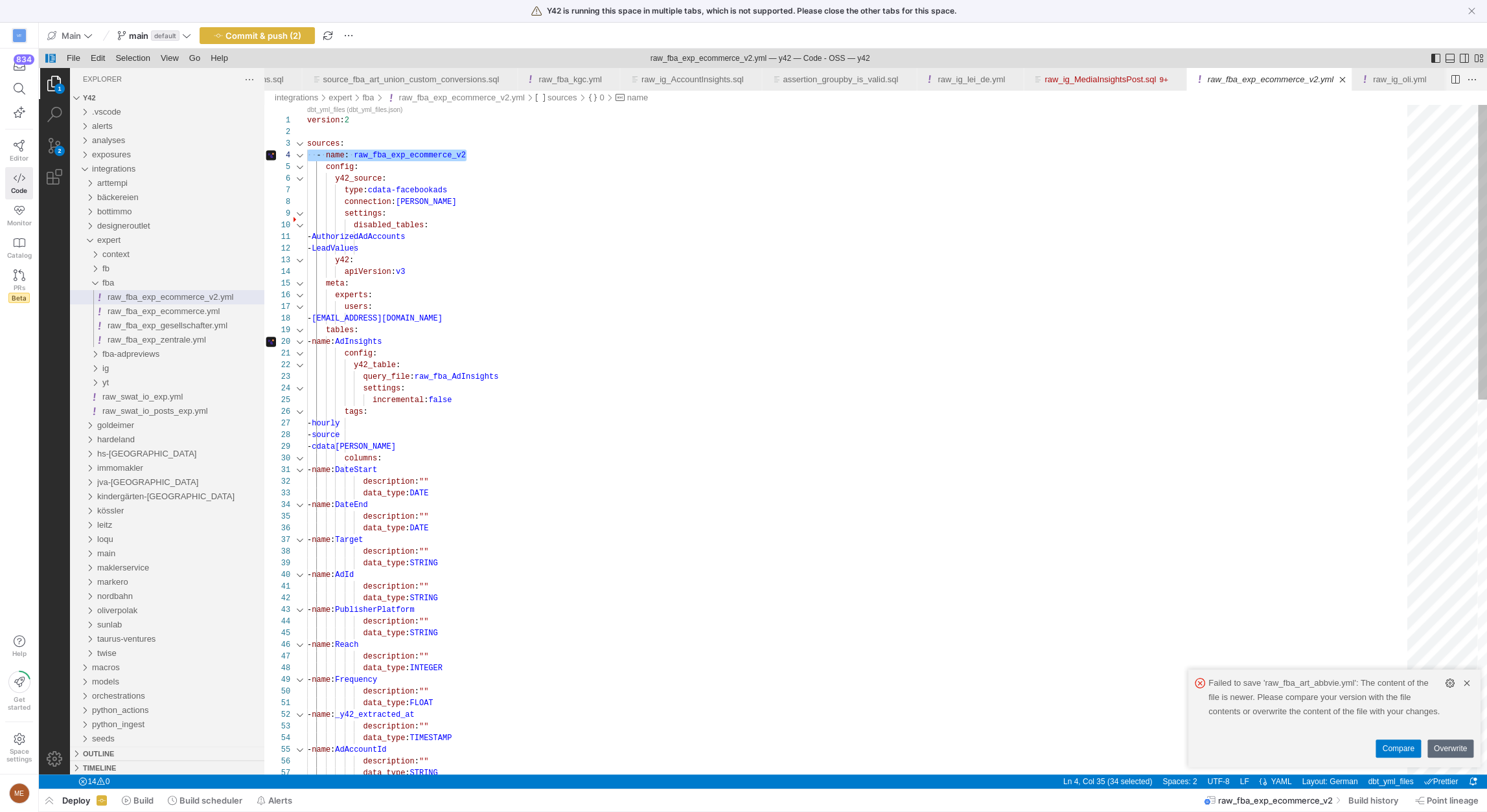
type textarea "- AuthorizedAdAccounts - LeadValues y42: apiVersion: v3 meta: experts: users: -…"
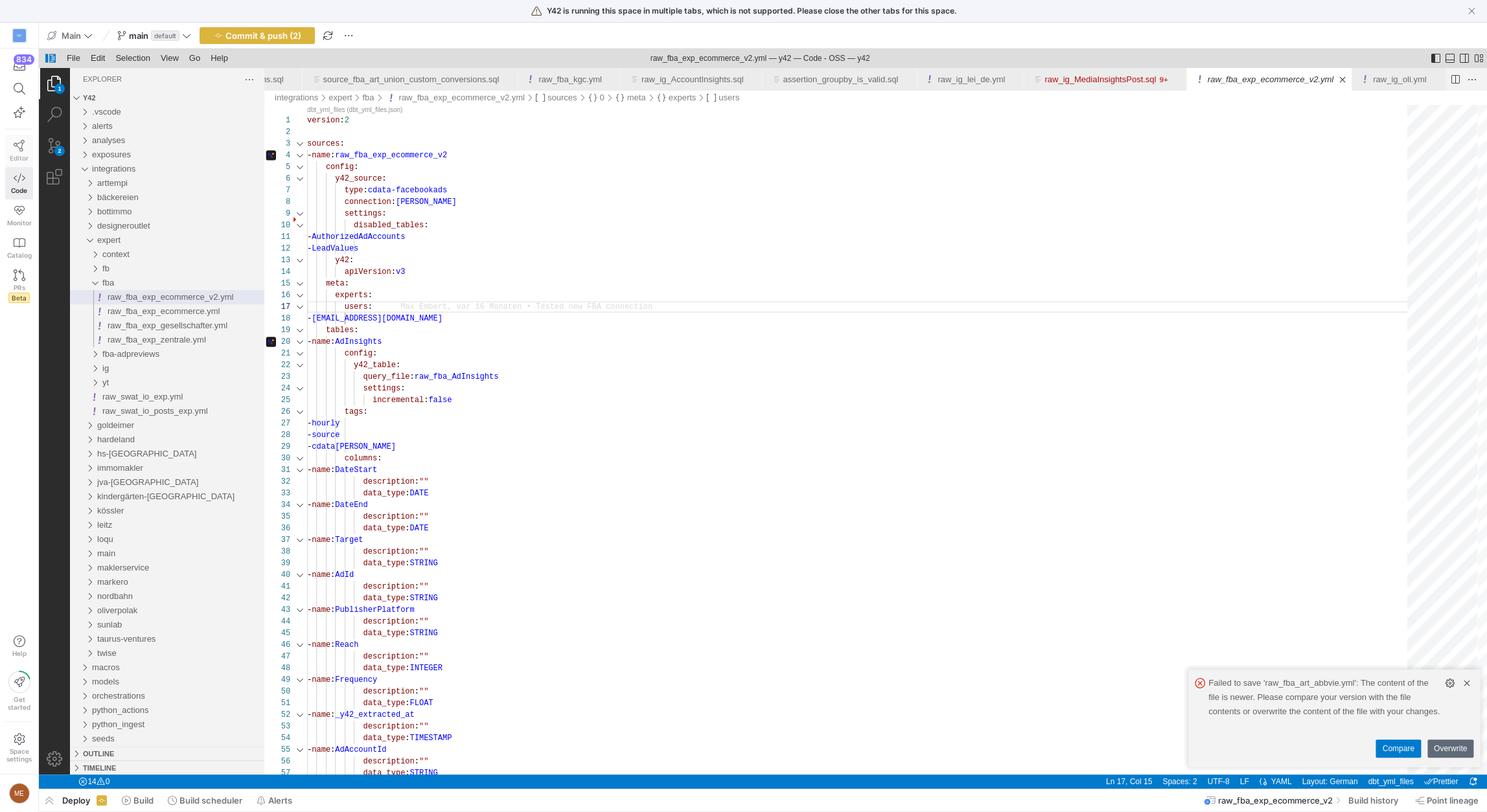
click at [10, 157] on span "Editor" at bounding box center [18, 158] width 18 height 8
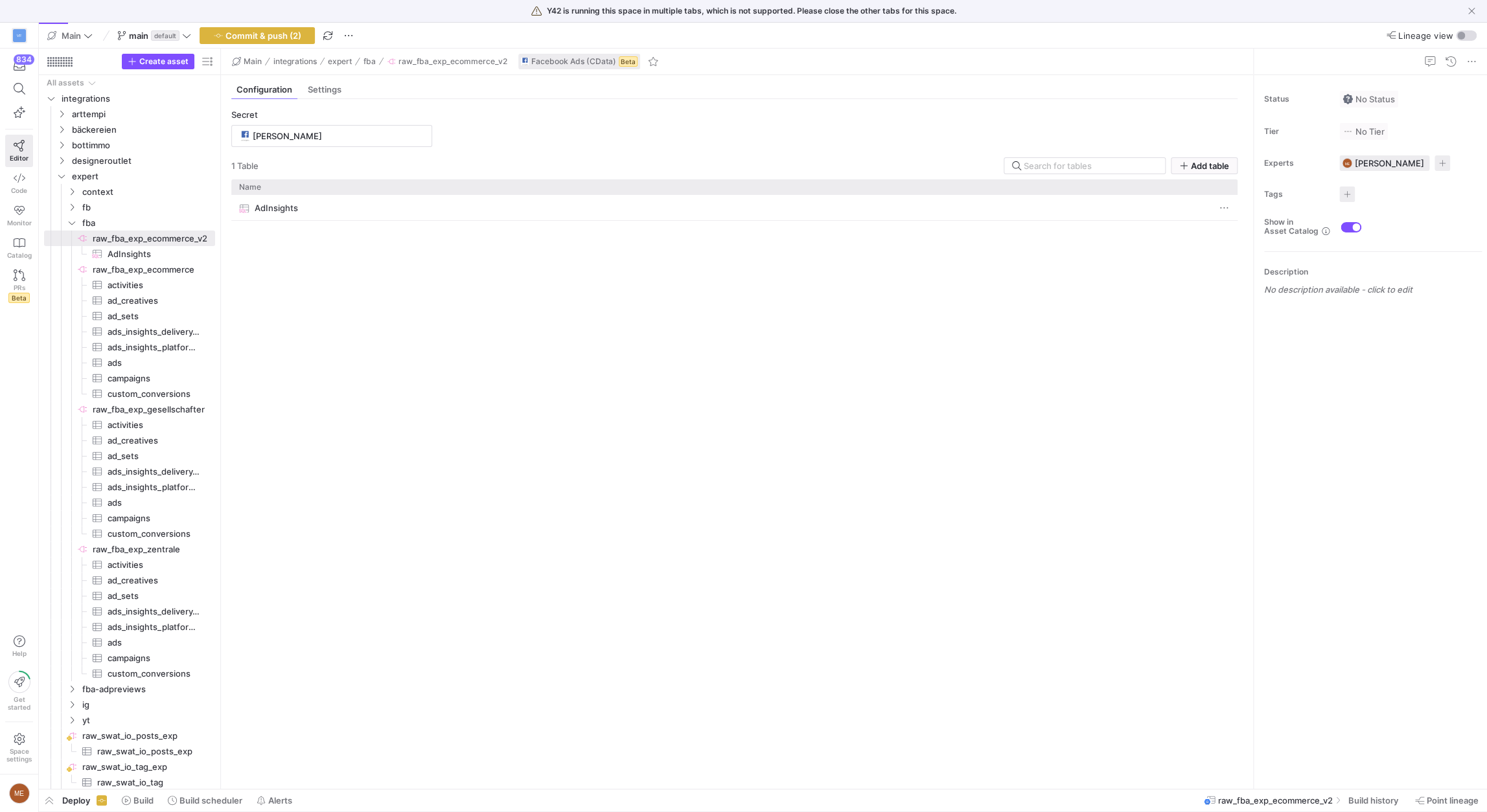
click at [322, 99] on div "Secret Max von Fred 1 Table Add table Drag here to set row groups Drag here to …" at bounding box center [734, 438] width 1027 height 679
click at [325, 93] on span "Settings" at bounding box center [325, 89] width 34 height 8
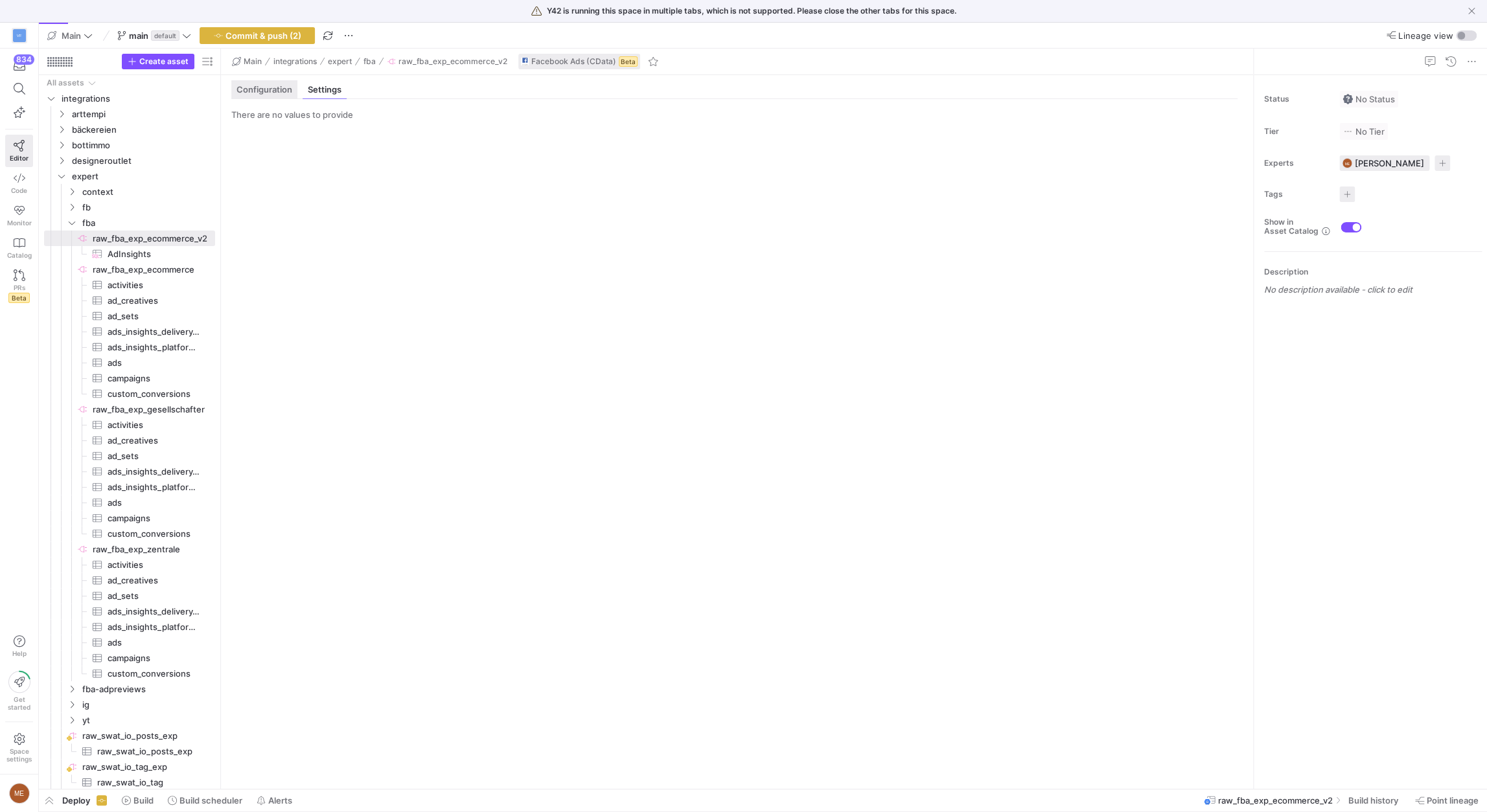
click at [275, 86] on span "Configuration" at bounding box center [265, 89] width 56 height 8
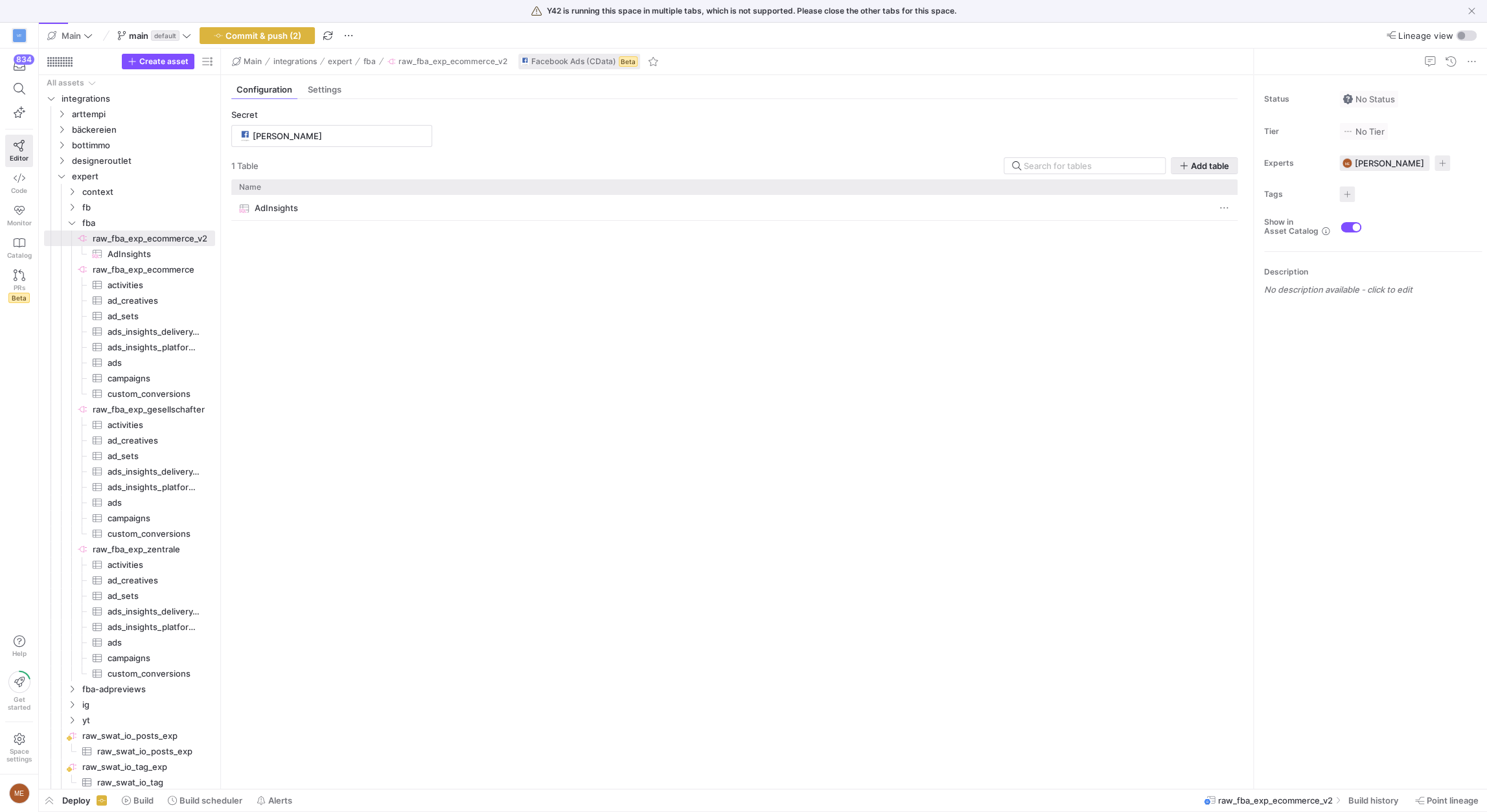
click at [1203, 167] on span "Add table" at bounding box center [1210, 166] width 38 height 10
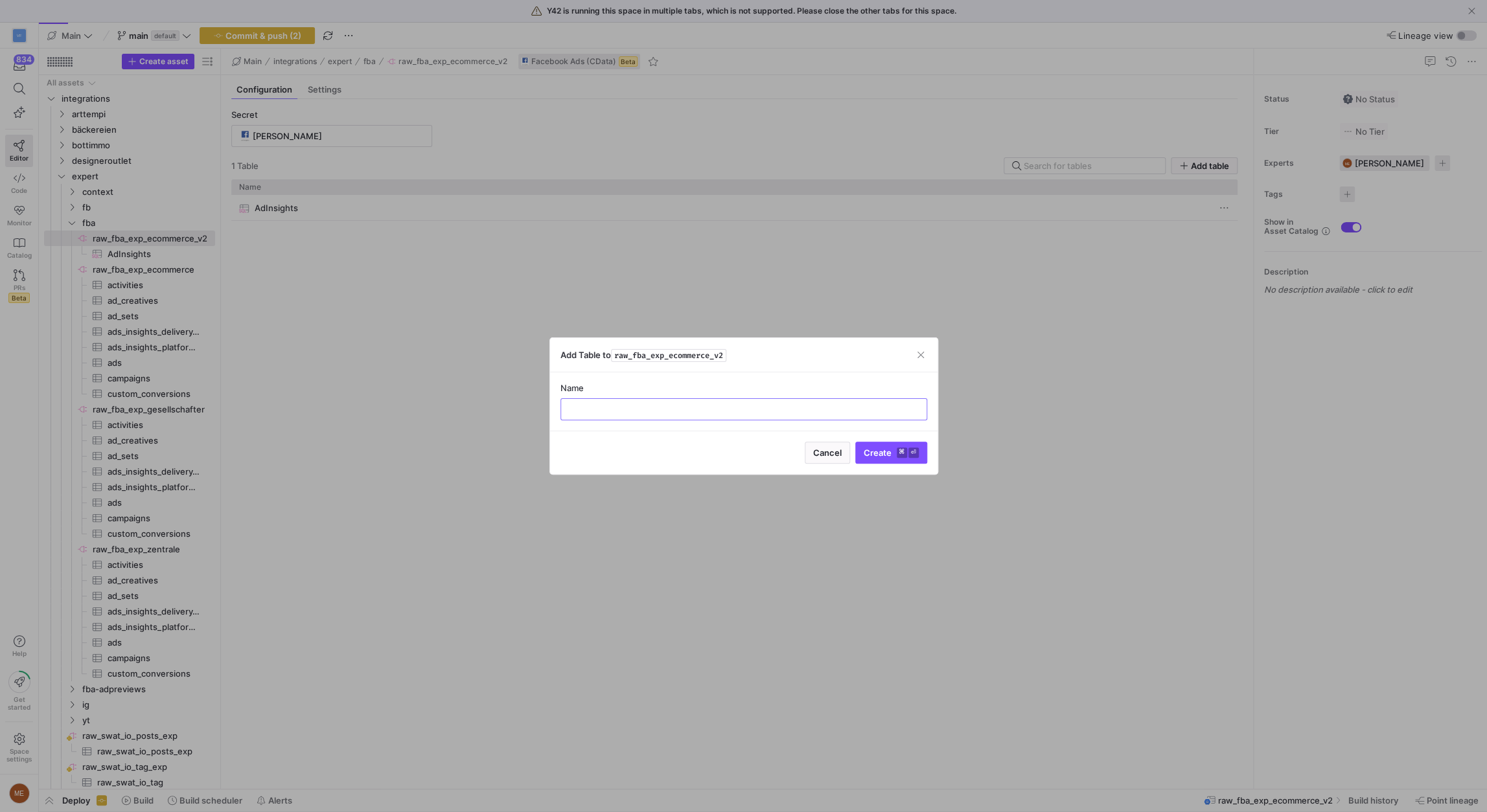
click at [693, 268] on div at bounding box center [743, 406] width 1487 height 812
click at [346, 217] on div "AdInsights" at bounding box center [722, 208] width 965 height 25
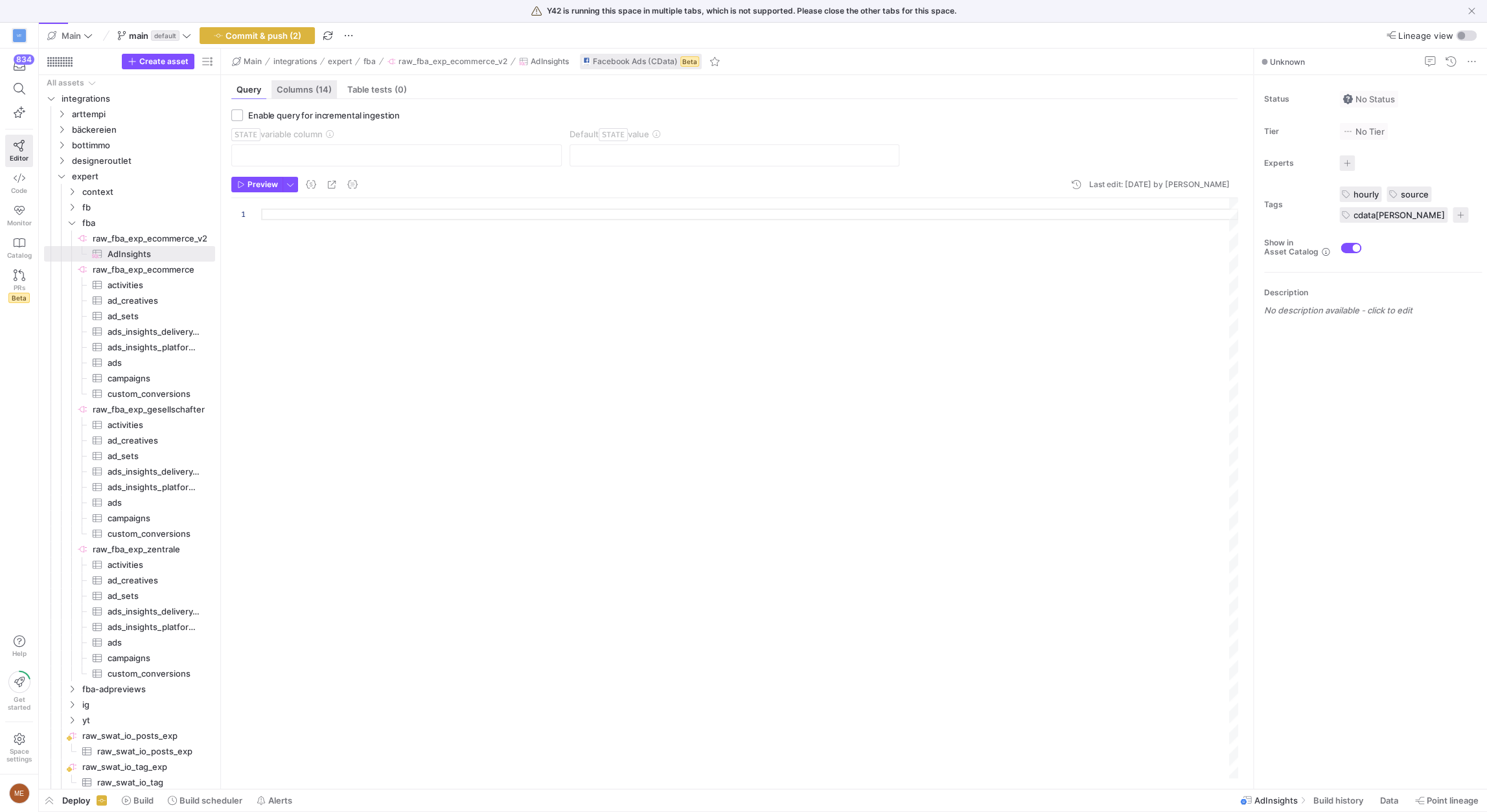
click at [298, 93] on span "Columns (14)" at bounding box center [304, 89] width 55 height 8
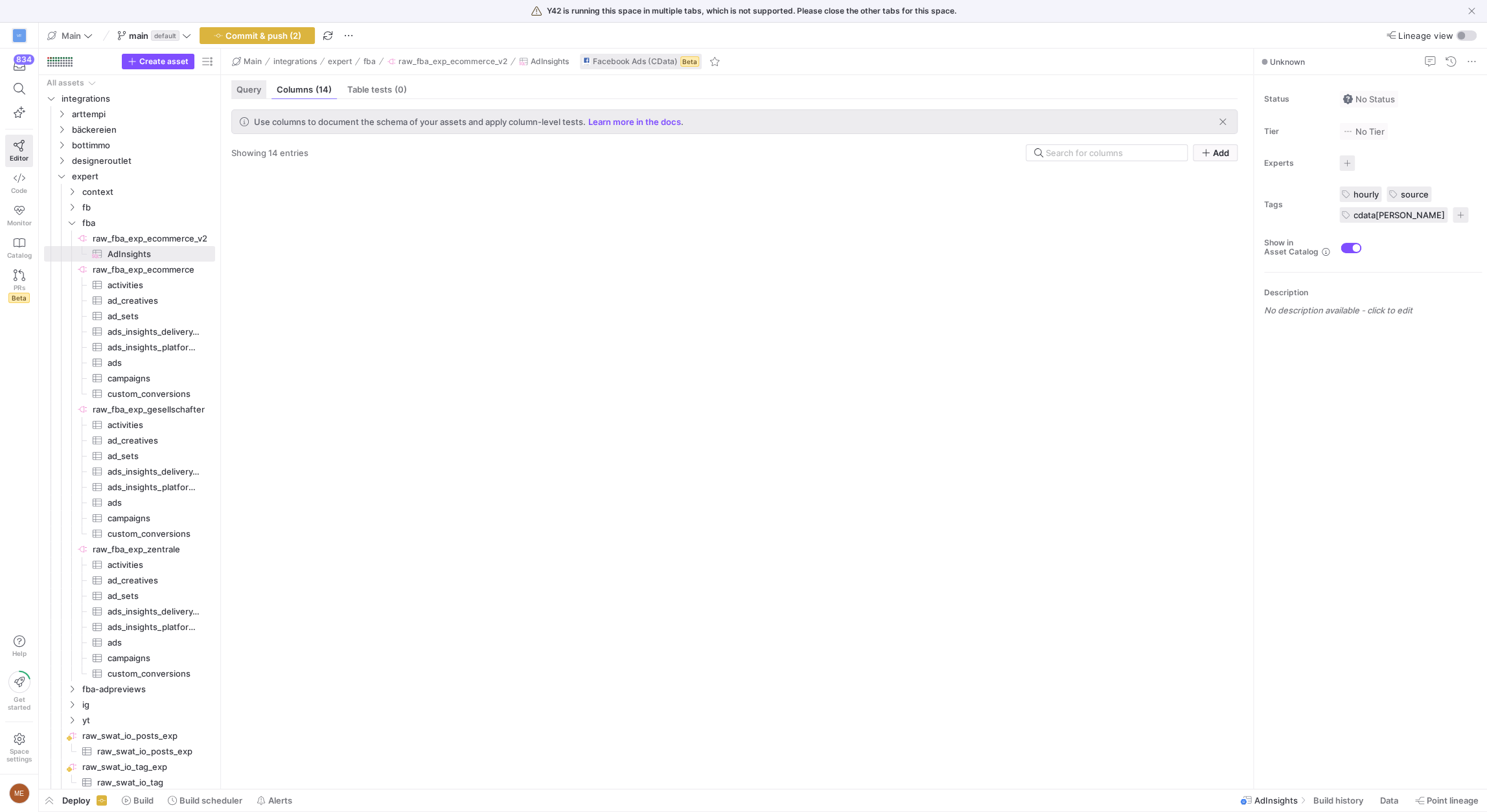
click at [235, 88] on div "Query" at bounding box center [248, 89] width 35 height 18
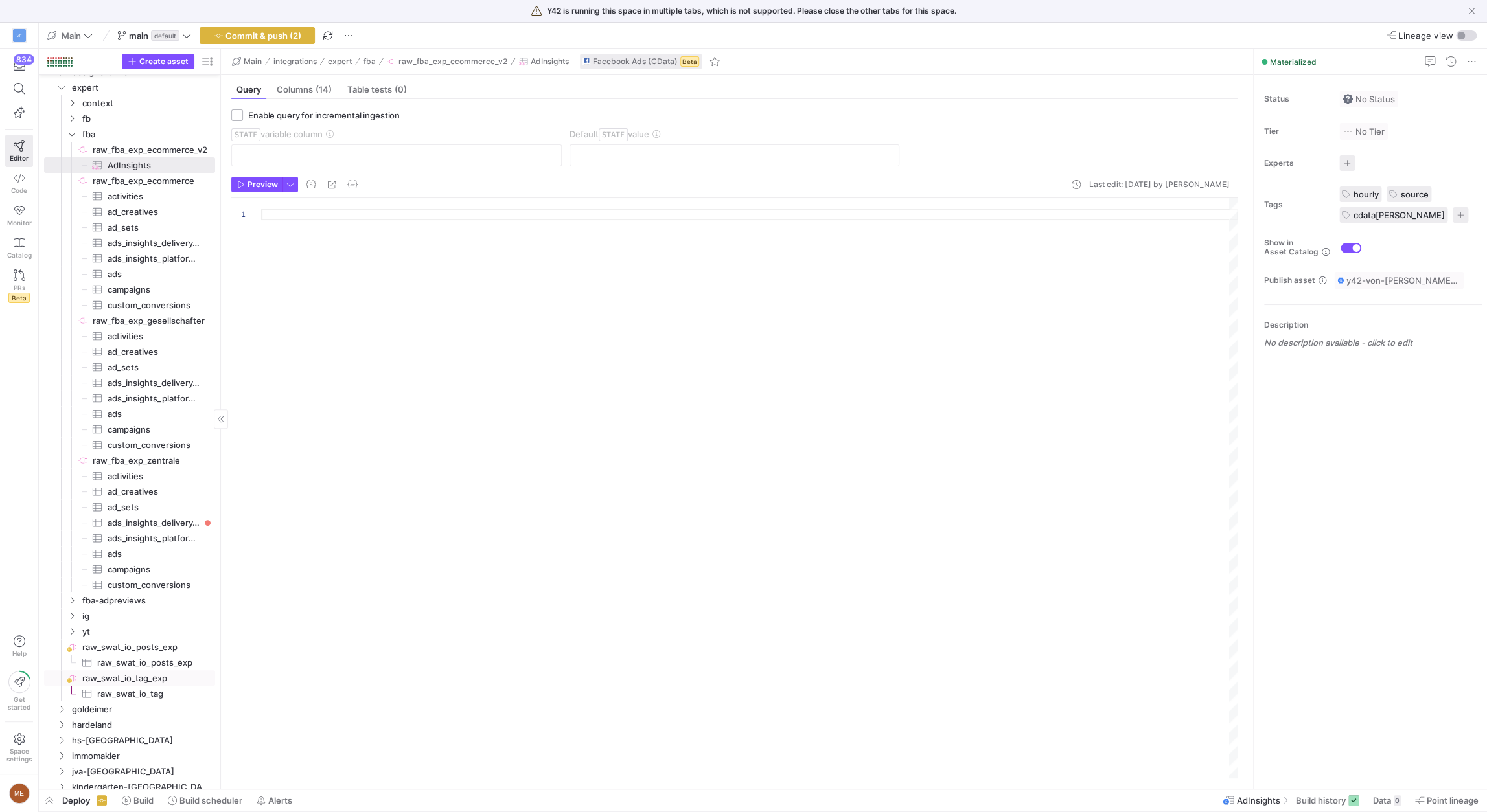
scroll to position [97, 0]
click at [135, 664] on span "raw_swat_io_tag_exp​​​​​​​​" at bounding box center [148, 670] width 131 height 15
click at [133, 656] on span "raw_swat_io_posts_exp​​​​​​​​​" at bounding box center [149, 654] width 103 height 15
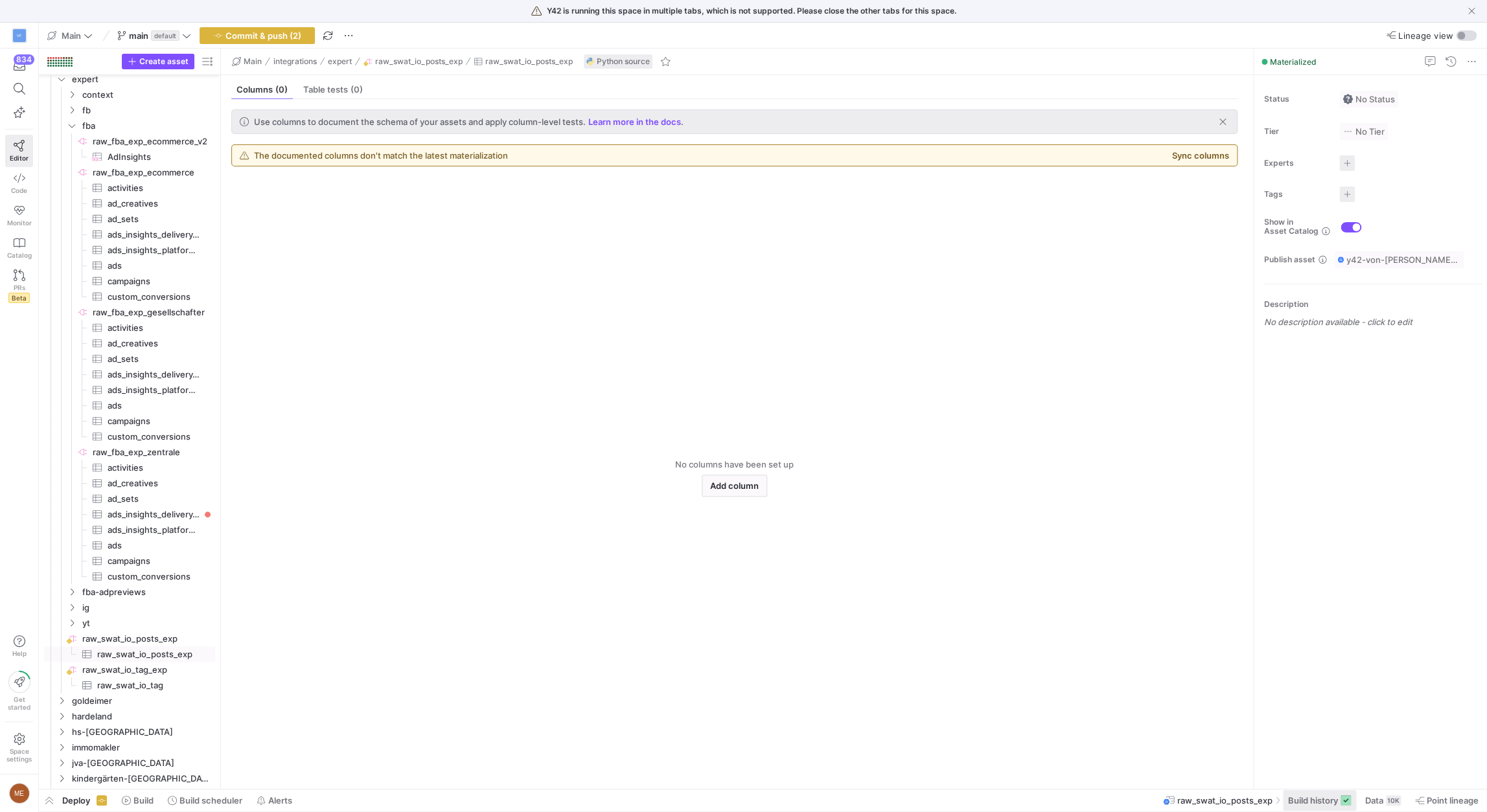
click at [1310, 802] on span "Build history" at bounding box center [1314, 800] width 50 height 10
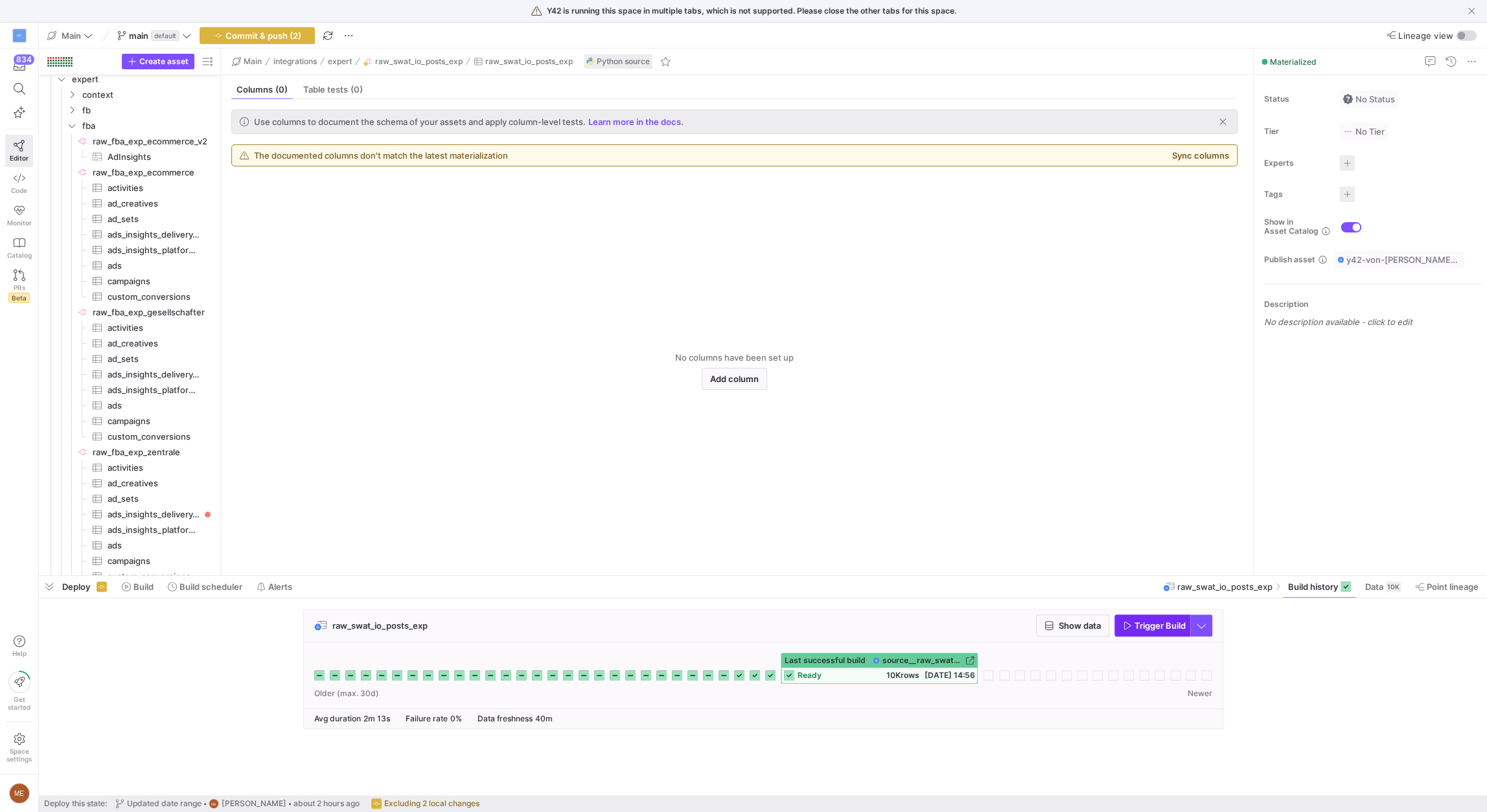
click at [1173, 619] on span "button" at bounding box center [1152, 625] width 75 height 21
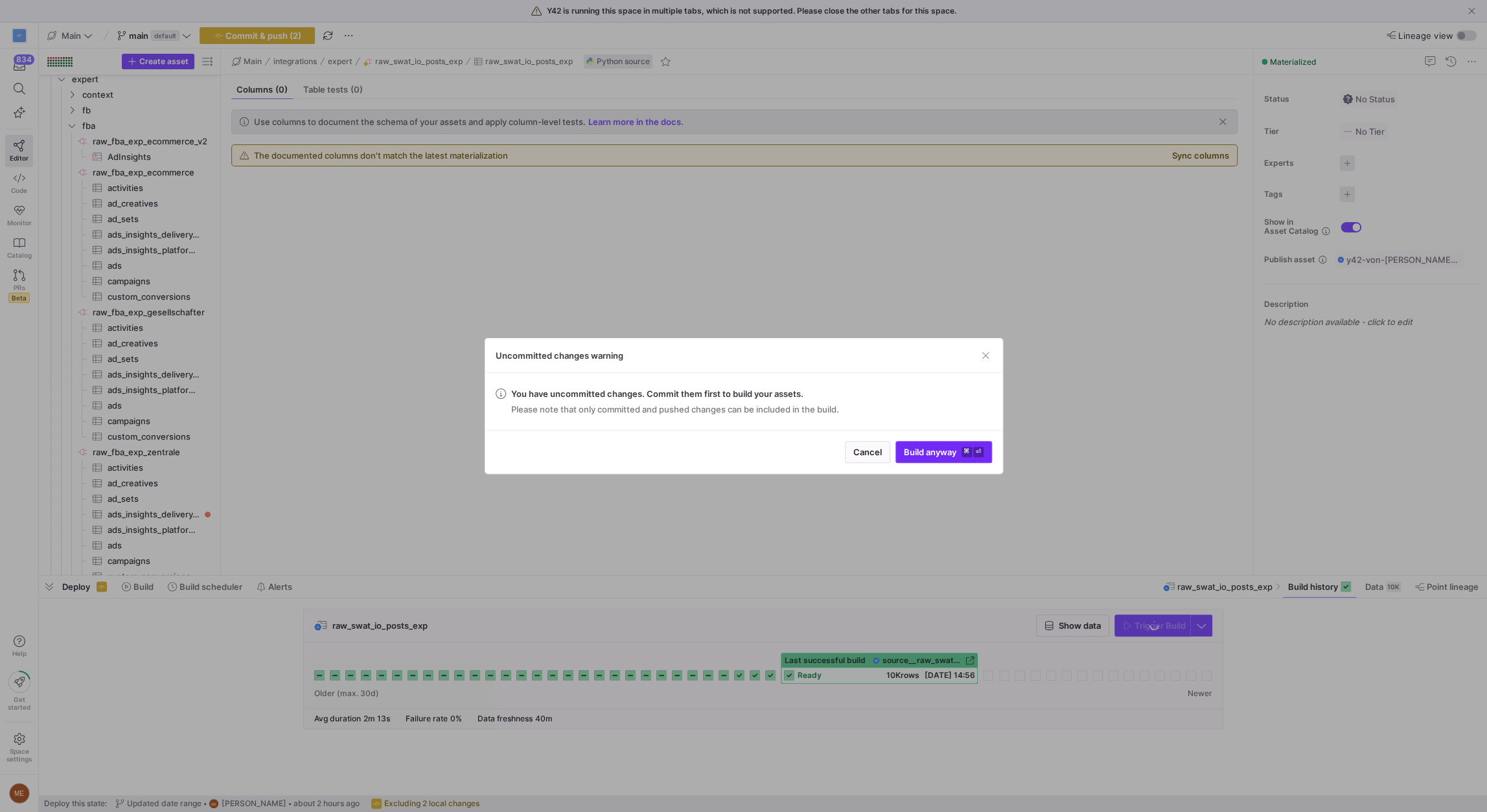
click at [970, 455] on kbd "⌘" at bounding box center [967, 452] width 10 height 10
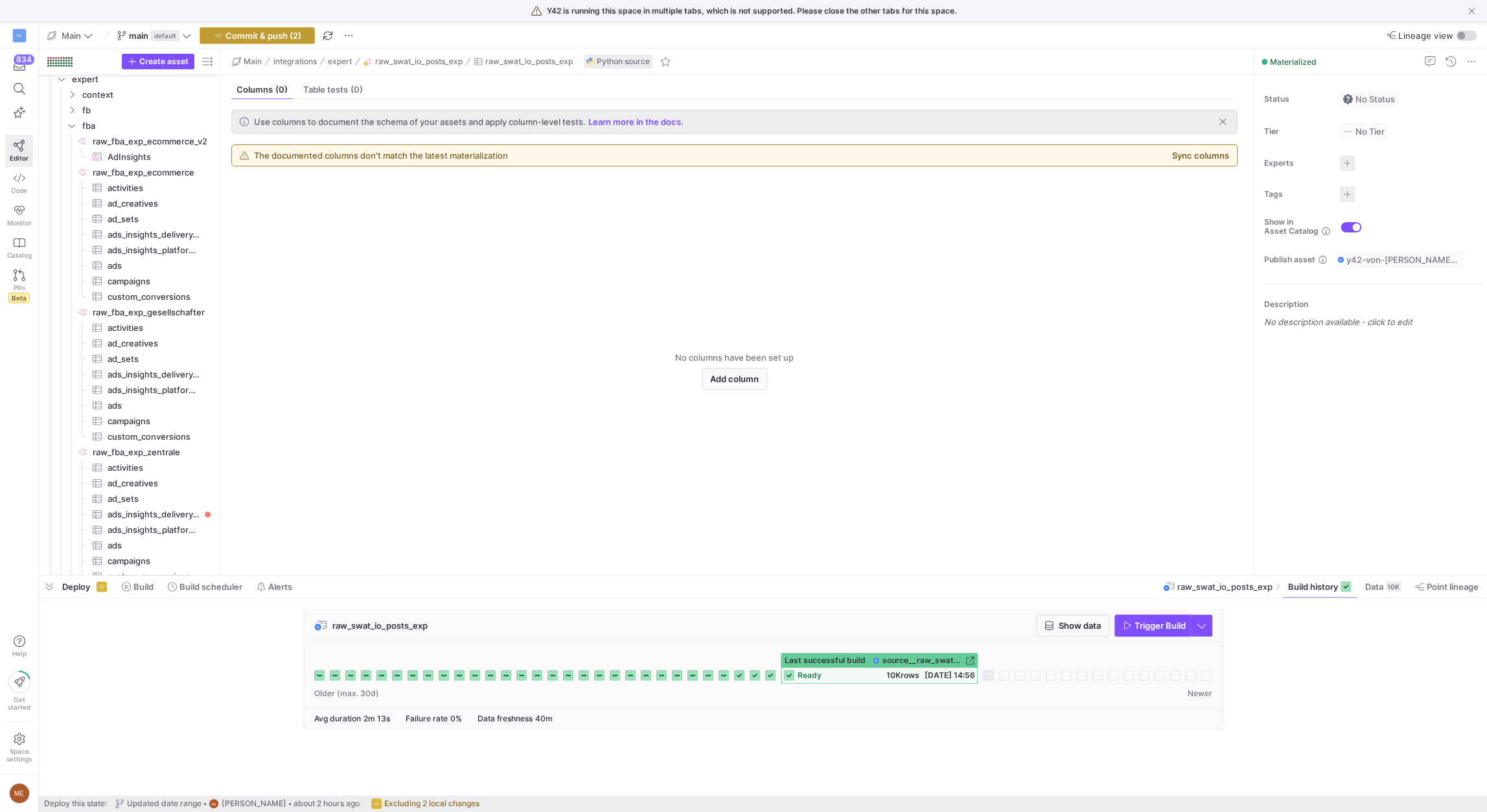
click at [287, 42] on span "button" at bounding box center [257, 35] width 114 height 15
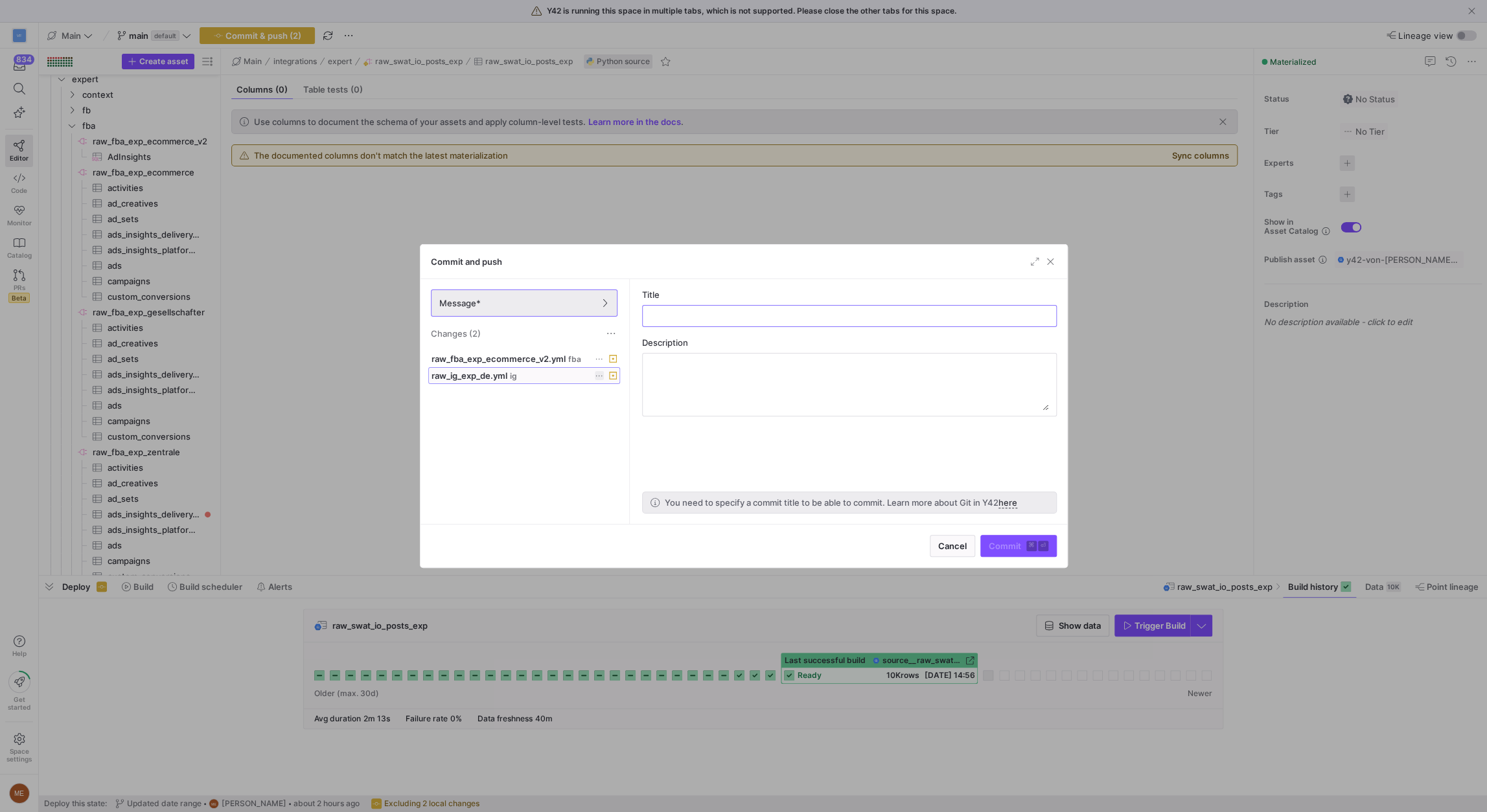
click at [484, 370] on span "raw_ig_exp_de.yml" at bounding box center [469, 375] width 76 height 10
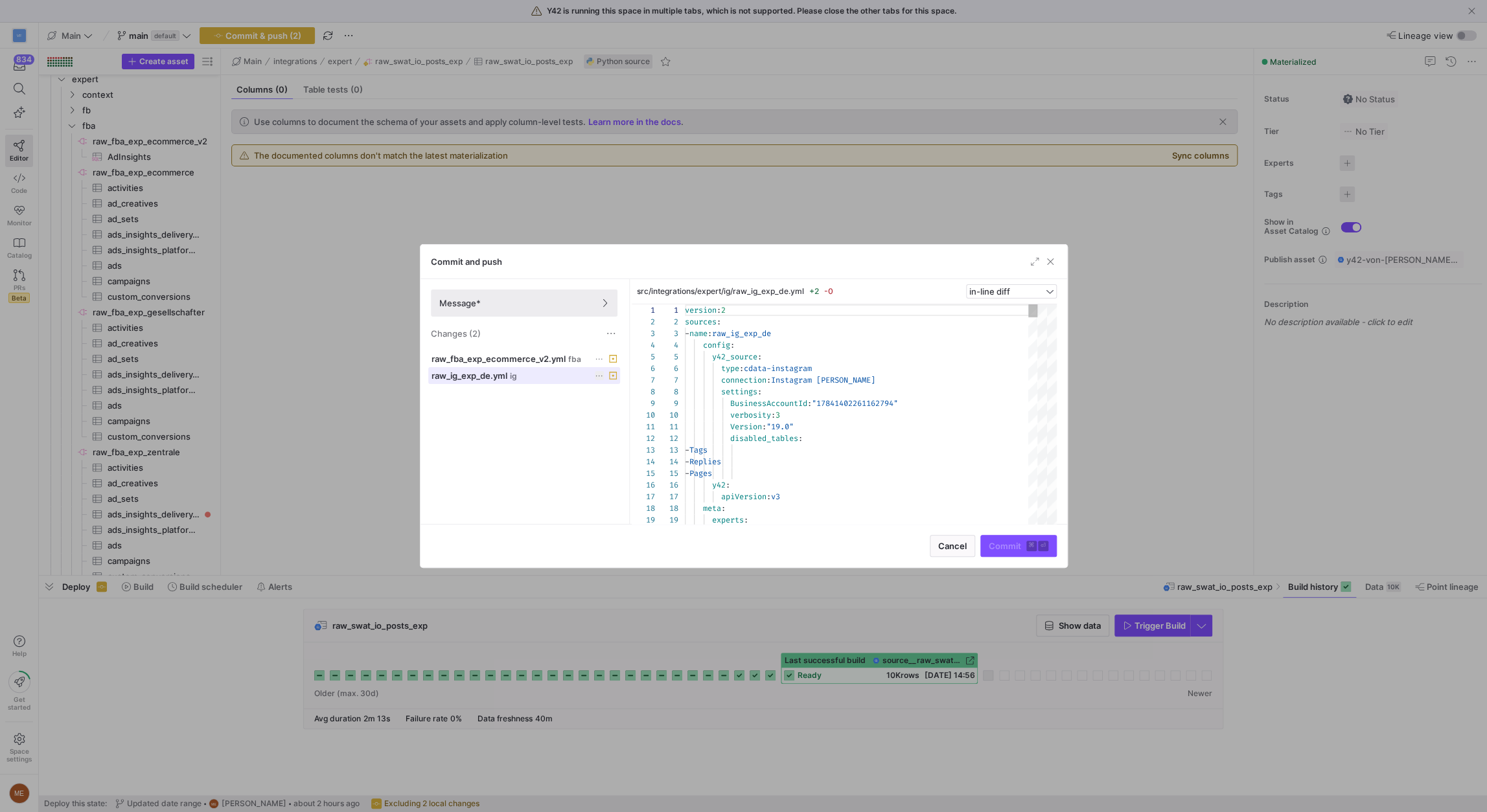
scroll to position [117, 0]
click at [488, 358] on span "raw_fba_exp_ecommerce_v2.yml" at bounding box center [499, 358] width 134 height 10
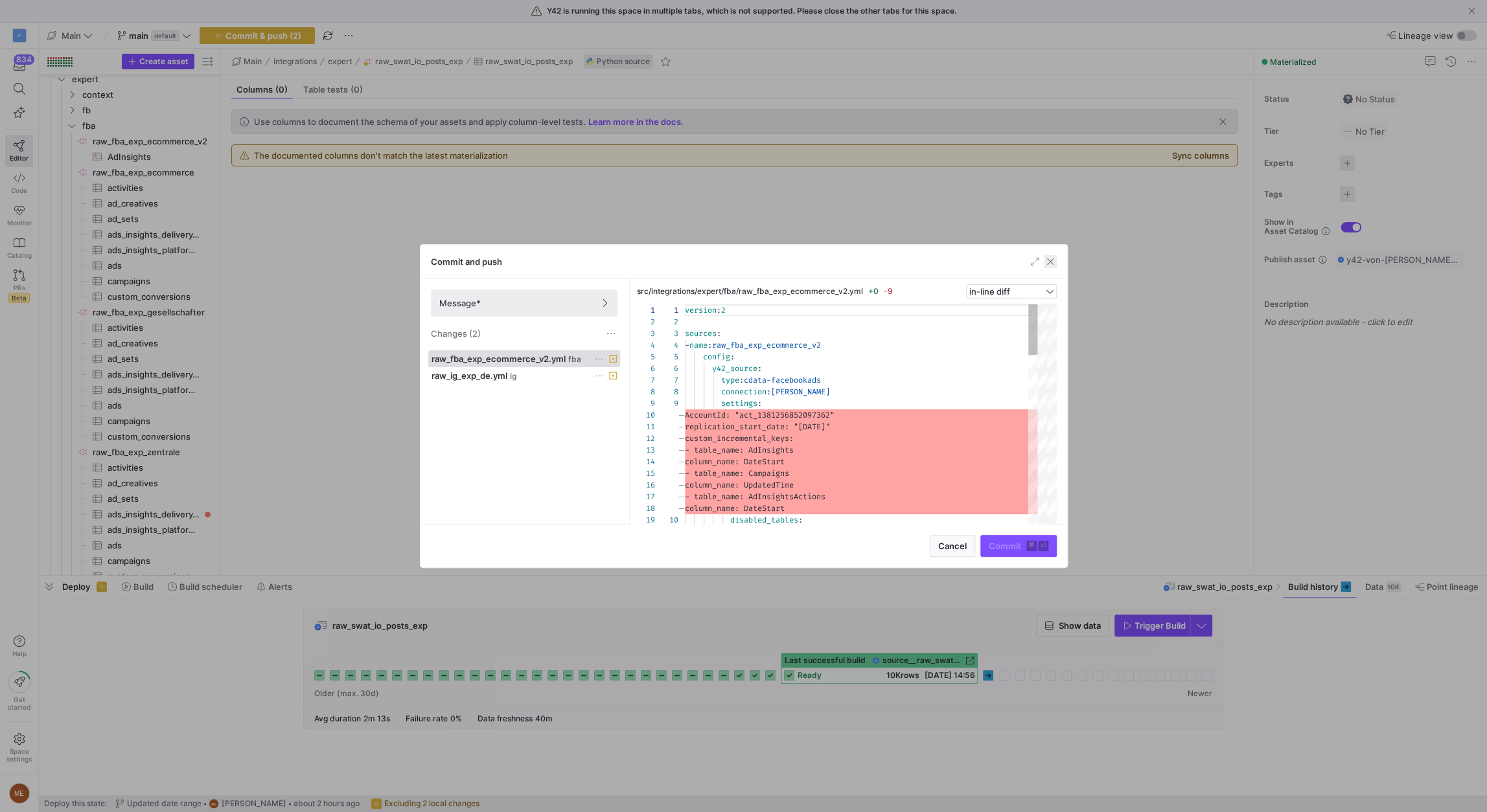
click at [1049, 260] on span "button" at bounding box center [1051, 262] width 13 height 13
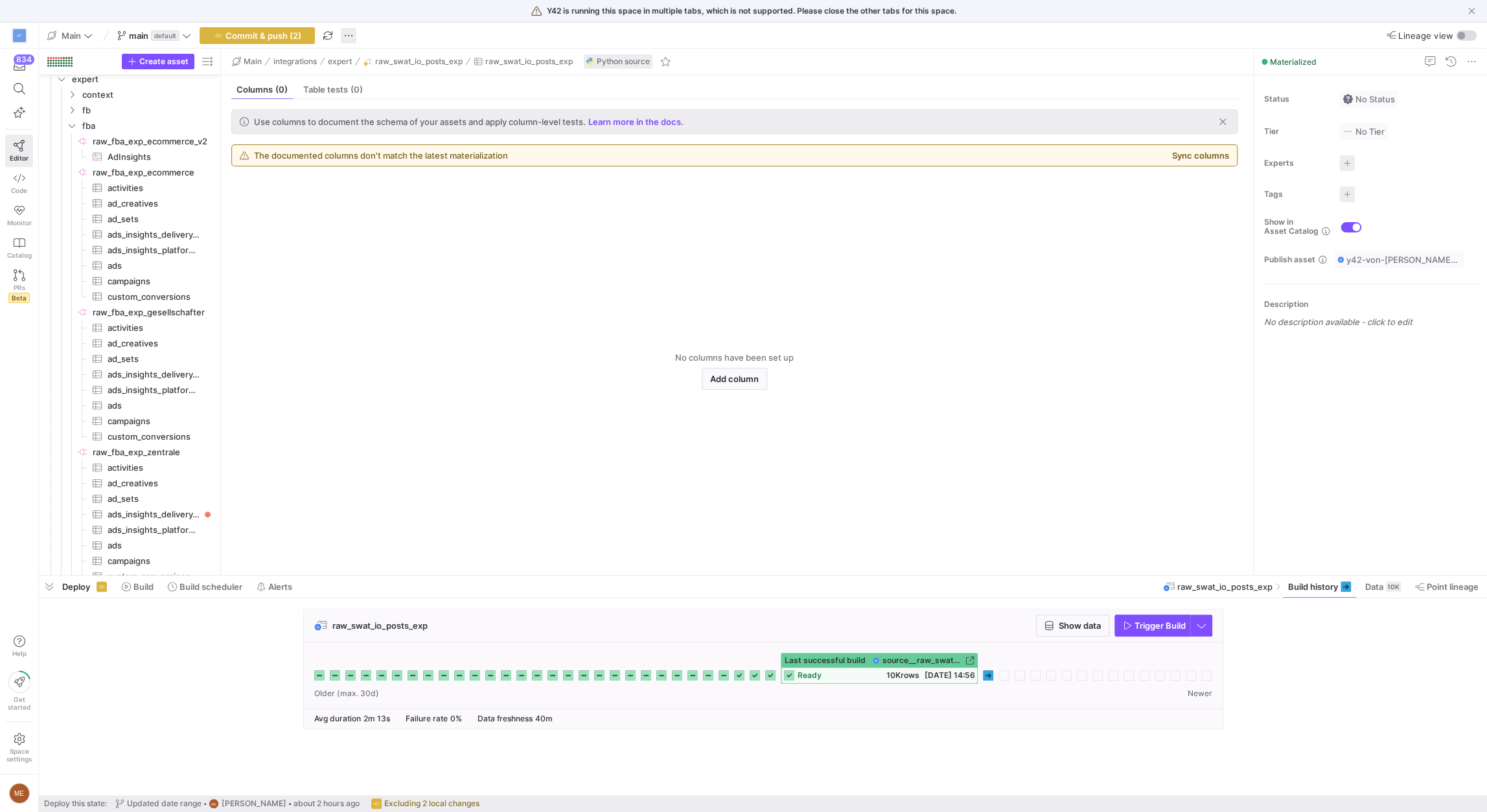
click at [342, 30] on span "button" at bounding box center [348, 35] width 15 height 15
click at [396, 141] on span "Discard all changes" at bounding box center [399, 137] width 77 height 10
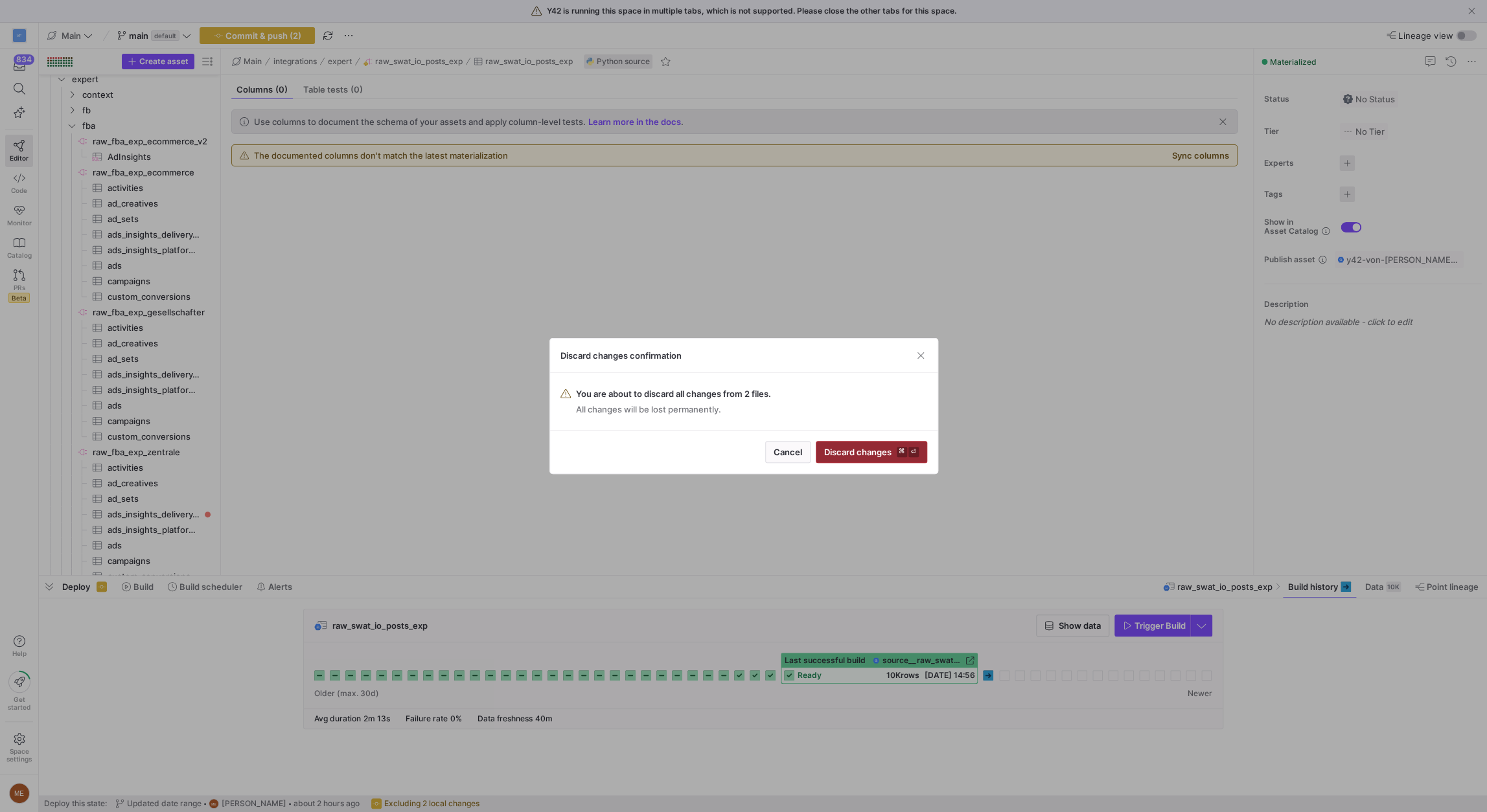
click at [849, 448] on span "Discard changes ⌘ ⏎" at bounding box center [872, 452] width 94 height 10
